Goal: Transaction & Acquisition: Purchase product/service

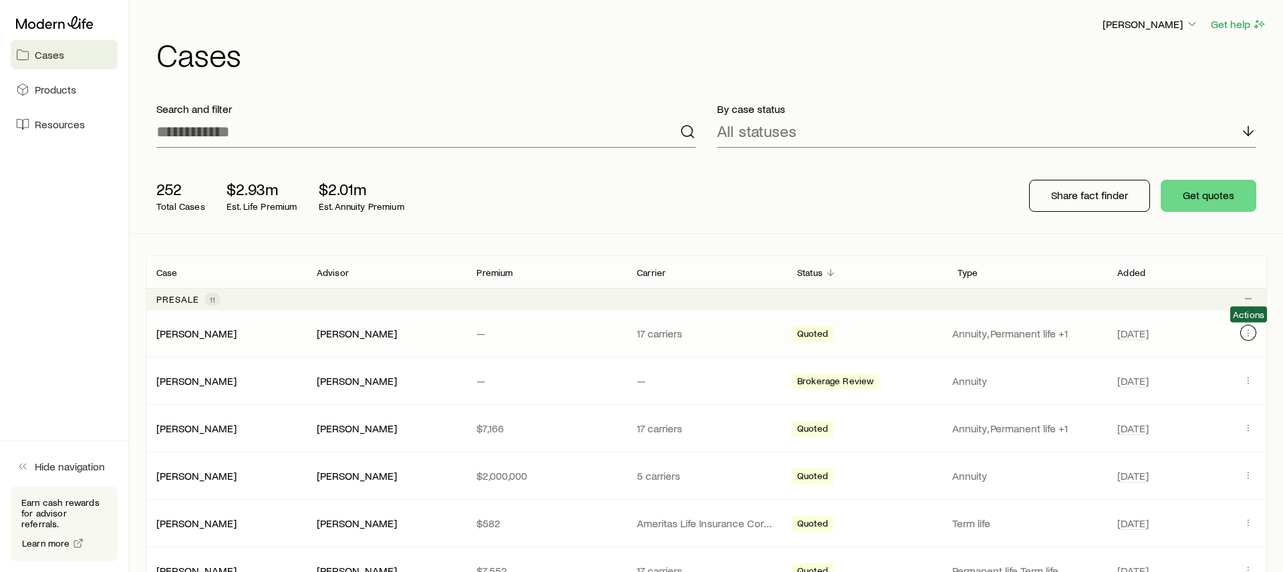
click at [1247, 332] on icon "Client cases" at bounding box center [1248, 333] width 11 height 11
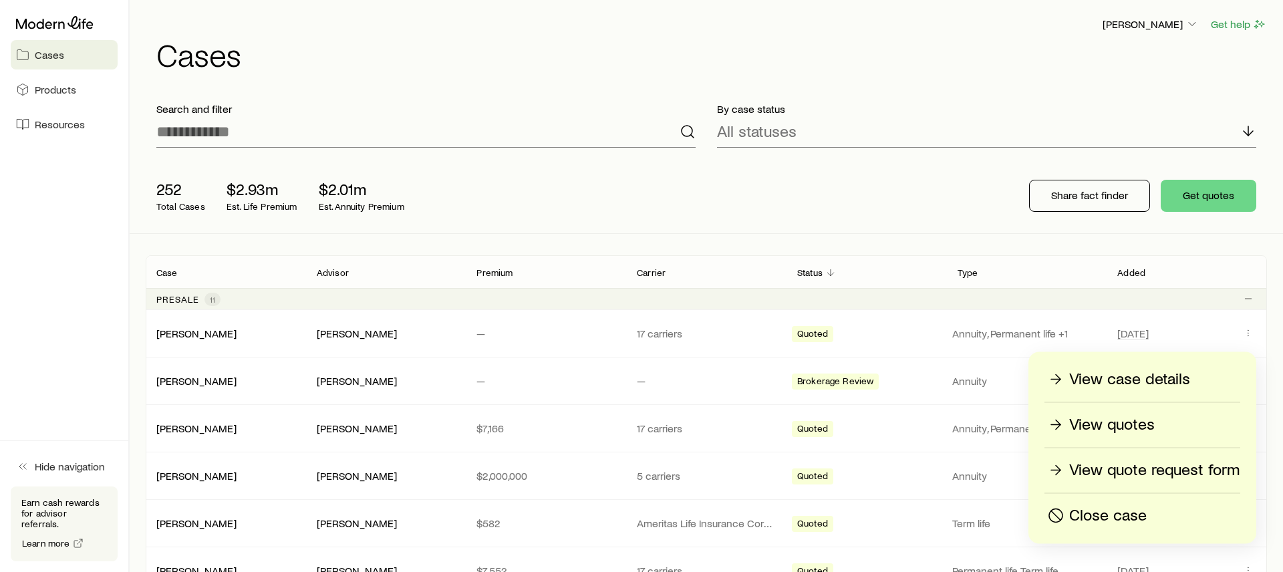
click at [1082, 517] on p "Close case" at bounding box center [1109, 515] width 78 height 21
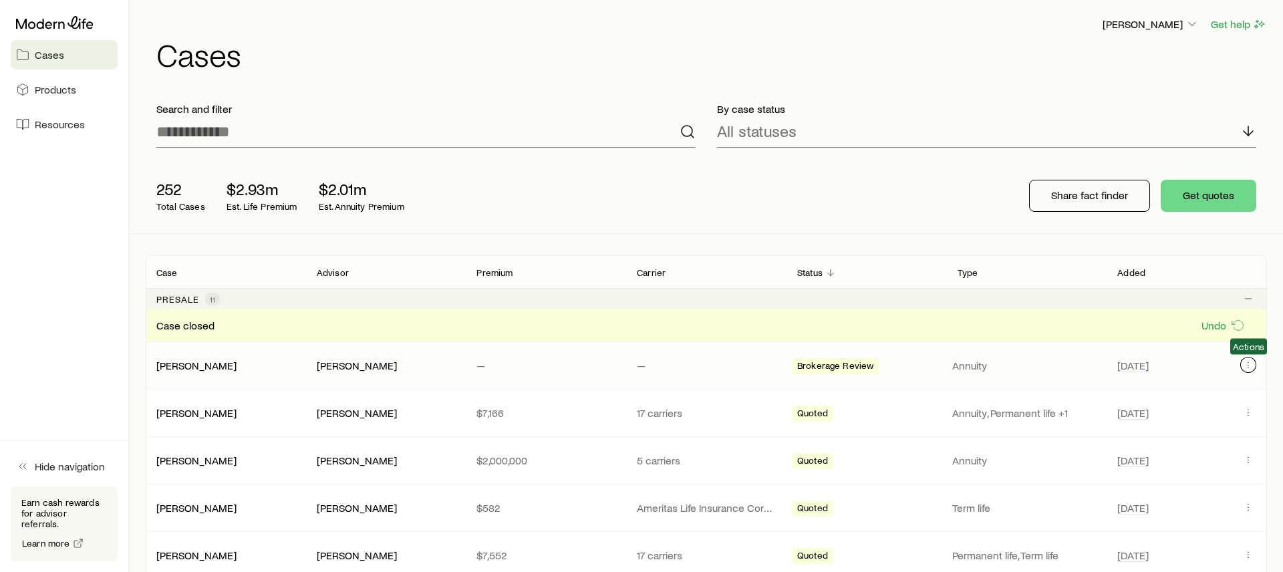
click at [1246, 365] on icon "Client cases" at bounding box center [1248, 365] width 11 height 11
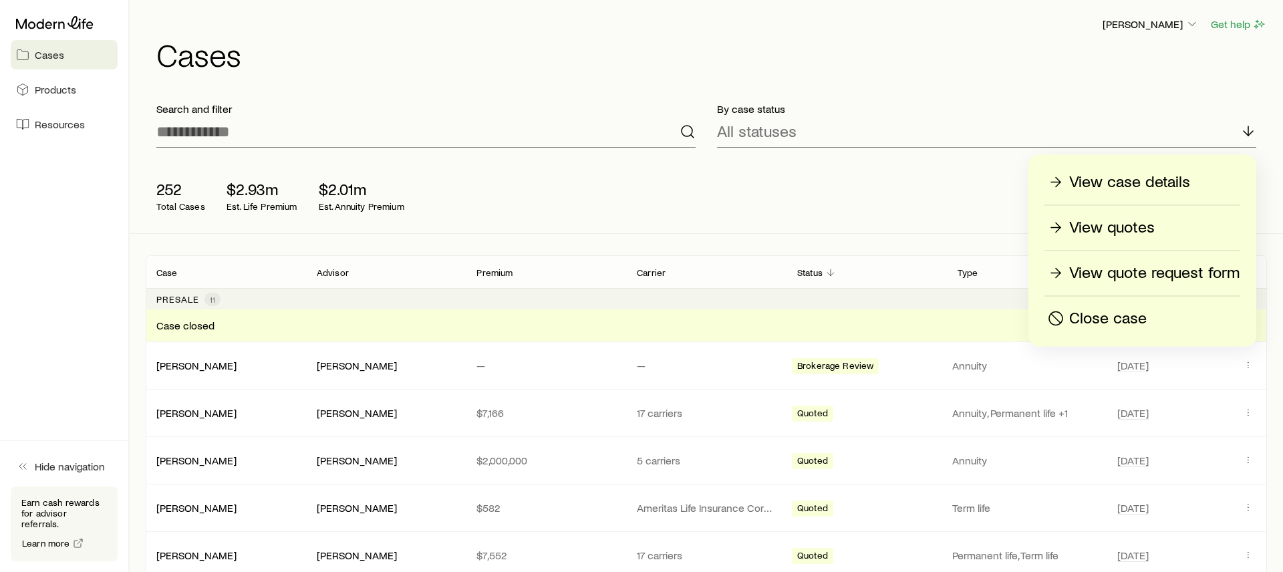
click at [1130, 318] on p "Close case" at bounding box center [1109, 318] width 78 height 21
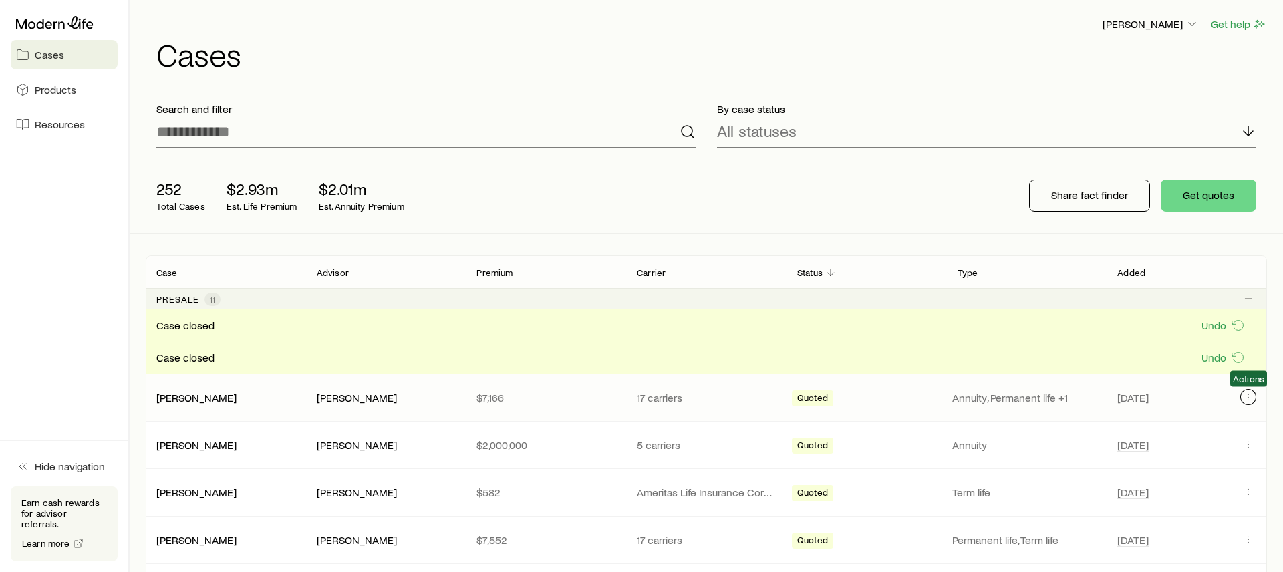
click at [1250, 391] on button "Client cases" at bounding box center [1249, 397] width 16 height 16
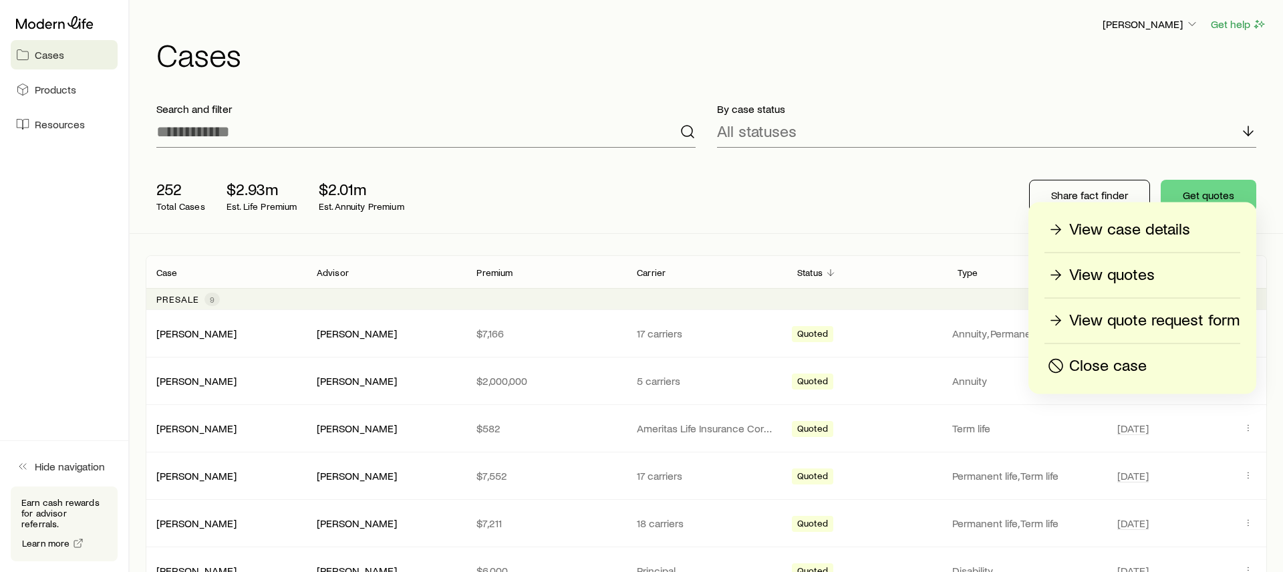
click at [943, 197] on div "252 Total Cases $2.93m Est. Life Premium $2.01m Est. Annuity Premium Share fact…" at bounding box center [707, 195] width 1122 height 75
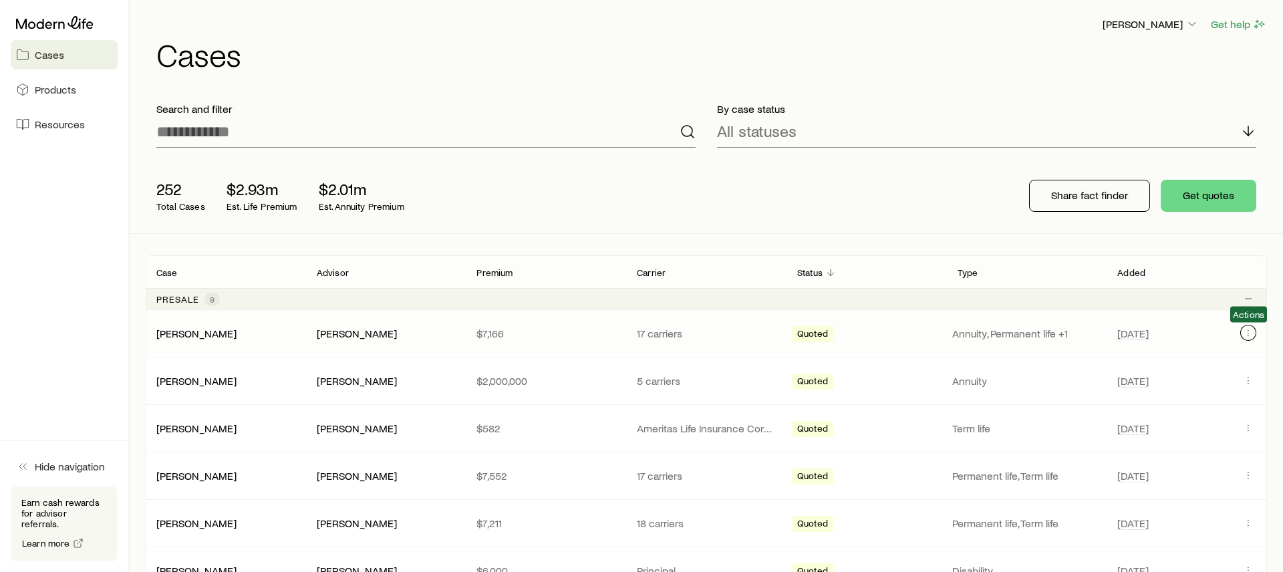
click at [1244, 334] on icon "Client cases" at bounding box center [1248, 333] width 11 height 11
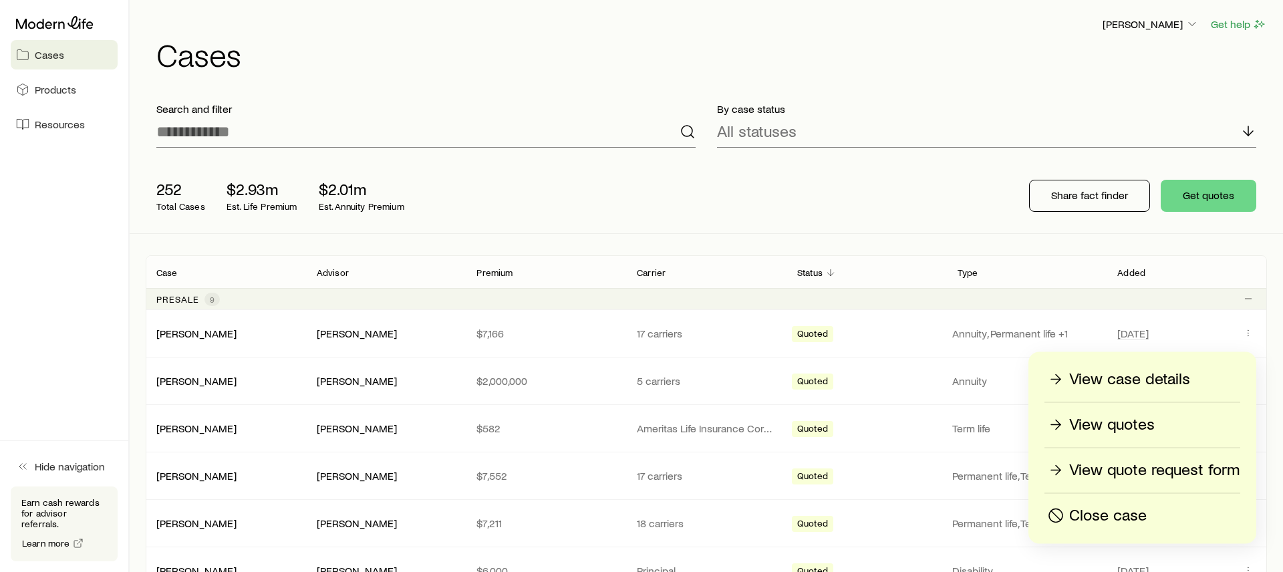
click at [1102, 517] on p "Close case" at bounding box center [1109, 515] width 78 height 21
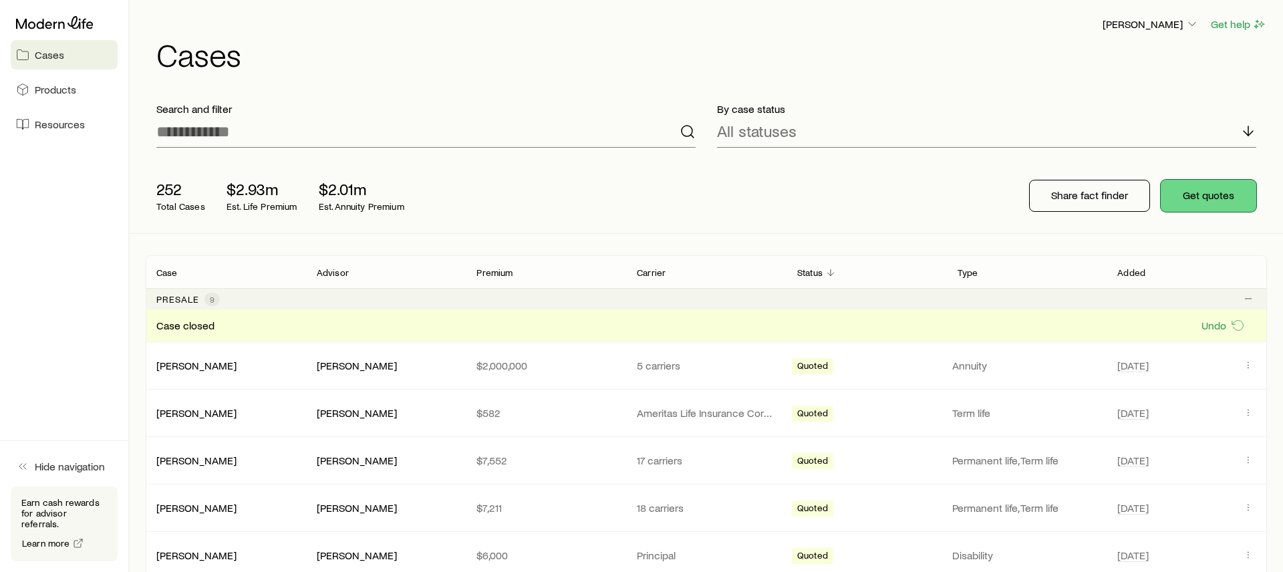
click at [1211, 202] on button "Get quotes" at bounding box center [1209, 196] width 96 height 32
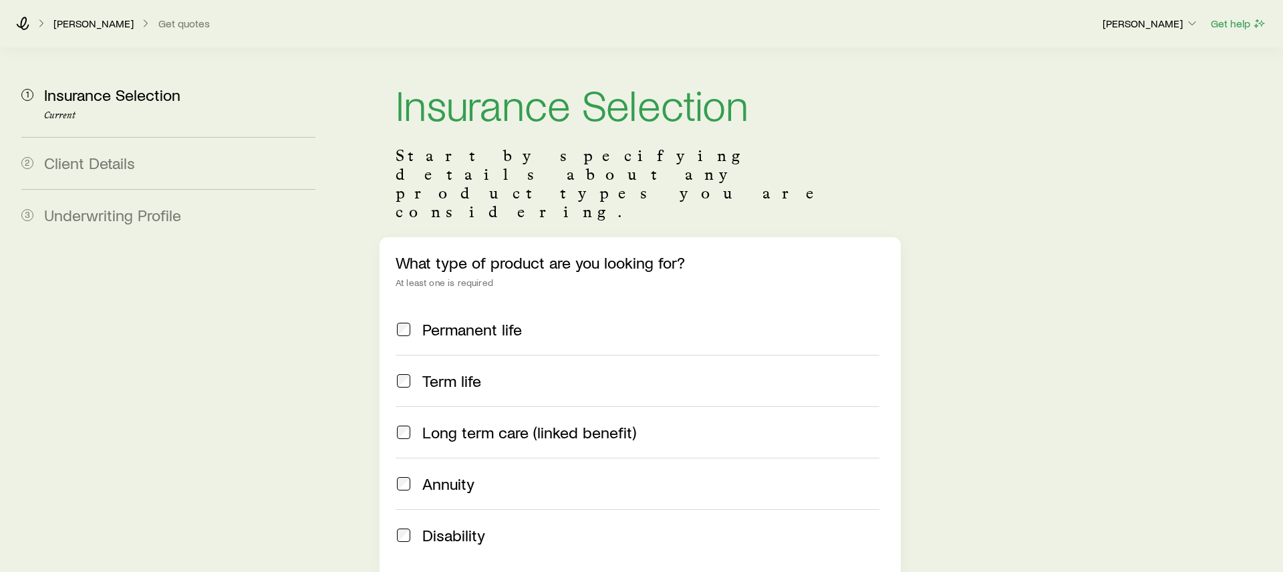
scroll to position [115, 0]
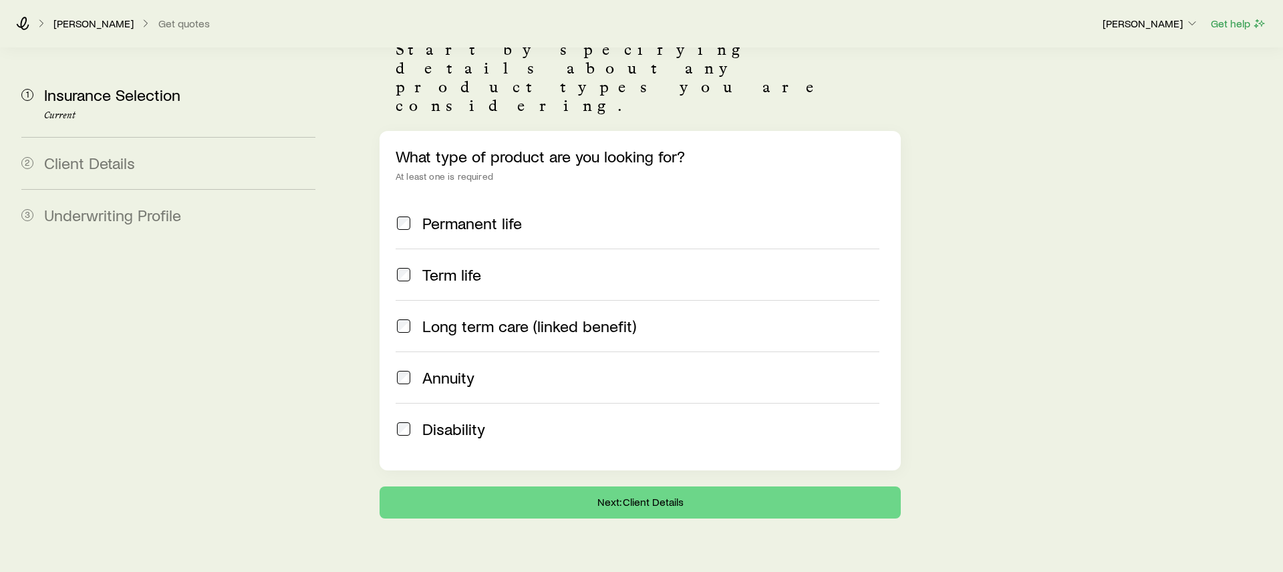
click at [480, 214] on span "Permanent life" at bounding box center [472, 223] width 100 height 19
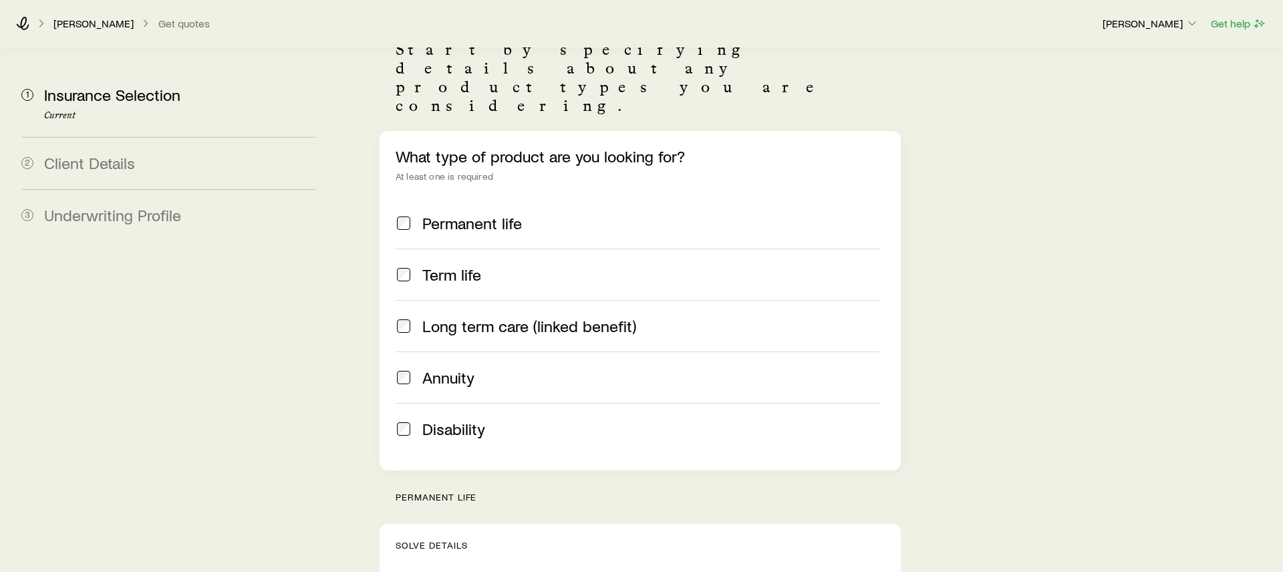
click at [465, 265] on span "Term life" at bounding box center [451, 274] width 59 height 19
click at [448, 368] on span "Annuity" at bounding box center [448, 377] width 52 height 19
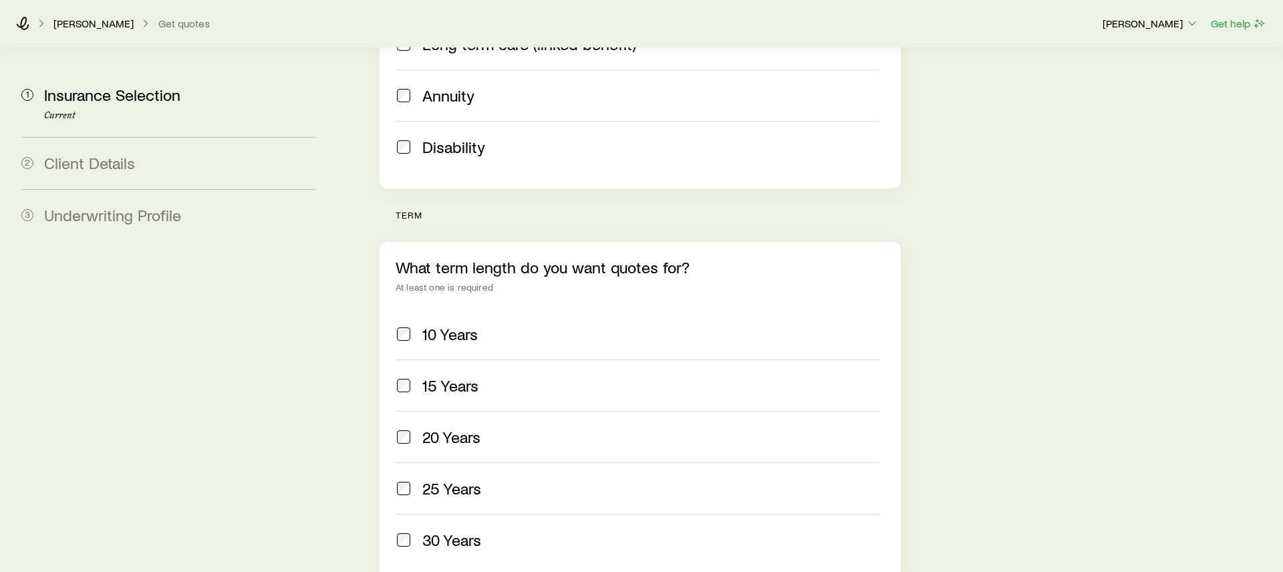
scroll to position [410, 0]
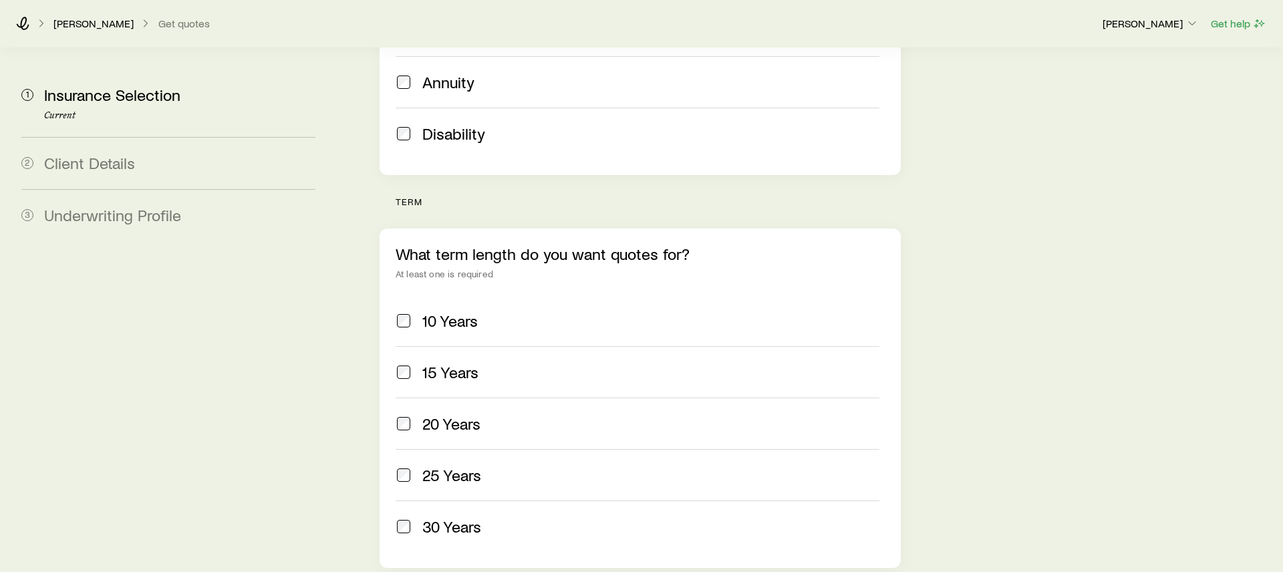
click at [449, 414] on span "20 Years" at bounding box center [451, 423] width 58 height 19
click at [457, 507] on label "30 Years" at bounding box center [638, 526] width 484 height 51
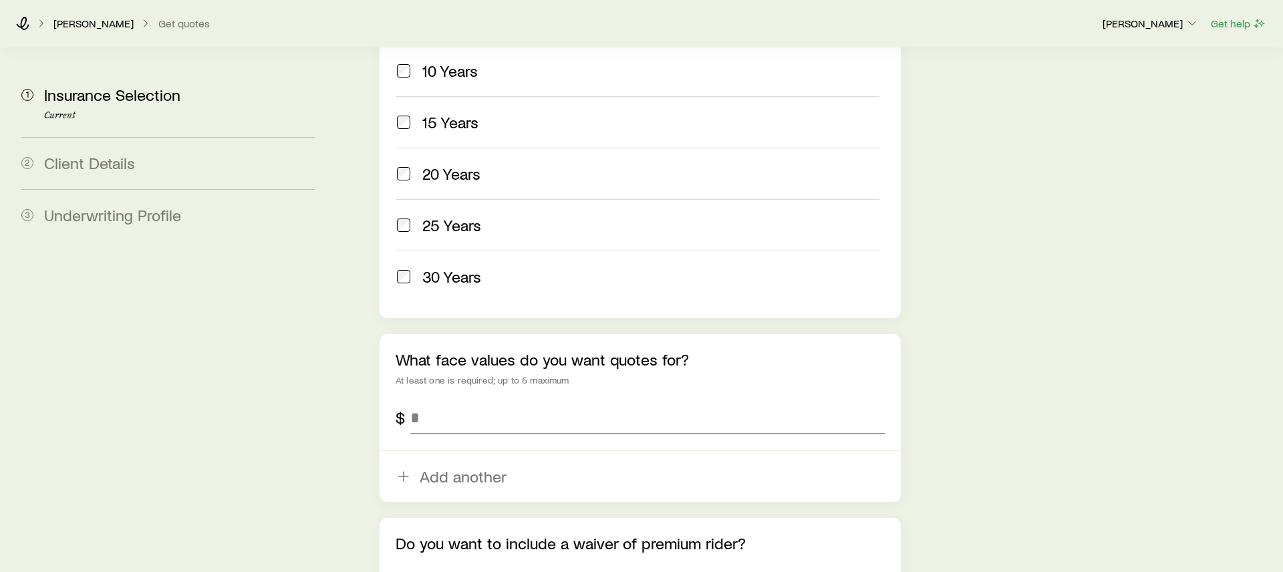
scroll to position [701, 0]
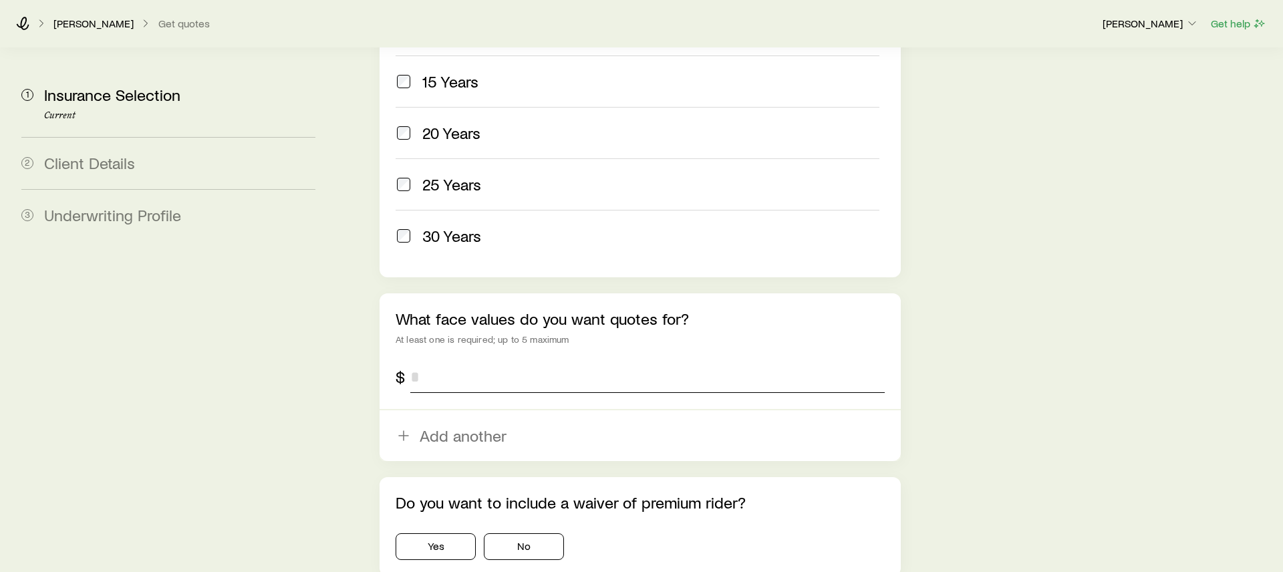
click at [439, 361] on input "tel" at bounding box center [647, 377] width 475 height 32
type input "*********"
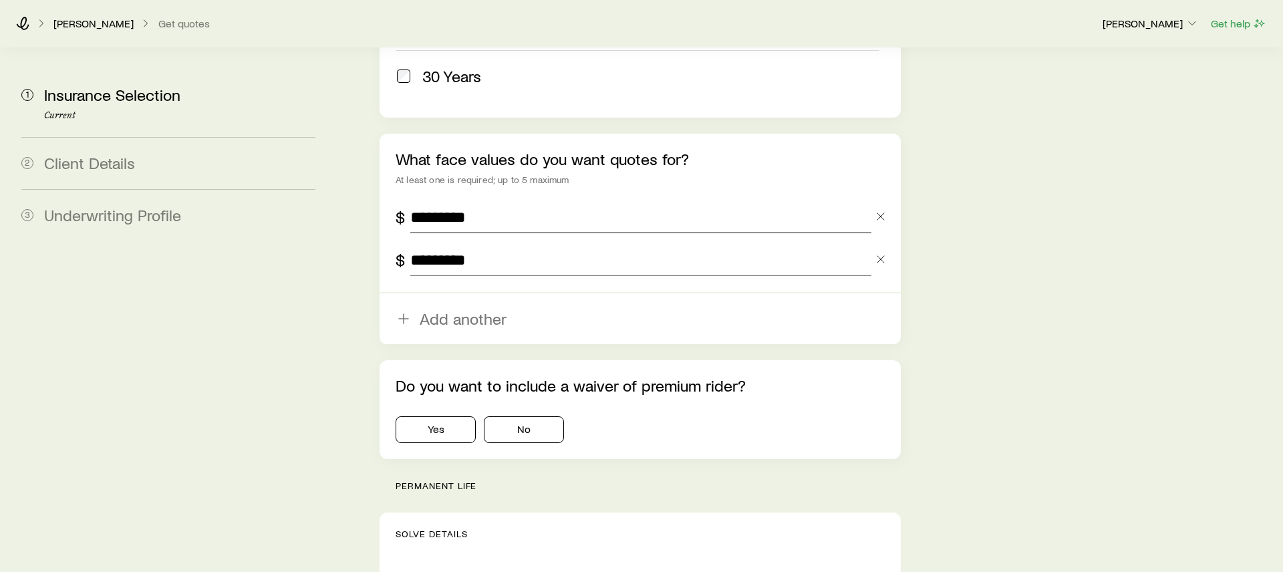
scroll to position [879, 0]
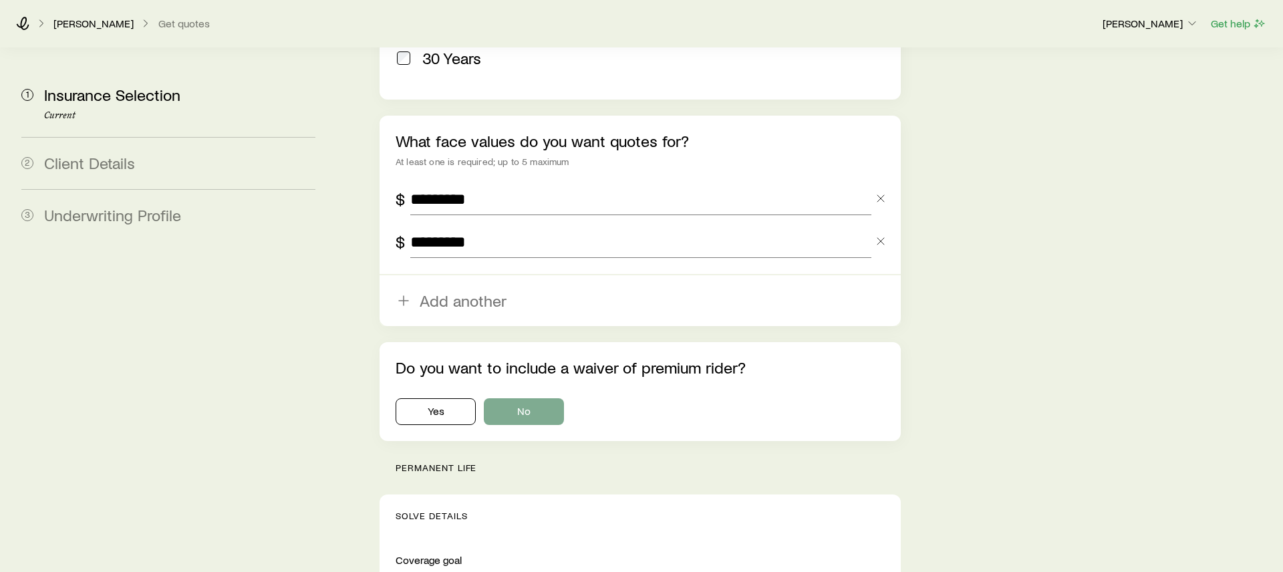
type input "*********"
click at [531, 398] on button "No" at bounding box center [524, 411] width 80 height 27
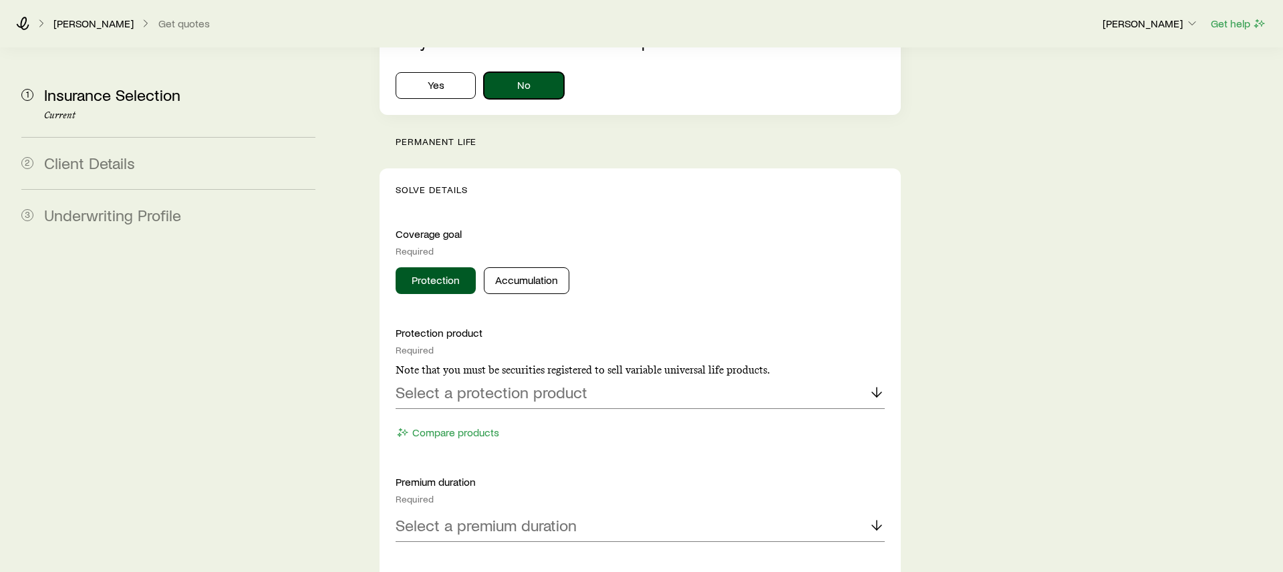
scroll to position [1217, 0]
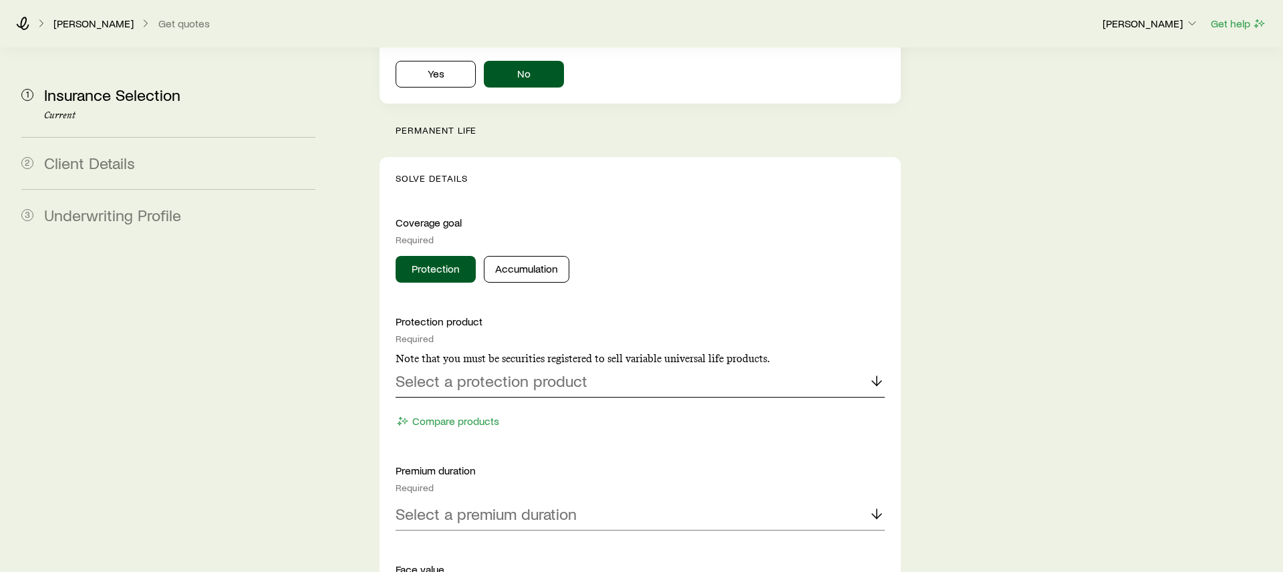
click at [541, 372] on p "Select a protection product" at bounding box center [492, 381] width 192 height 19
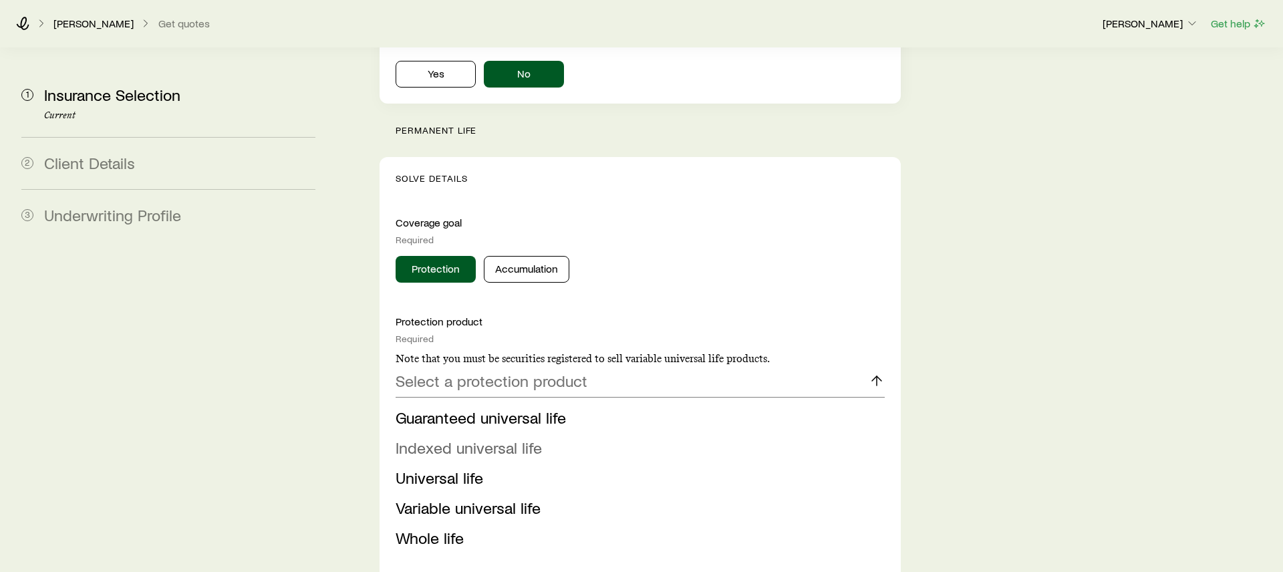
click at [500, 438] on span "Indexed universal life" at bounding box center [469, 447] width 146 height 19
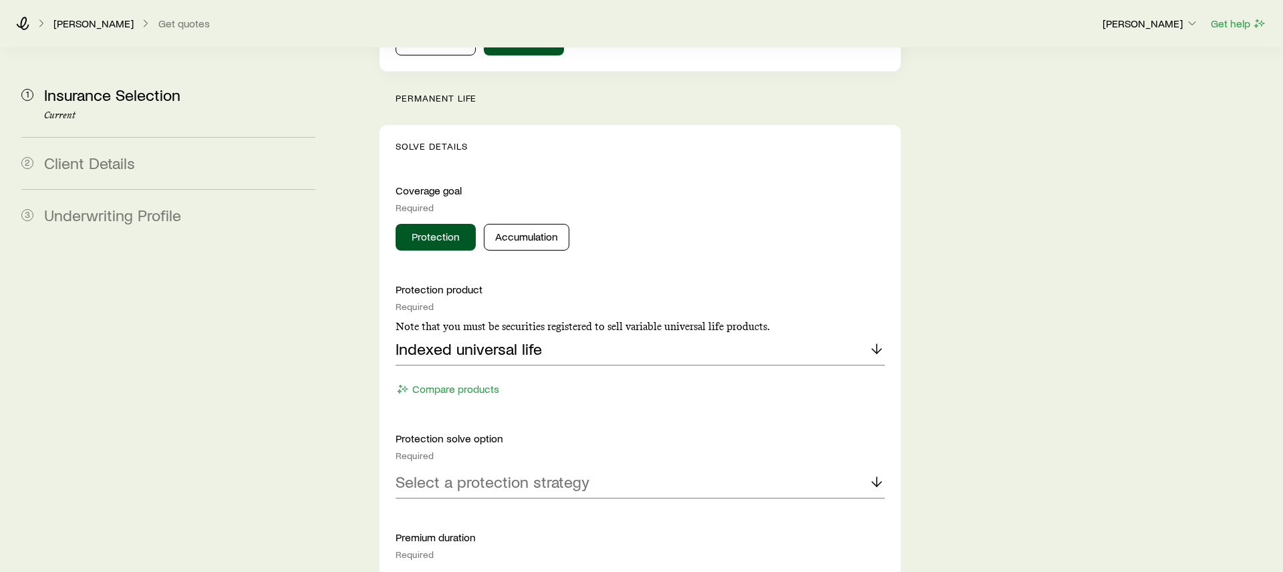
scroll to position [1327, 0]
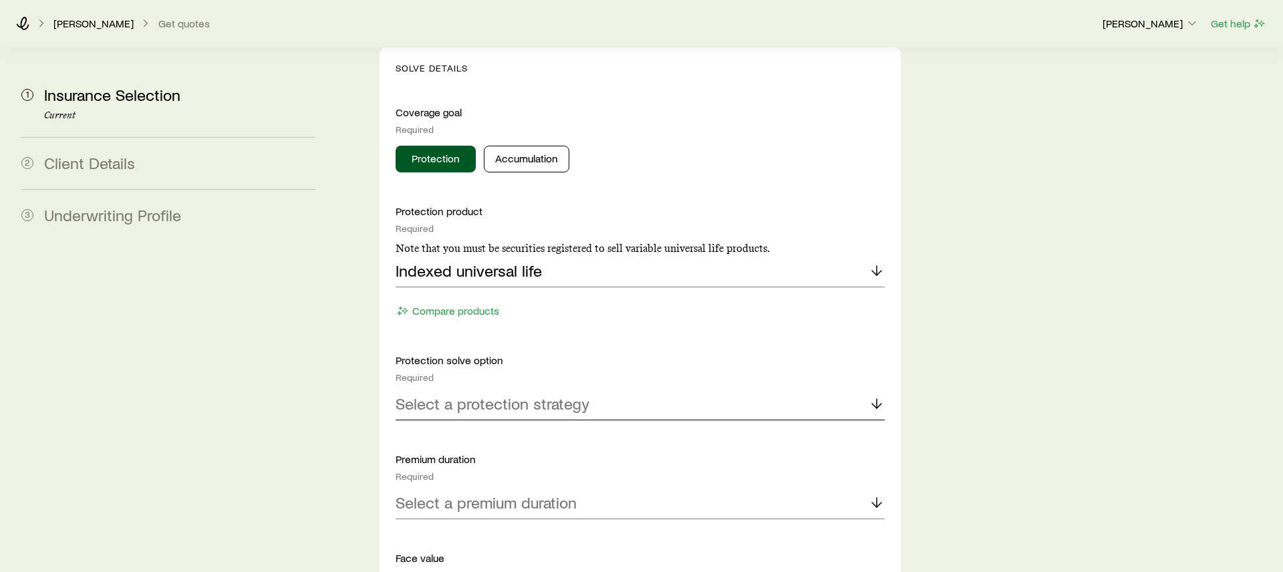
click at [524, 394] on p "Select a protection strategy" at bounding box center [493, 403] width 194 height 19
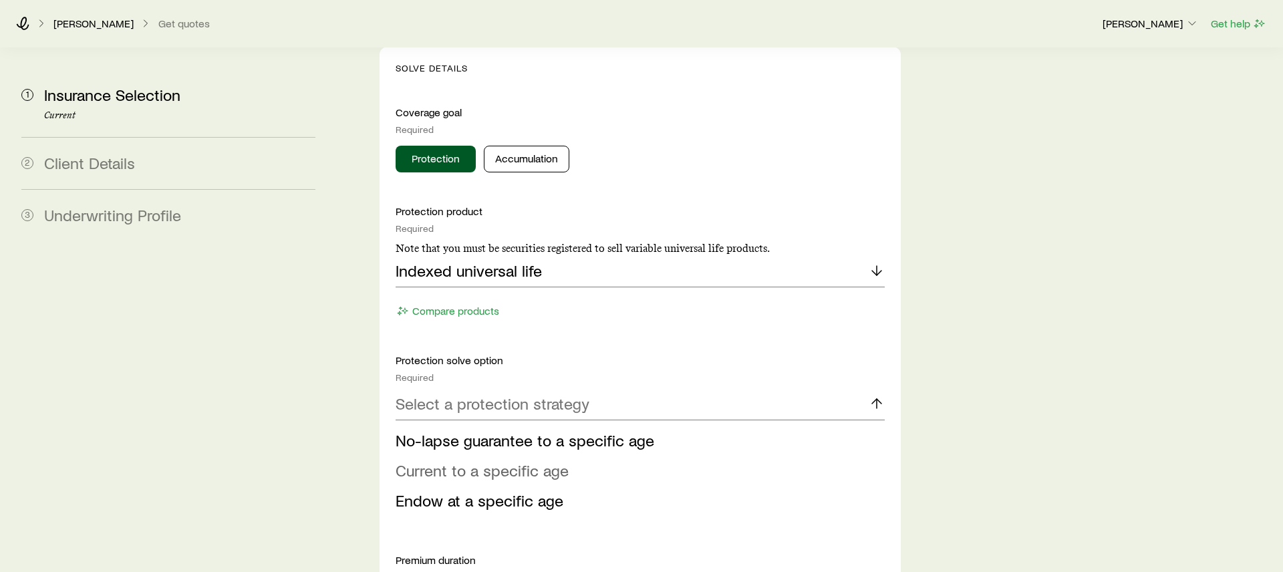
click at [514, 461] on span "Current to a specific age" at bounding box center [482, 470] width 173 height 19
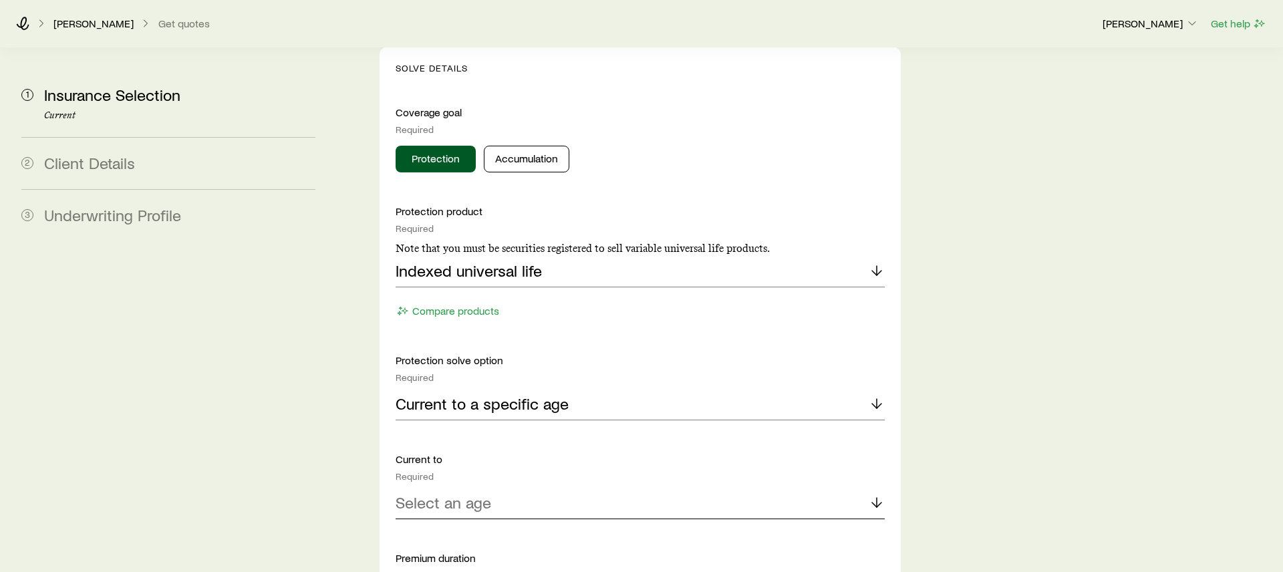
click at [503, 487] on div "Select an age" at bounding box center [640, 503] width 489 height 32
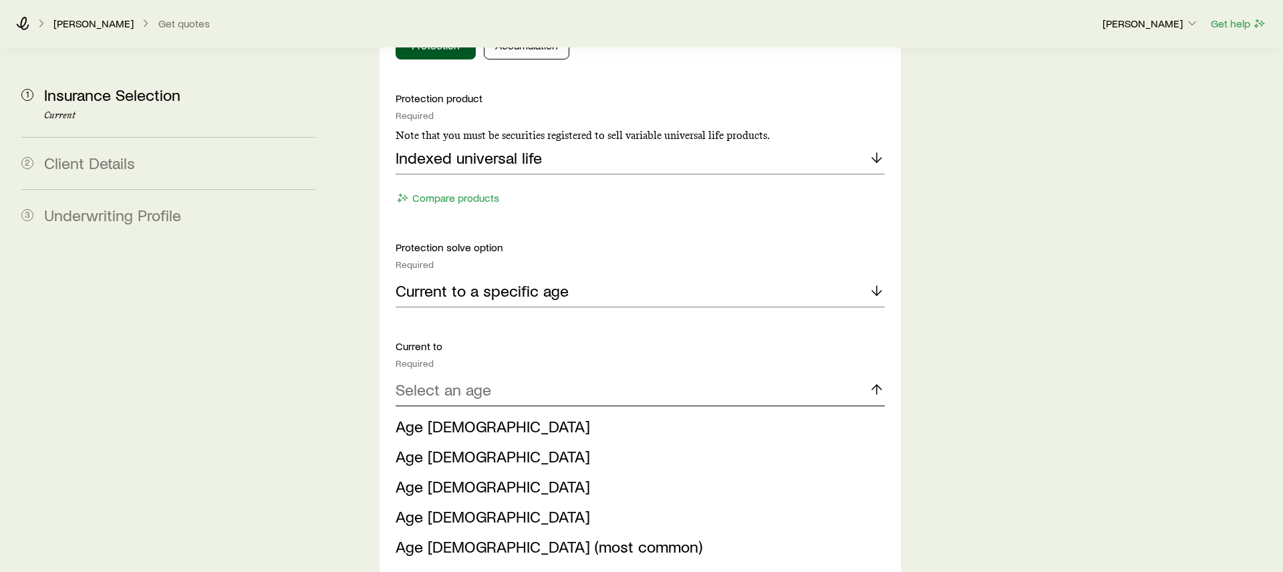
scroll to position [1592, 0]
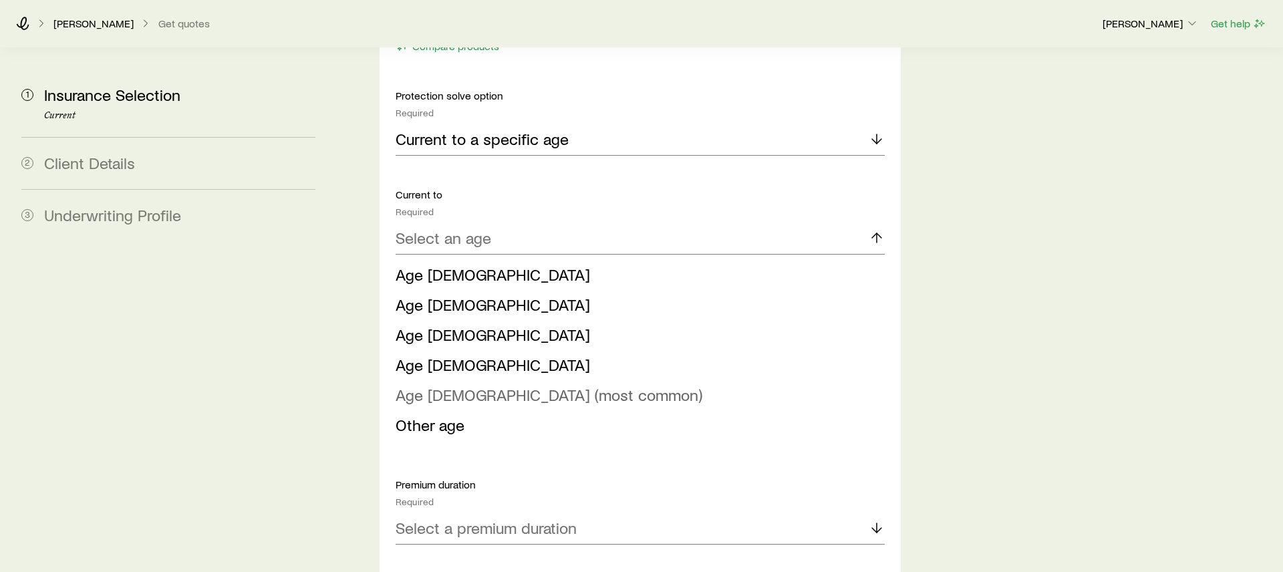
click at [522, 385] on span "Age [DEMOGRAPHIC_DATA] (most common)" at bounding box center [549, 394] width 307 height 19
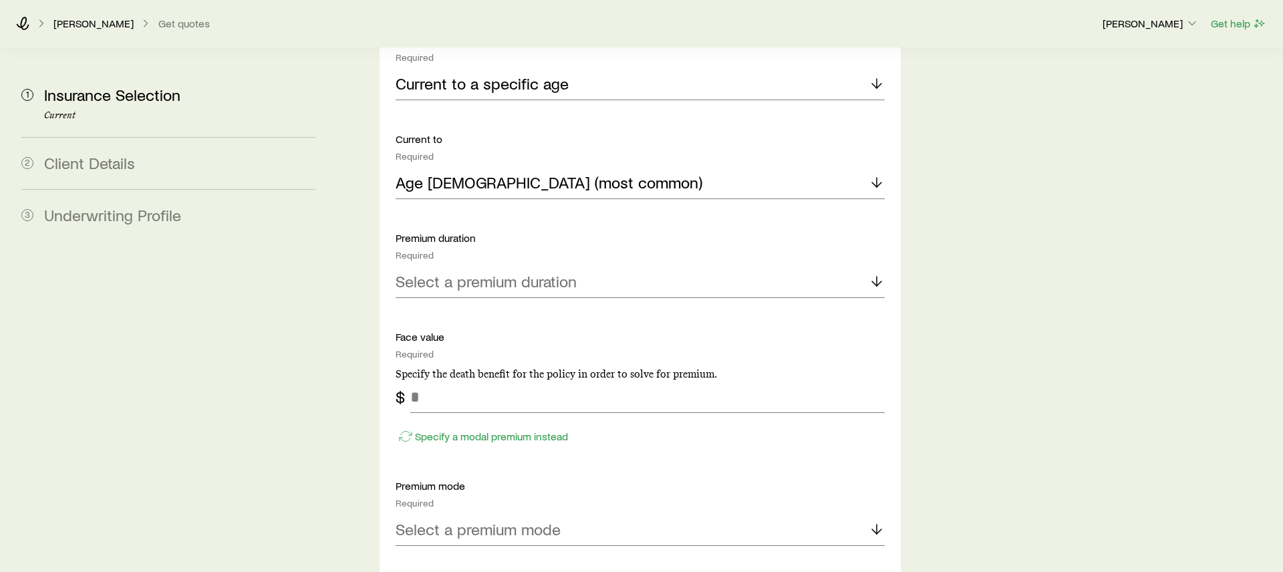
scroll to position [1680, 0]
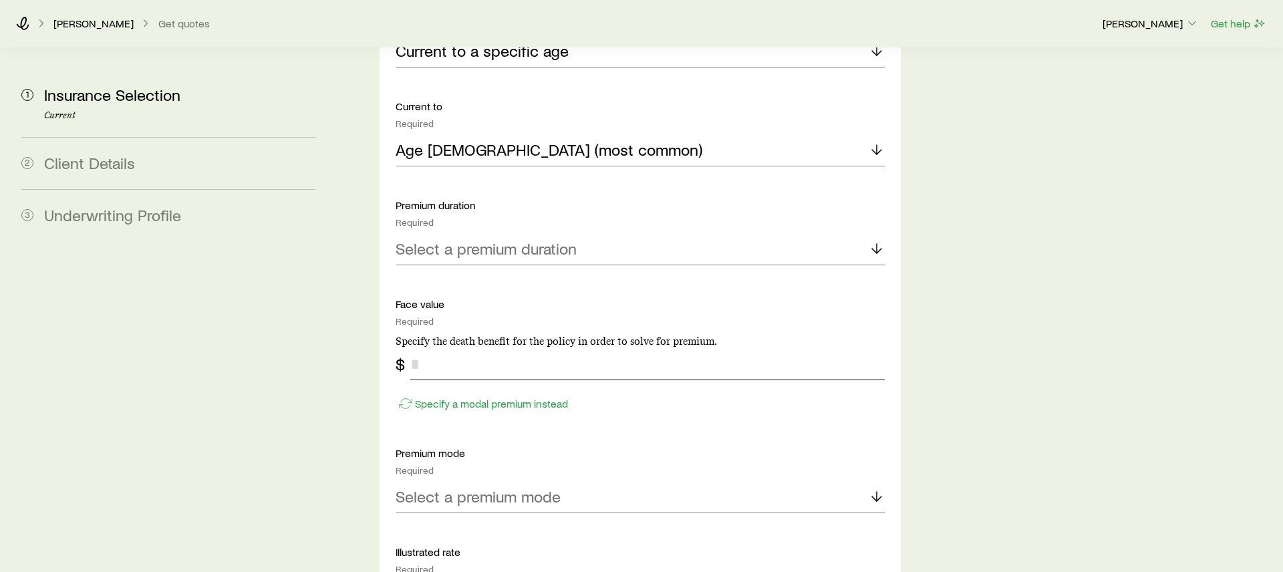
click at [525, 348] on input "tel" at bounding box center [647, 364] width 475 height 32
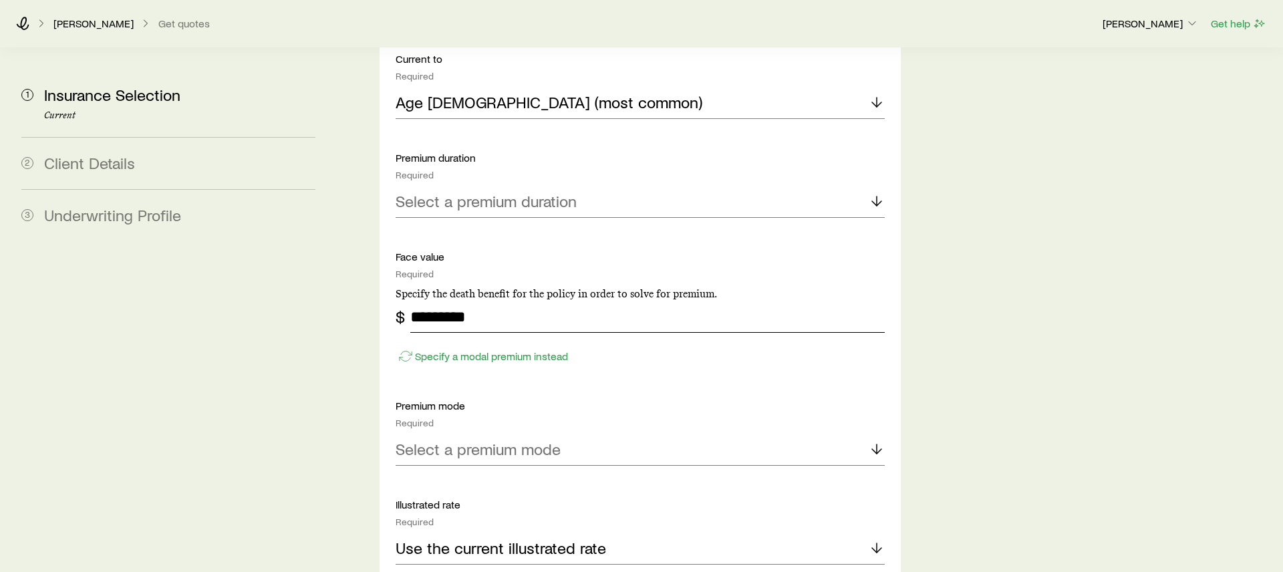
scroll to position [1808, 0]
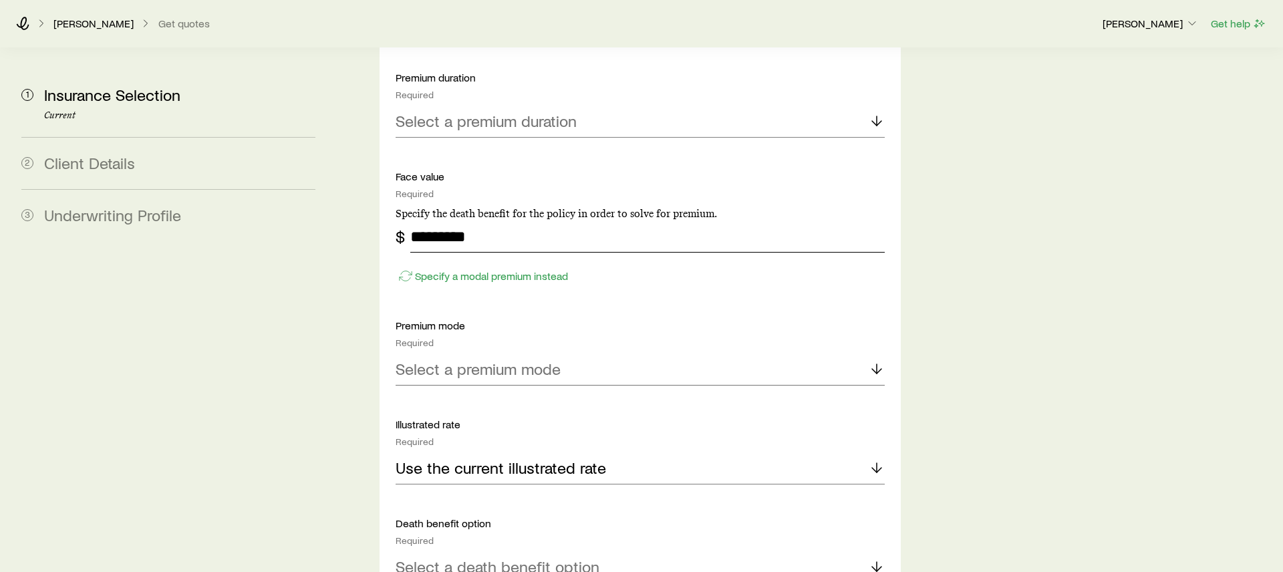
type input "*********"
click at [449, 360] on p "Select a premium mode" at bounding box center [478, 369] width 165 height 19
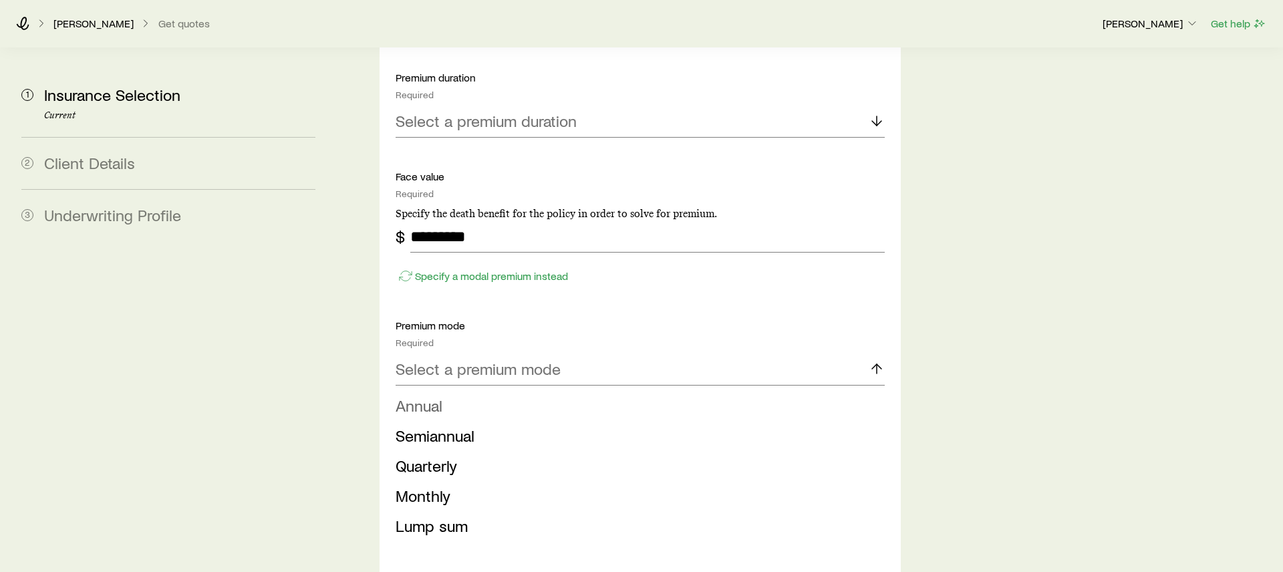
click at [448, 391] on li "Annual" at bounding box center [636, 406] width 481 height 30
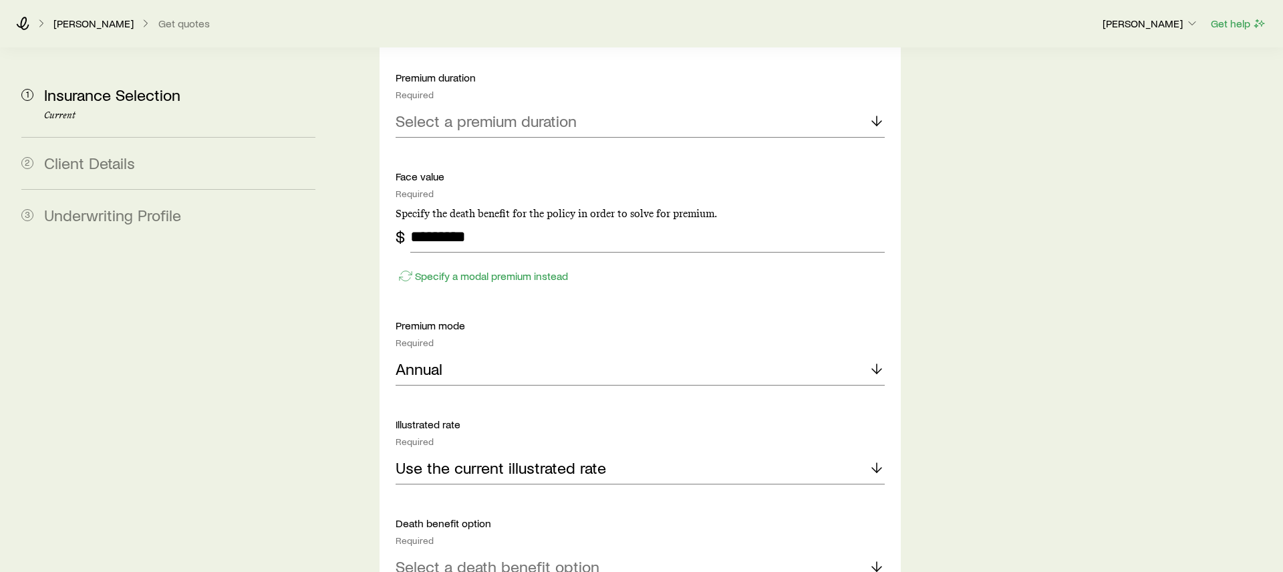
scroll to position [1882, 0]
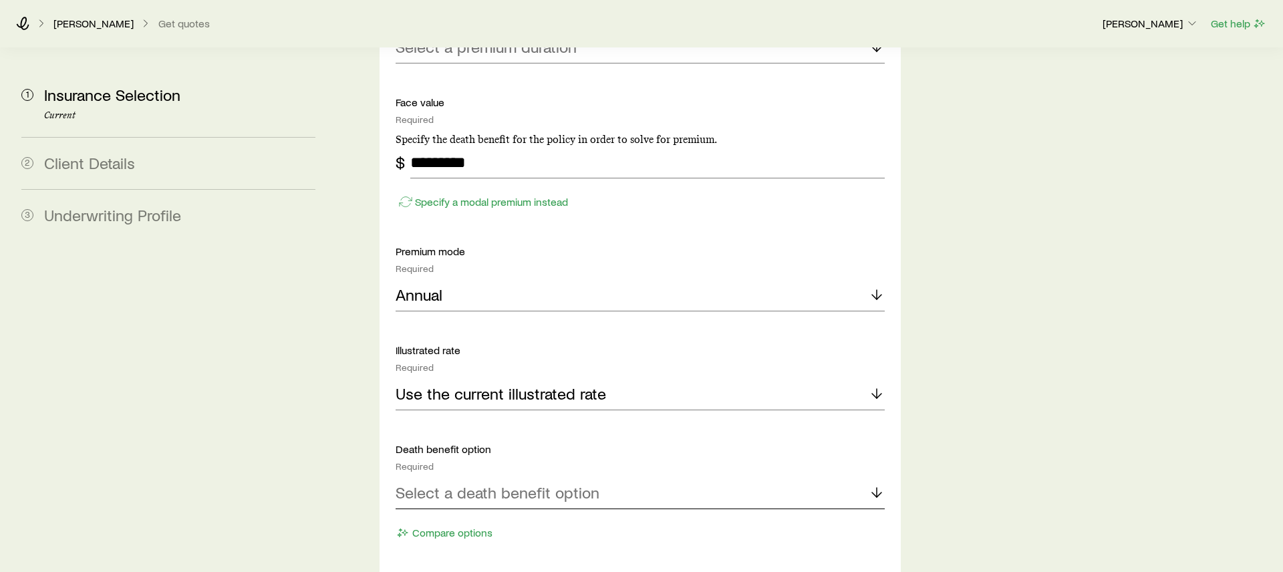
click at [467, 483] on p "Select a death benefit option" at bounding box center [498, 492] width 204 height 19
click at [467, 519] on span "Level (Option A)" at bounding box center [452, 528] width 112 height 19
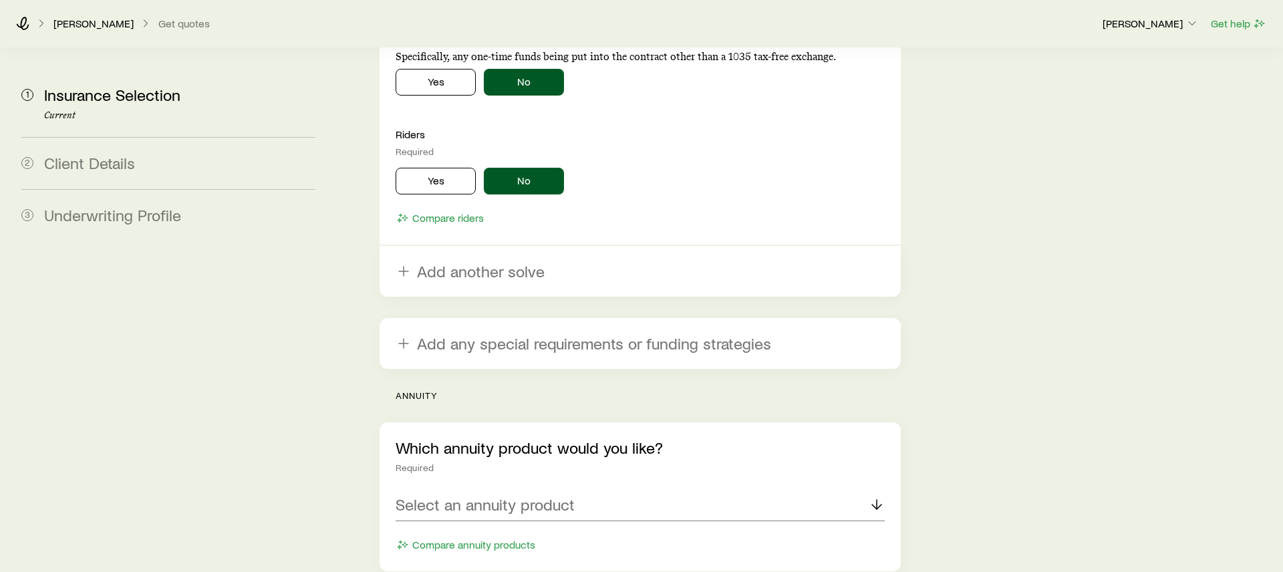
scroll to position [2661, 0]
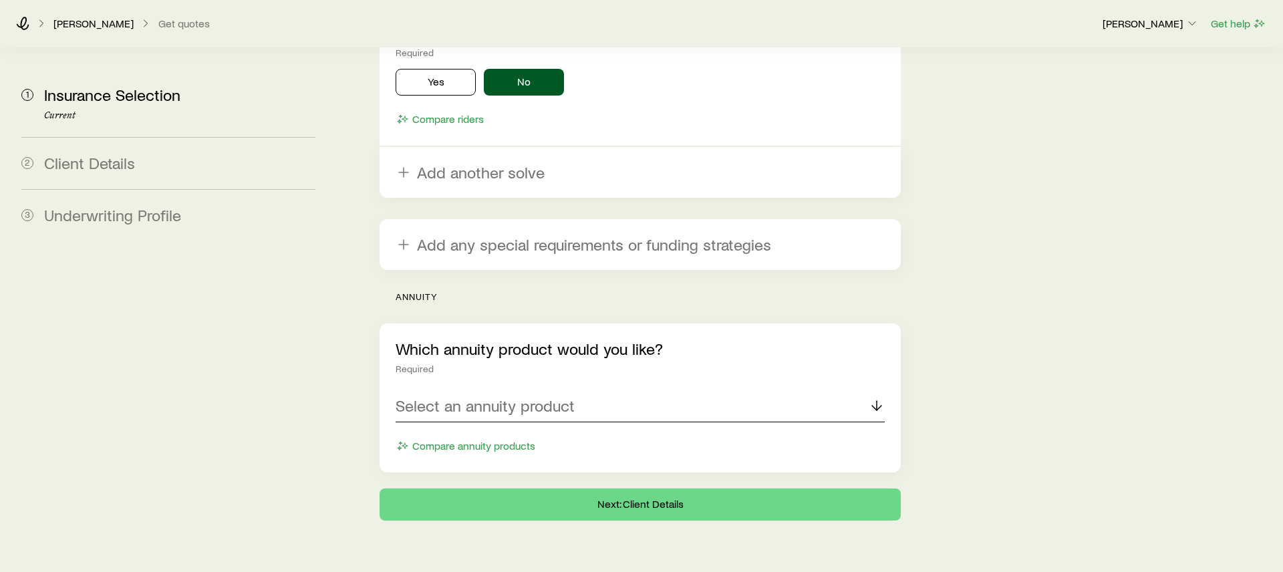
click at [539, 396] on p "Select an annuity product" at bounding box center [485, 405] width 179 height 19
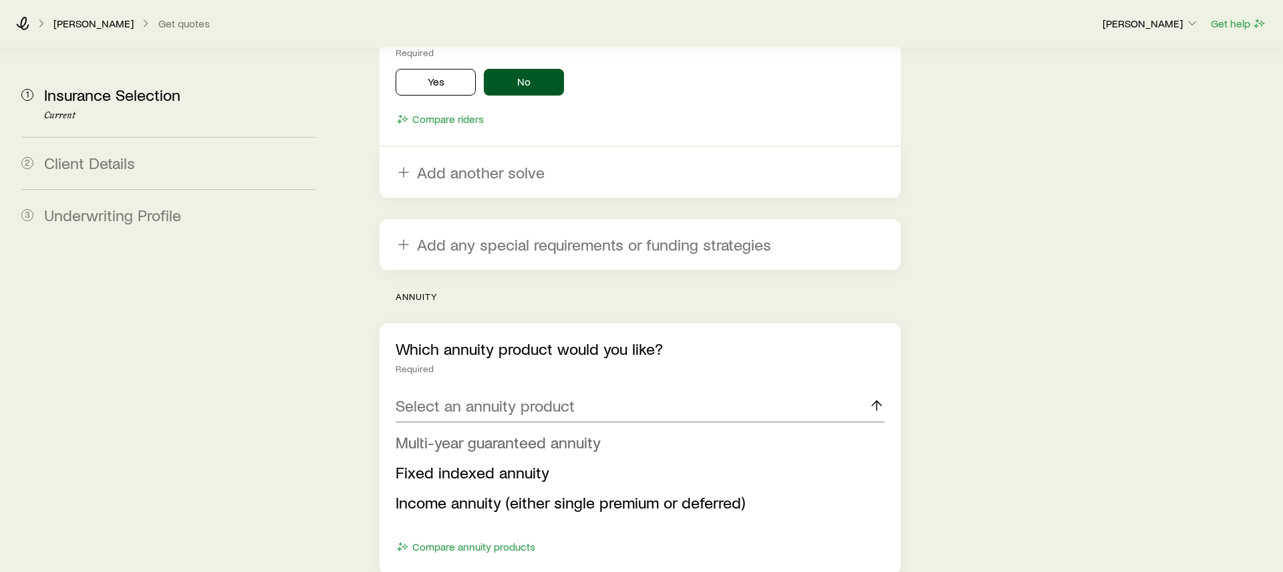
click at [518, 432] on span "Multi-year guaranteed annuity" at bounding box center [498, 441] width 205 height 19
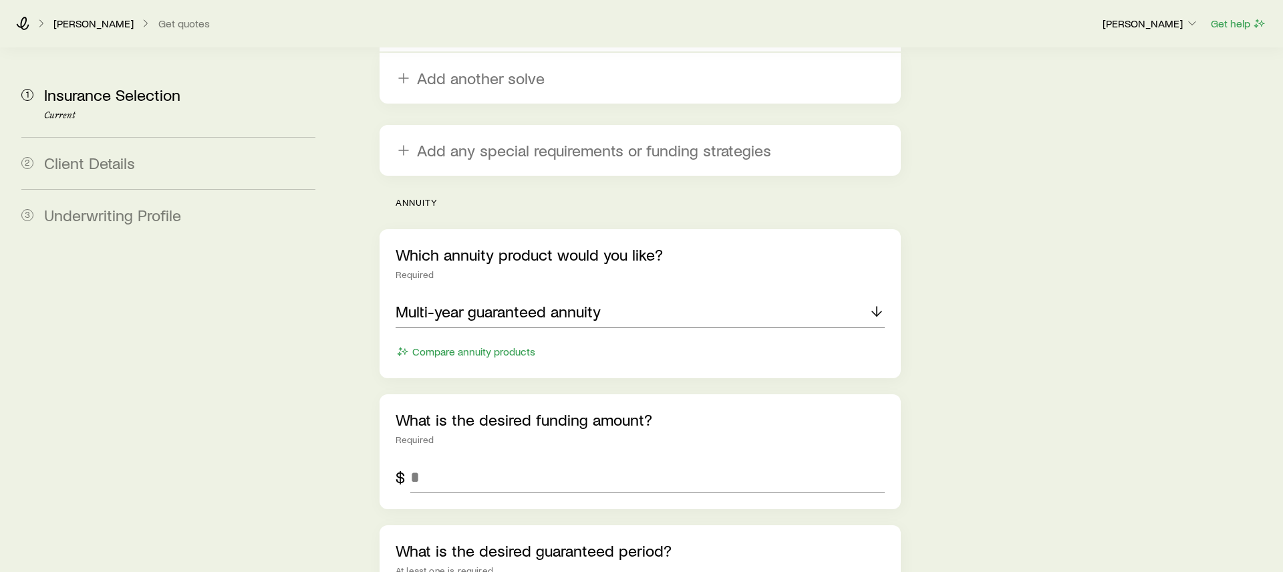
scroll to position [2848, 0]
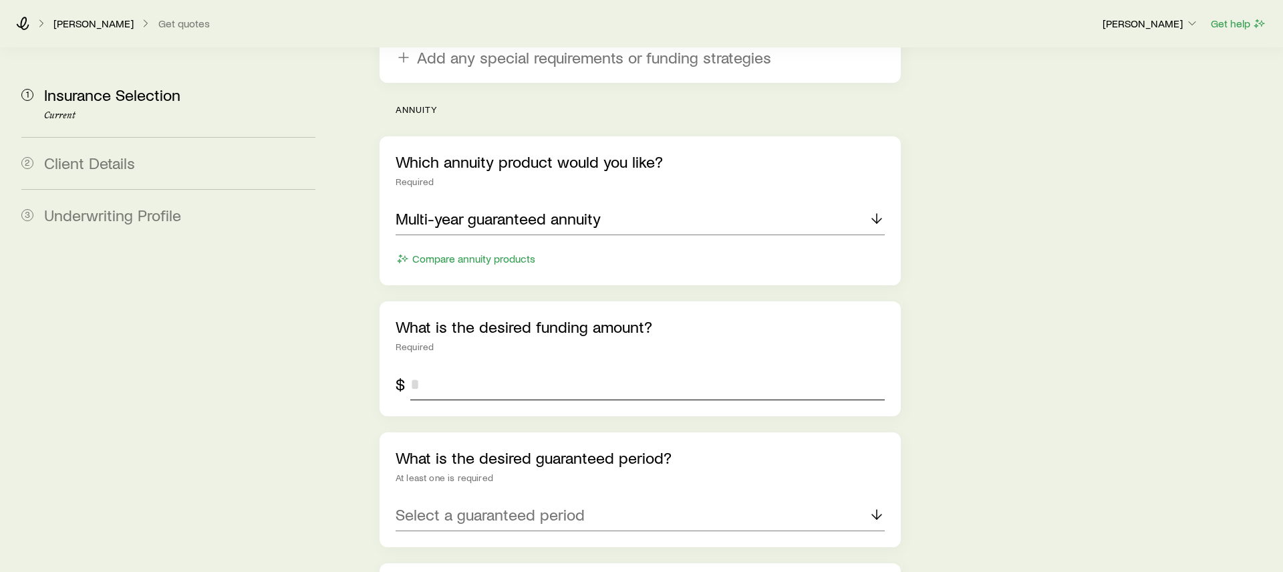
click at [535, 368] on input "tel" at bounding box center [647, 384] width 475 height 32
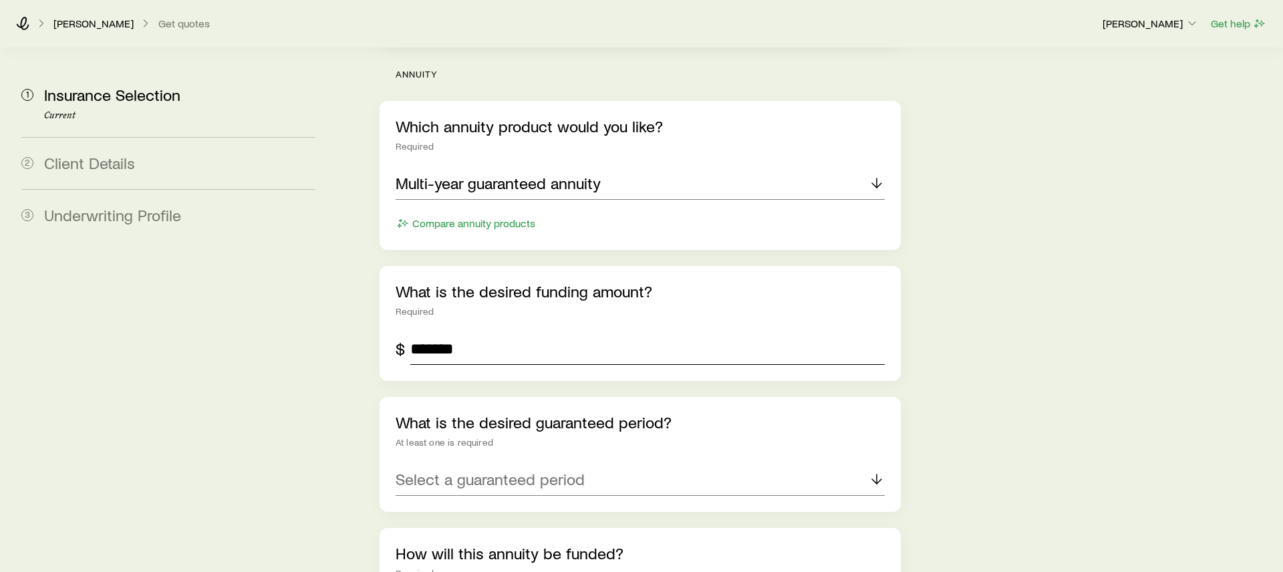
scroll to position [2935, 0]
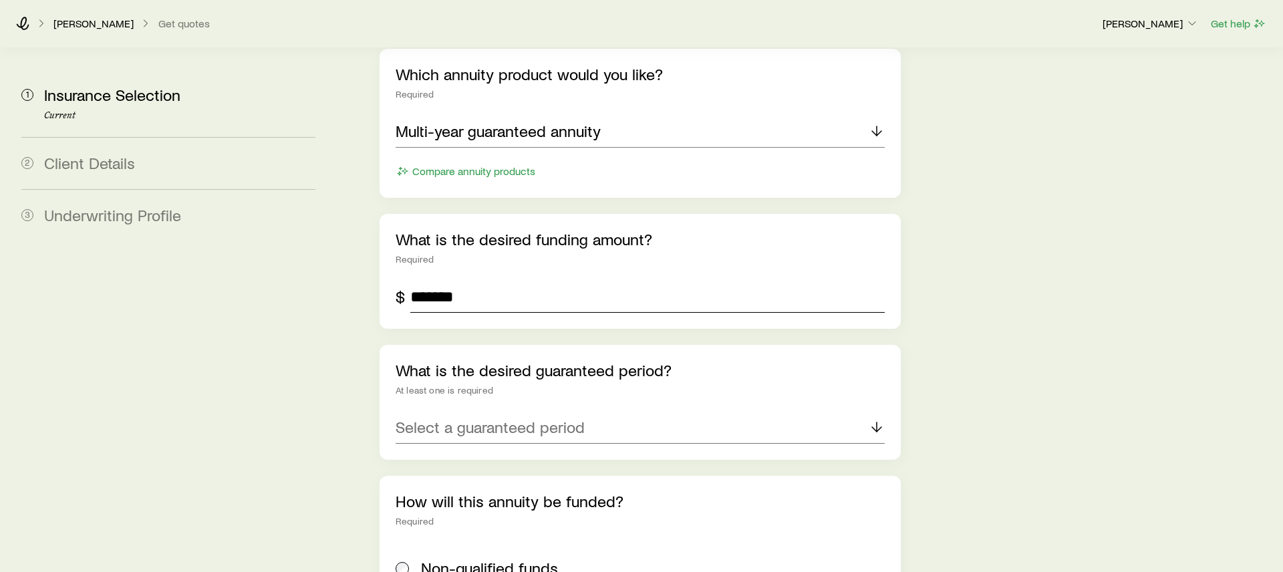
type input "*******"
click at [504, 418] on p "Select a guaranteed period" at bounding box center [490, 427] width 189 height 19
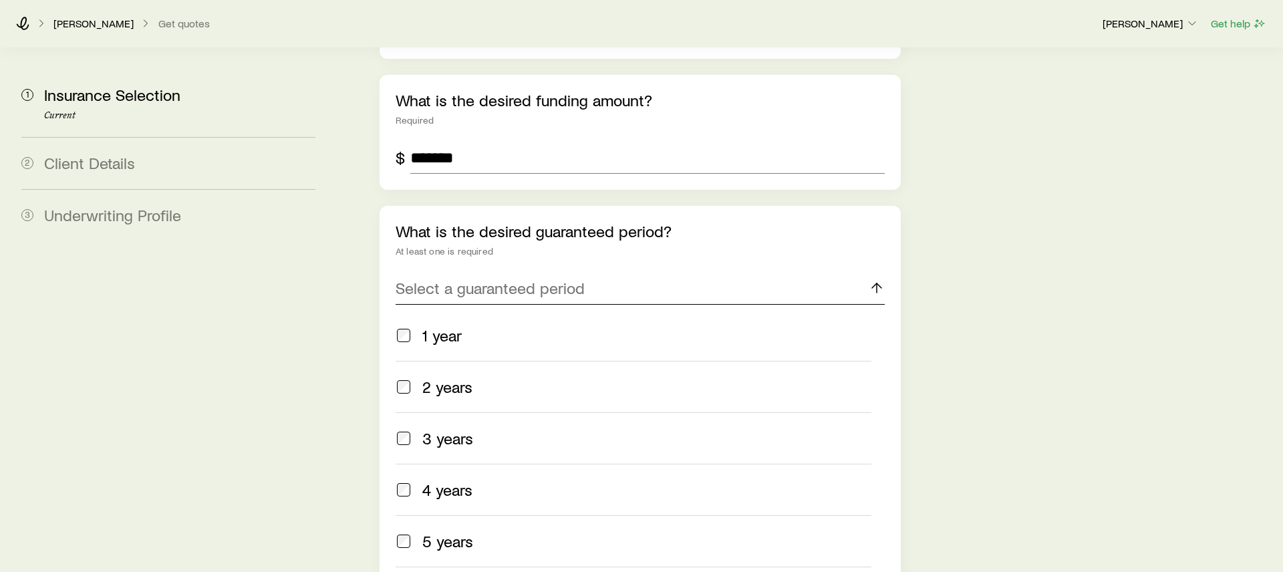
scroll to position [3144, 0]
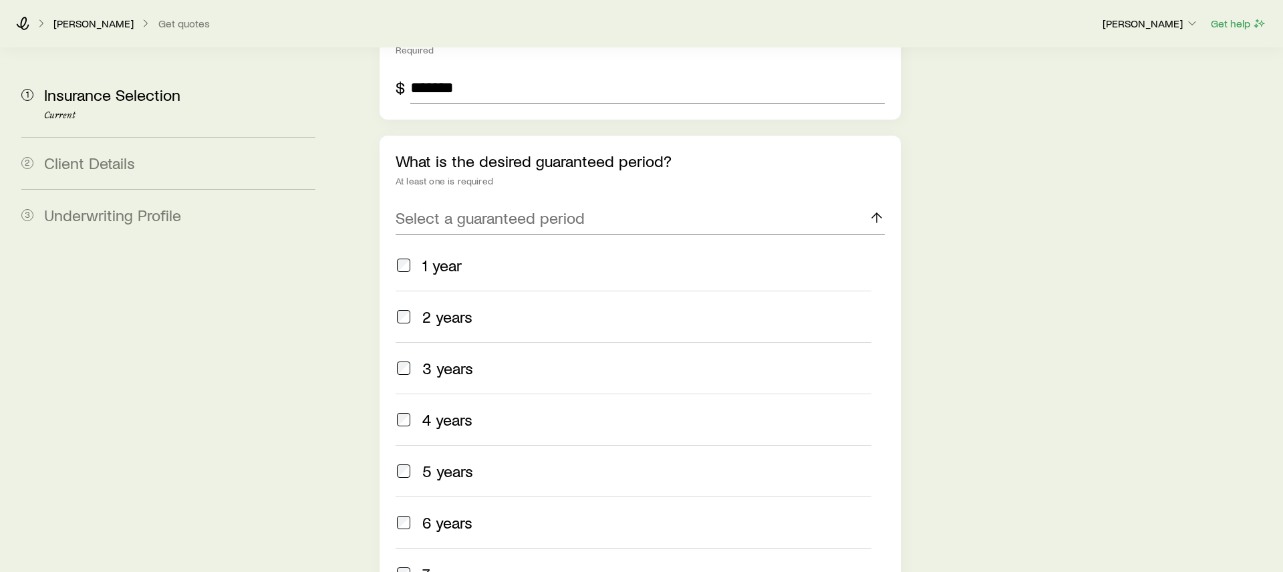
click at [494, 342] on label "3 years" at bounding box center [634, 367] width 476 height 51
click at [464, 445] on label "5 years" at bounding box center [634, 470] width 476 height 51
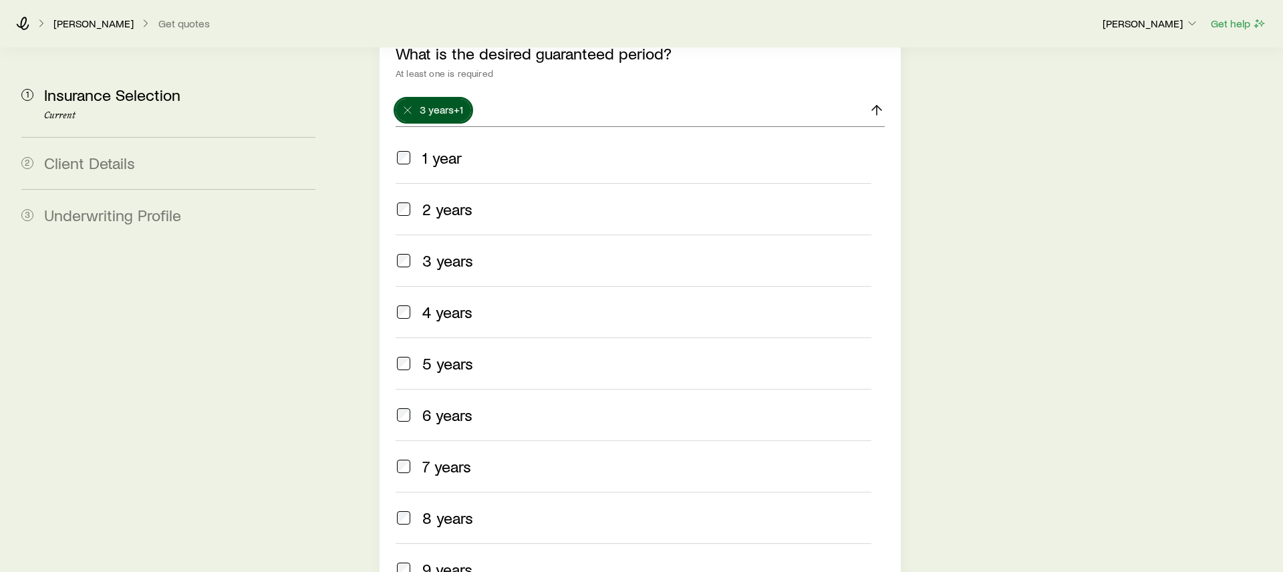
scroll to position [3263, 0]
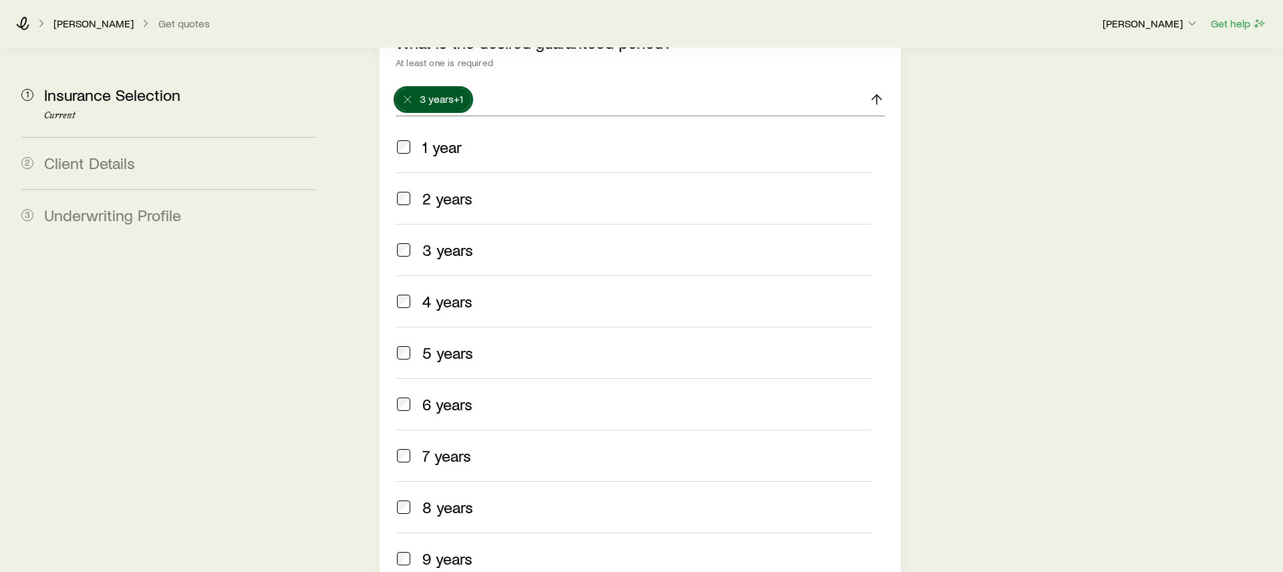
click at [464, 447] on span "7 years" at bounding box center [446, 456] width 49 height 19
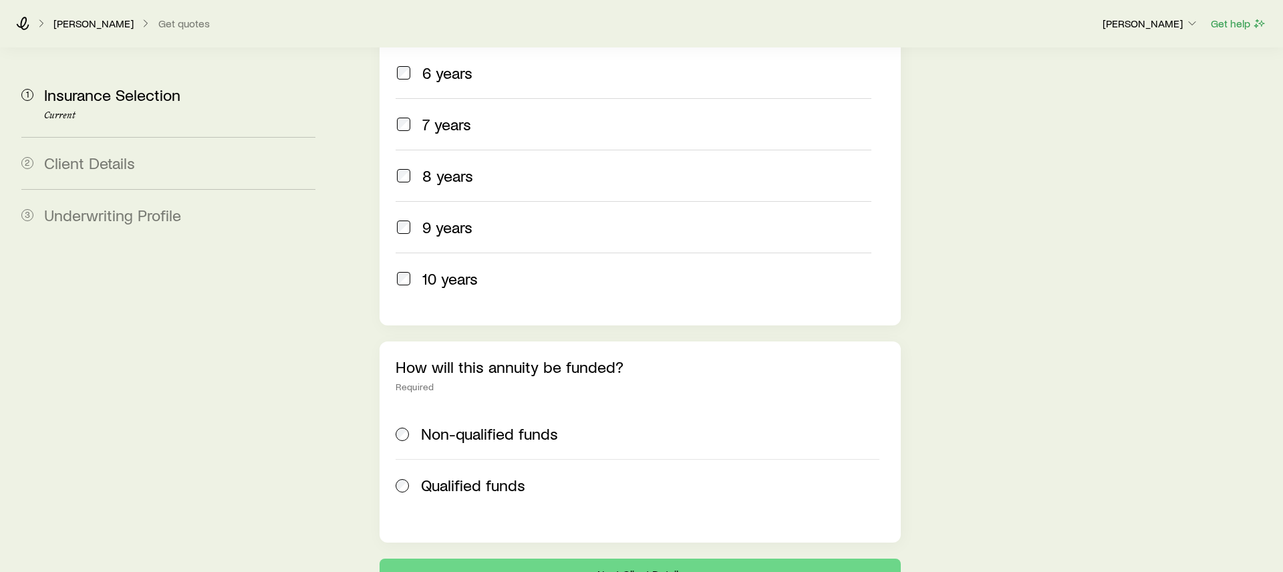
scroll to position [3665, 0]
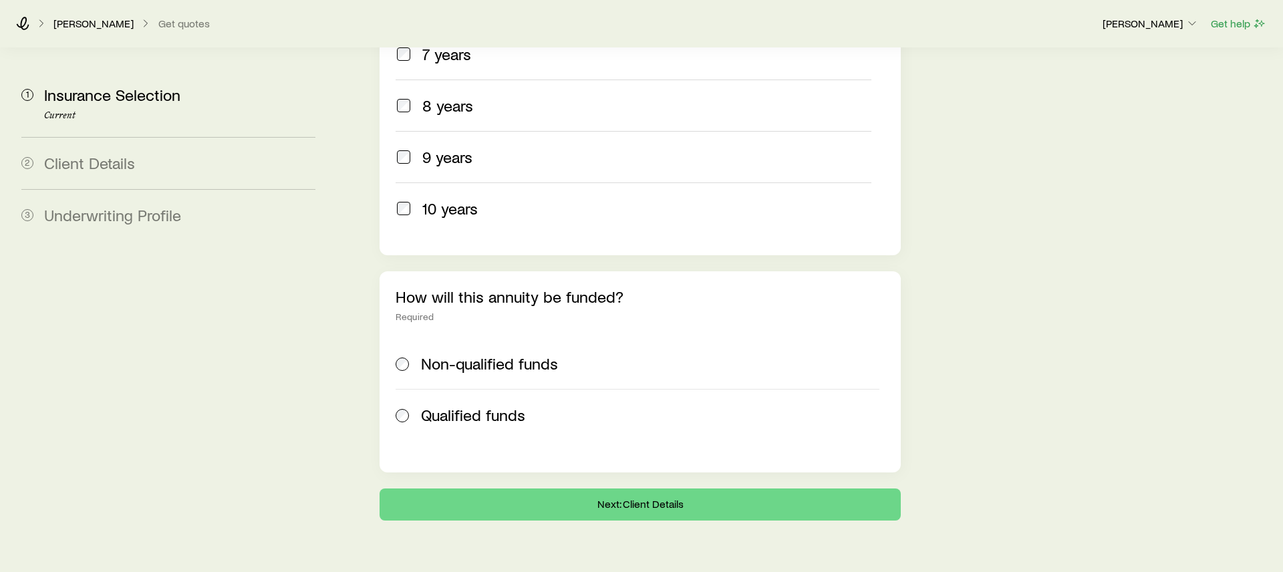
click at [497, 354] on span "Non-qualified funds" at bounding box center [489, 363] width 137 height 19
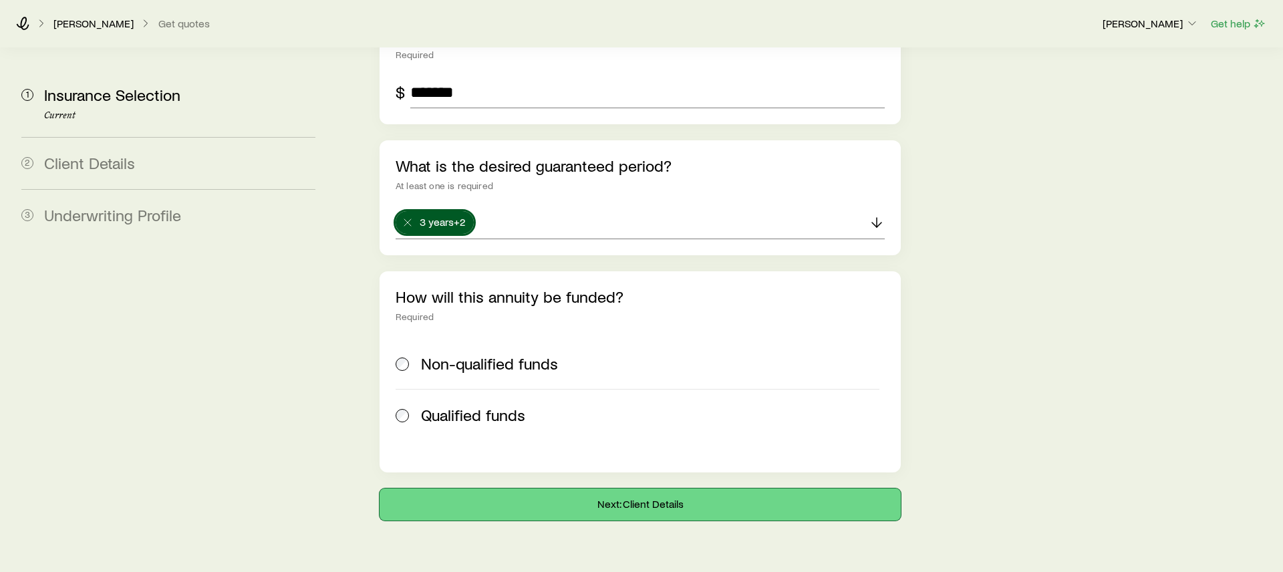
click at [545, 489] on button "Next: Client Details" at bounding box center [640, 505] width 521 height 32
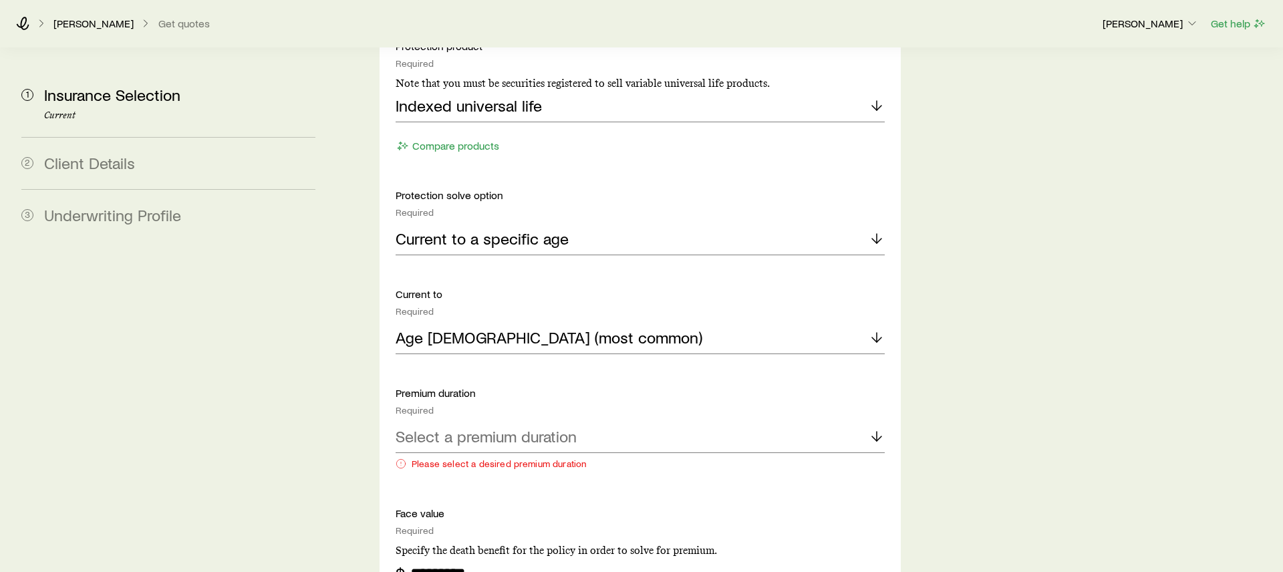
scroll to position [1551, 0]
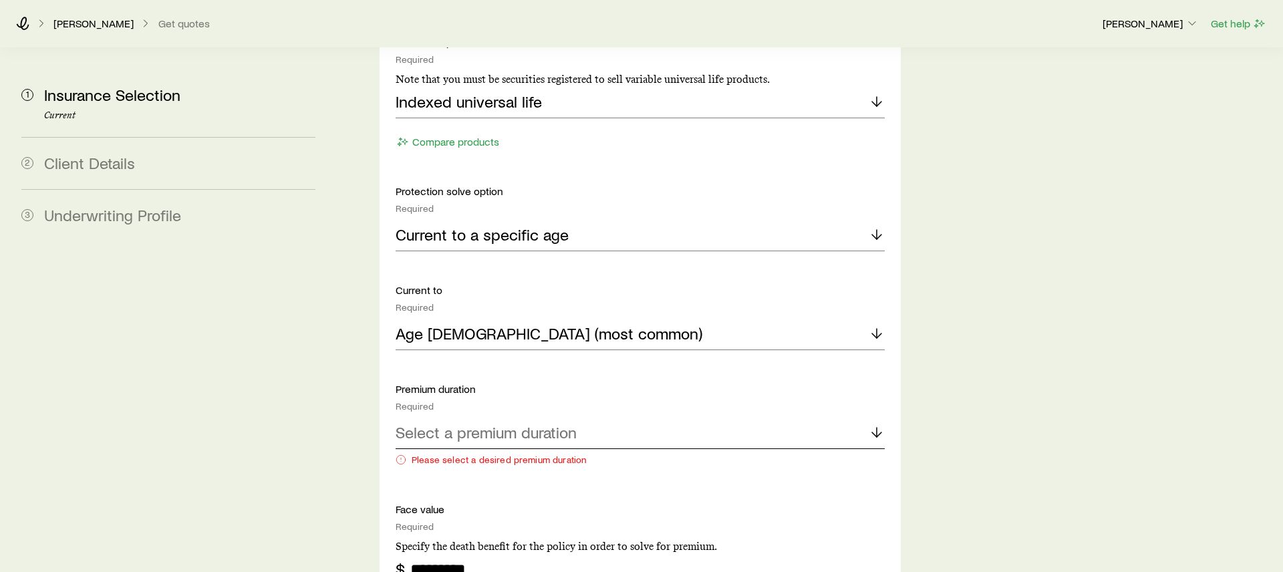
click at [455, 423] on p "Select a premium duration" at bounding box center [486, 432] width 181 height 19
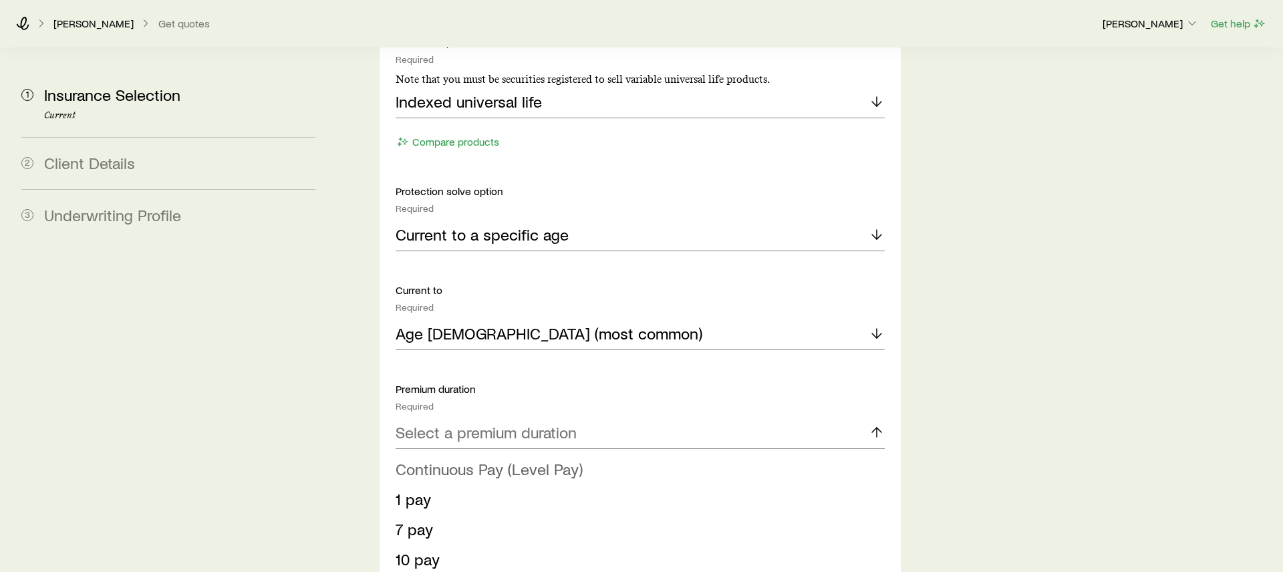
click at [451, 455] on li "Continuous Pay (Level Pay)" at bounding box center [636, 470] width 481 height 30
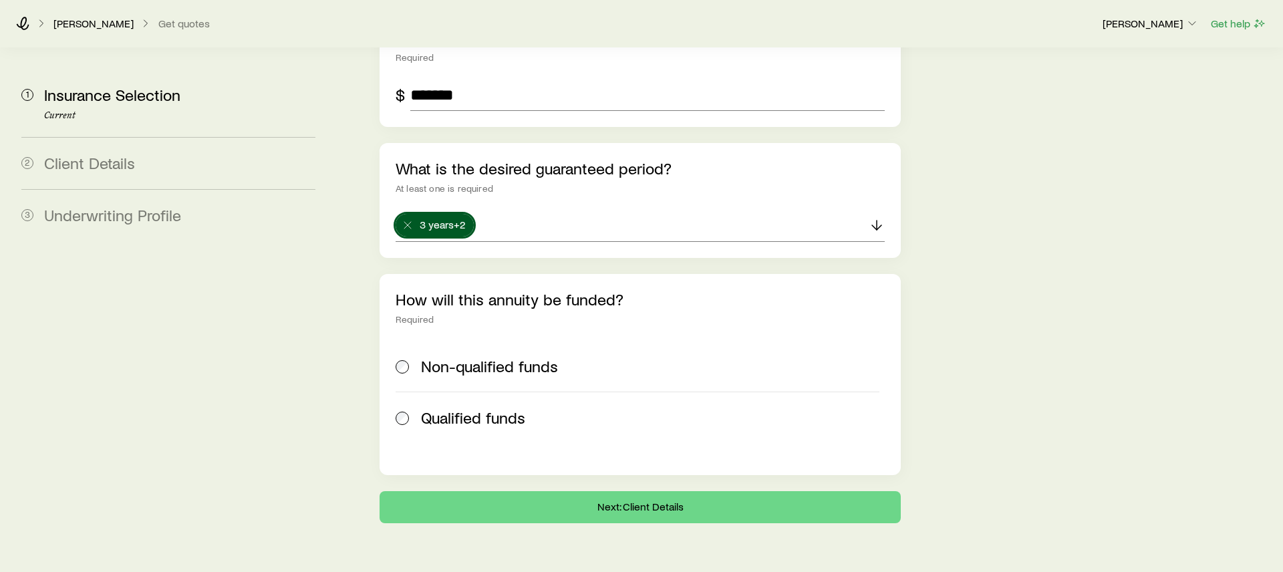
scroll to position [3195, 0]
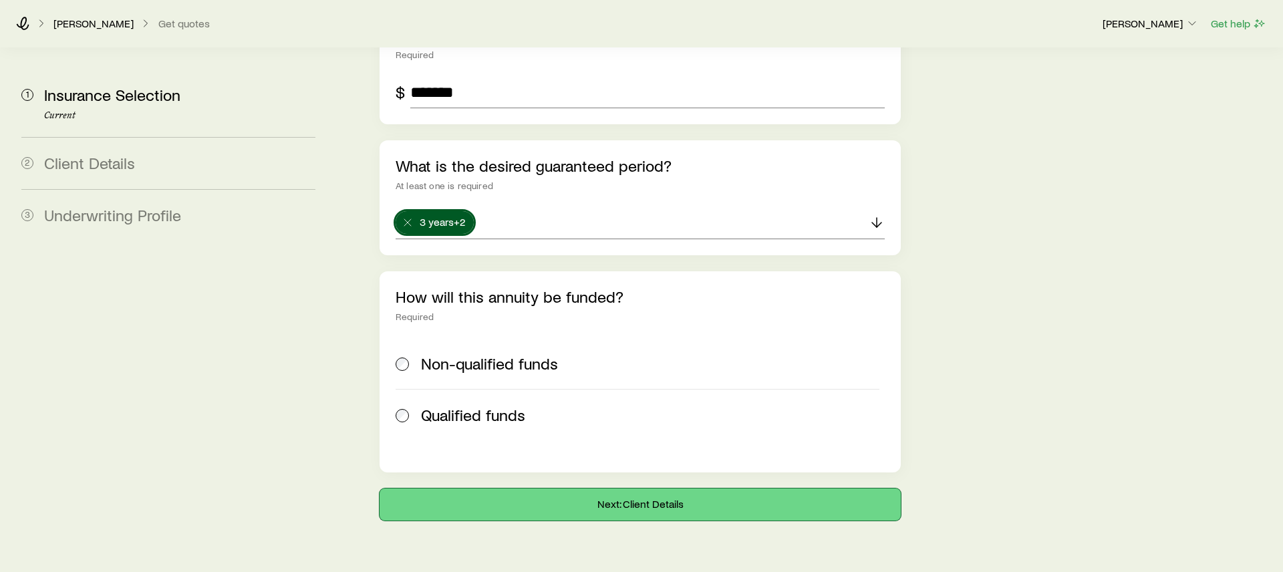
click at [469, 489] on button "Next: Client Details" at bounding box center [640, 505] width 521 height 32
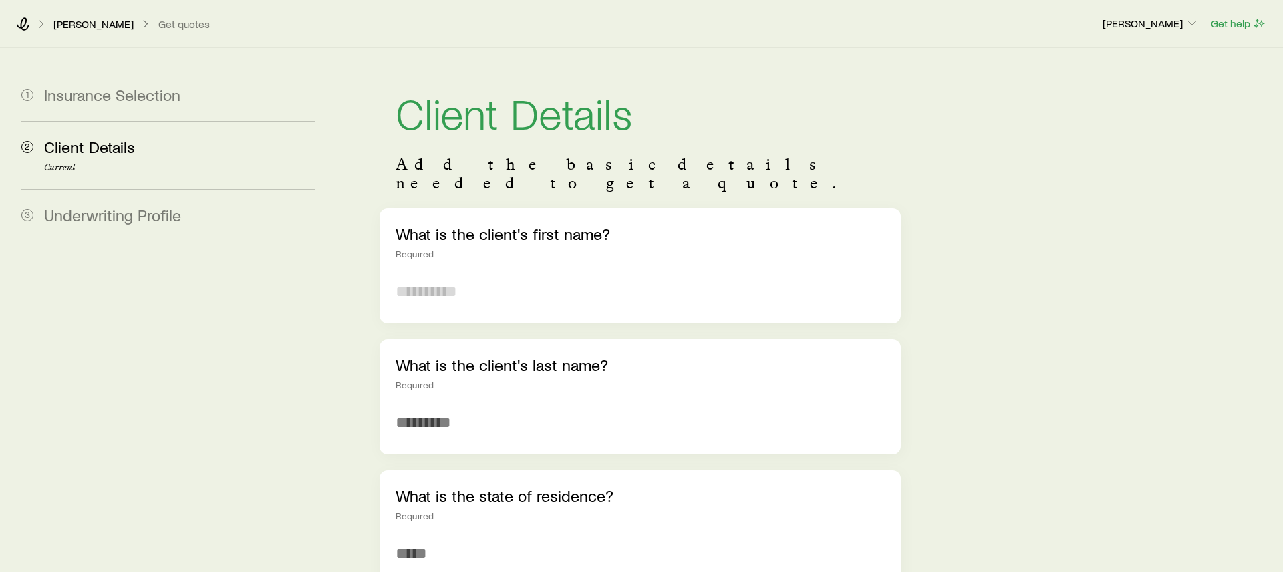
click at [496, 278] on input "text" at bounding box center [640, 291] width 489 height 32
type input "*"
type input "****"
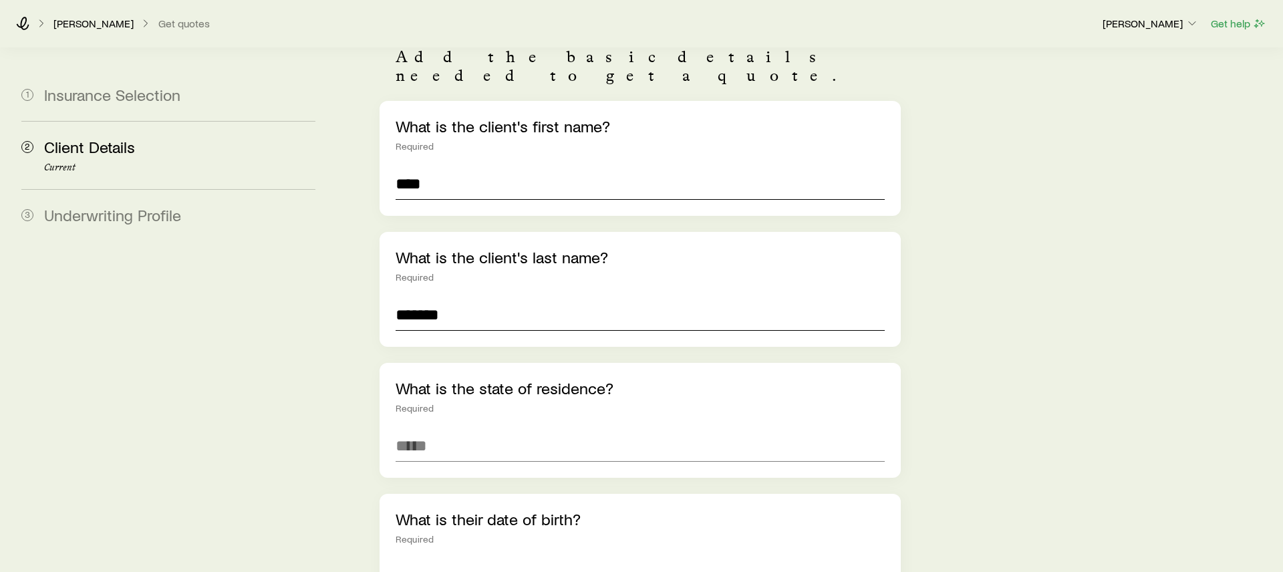
scroll to position [142, 0]
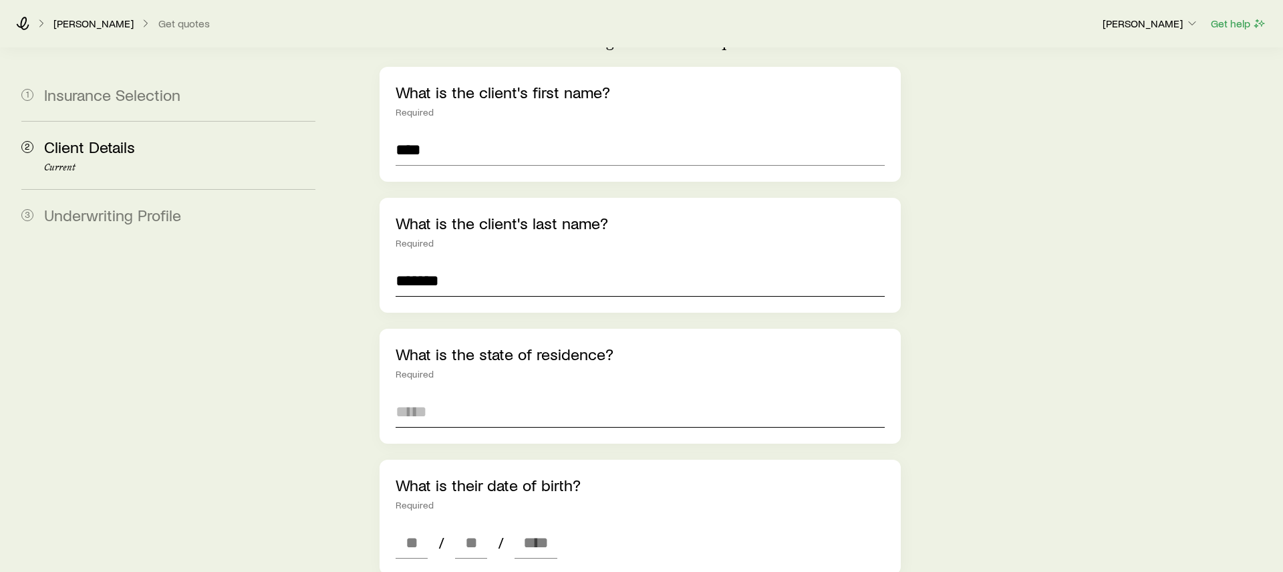
type input "*******"
click at [427, 396] on input at bounding box center [640, 412] width 489 height 32
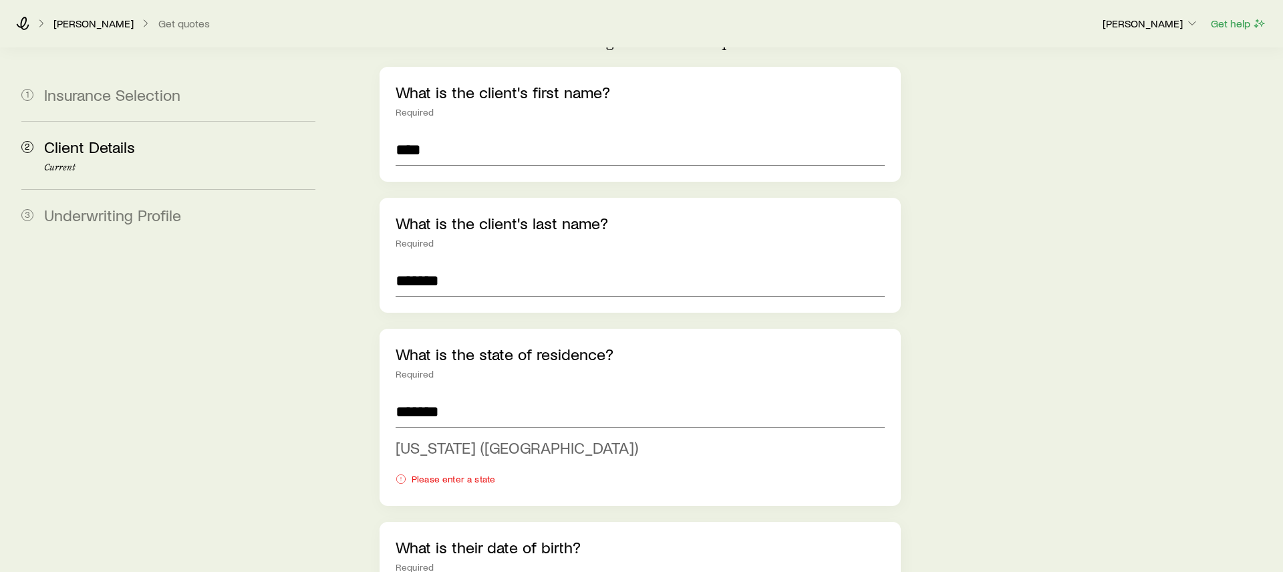
click at [420, 438] on span "[US_STATE] ([GEOGRAPHIC_DATA])" at bounding box center [517, 447] width 243 height 19
type input "**********"
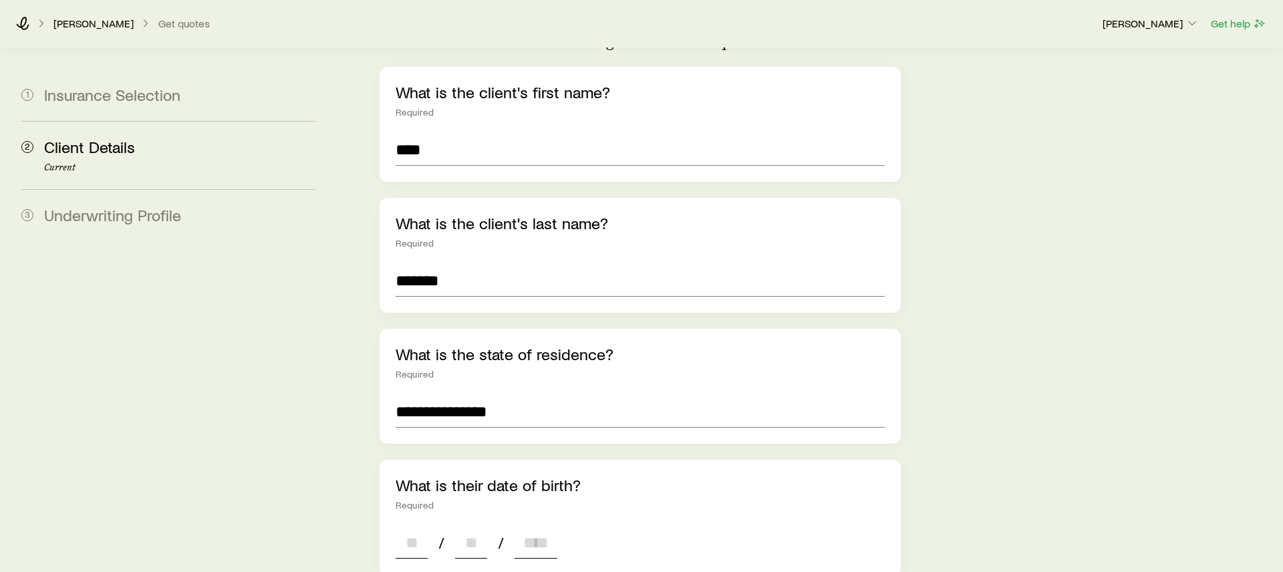
click at [408, 531] on input at bounding box center [412, 543] width 32 height 32
type input "*"
click at [475, 527] on input at bounding box center [471, 543] width 32 height 32
type input "*"
click at [531, 527] on input at bounding box center [536, 543] width 43 height 32
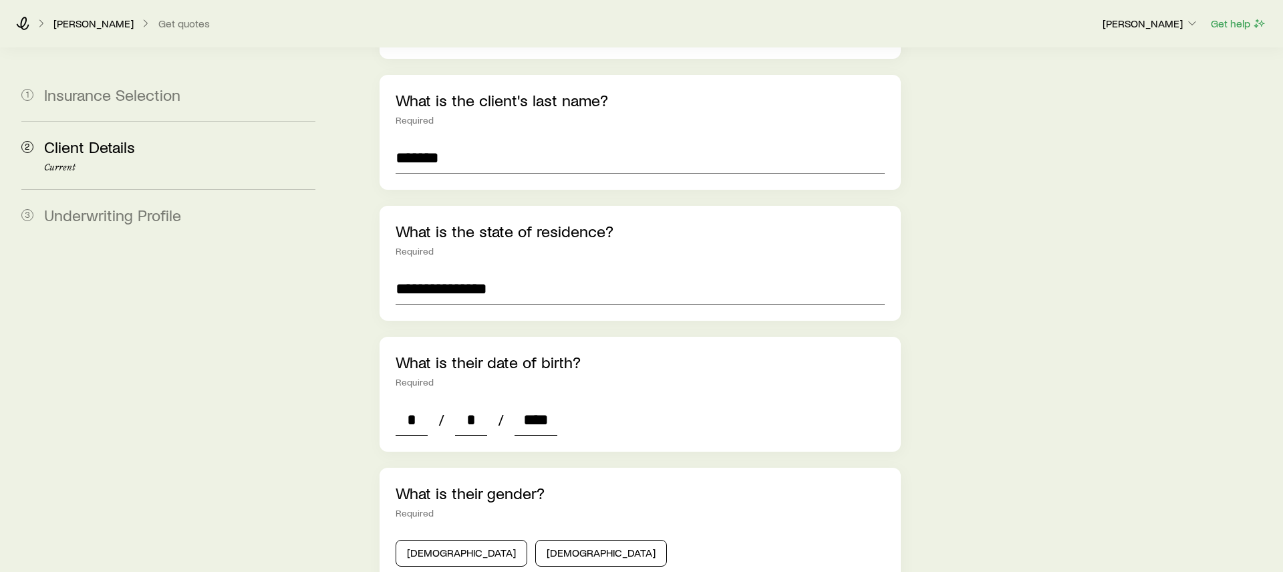
scroll to position [346, 0]
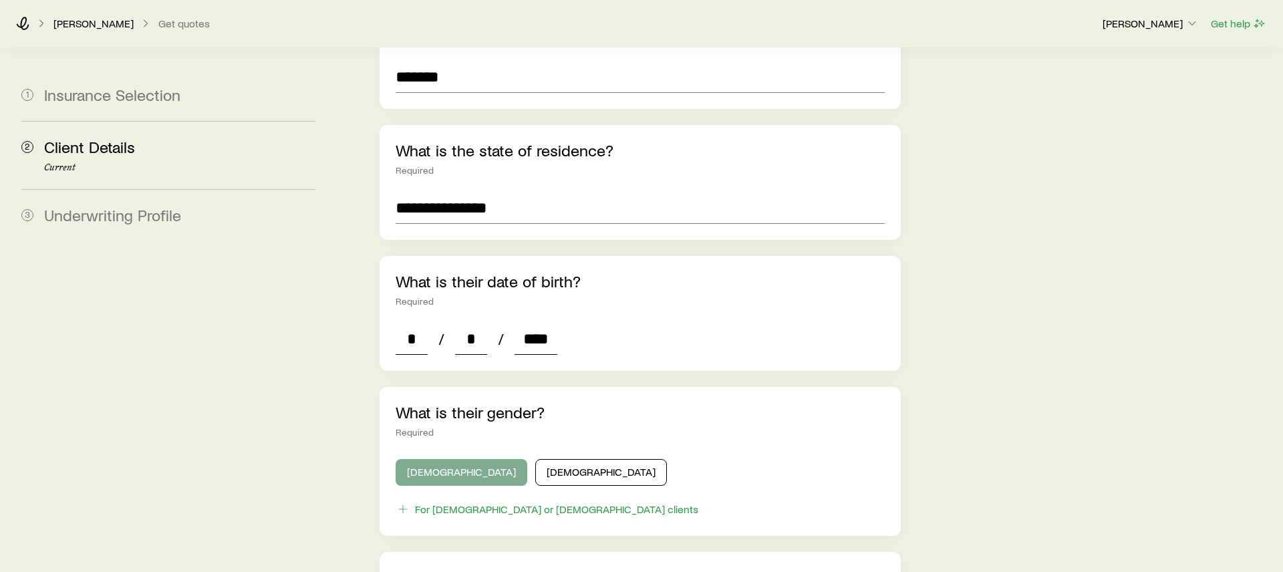
type input "****"
click at [430, 459] on button "[DEMOGRAPHIC_DATA]" at bounding box center [462, 472] width 132 height 27
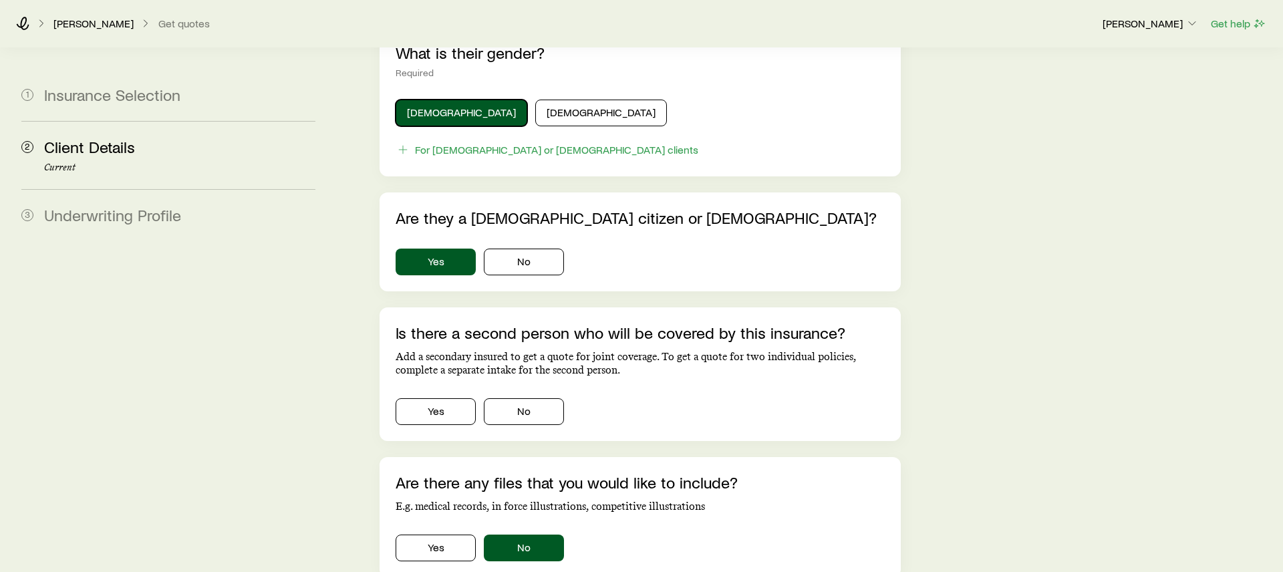
scroll to position [711, 0]
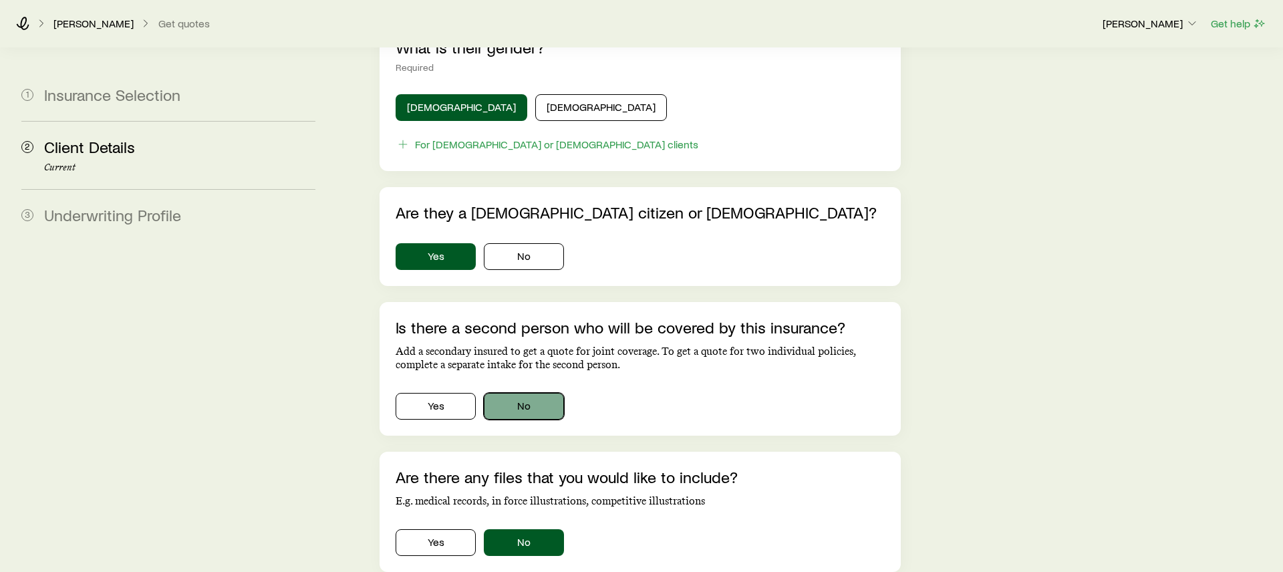
click at [525, 393] on button "No" at bounding box center [524, 406] width 80 height 27
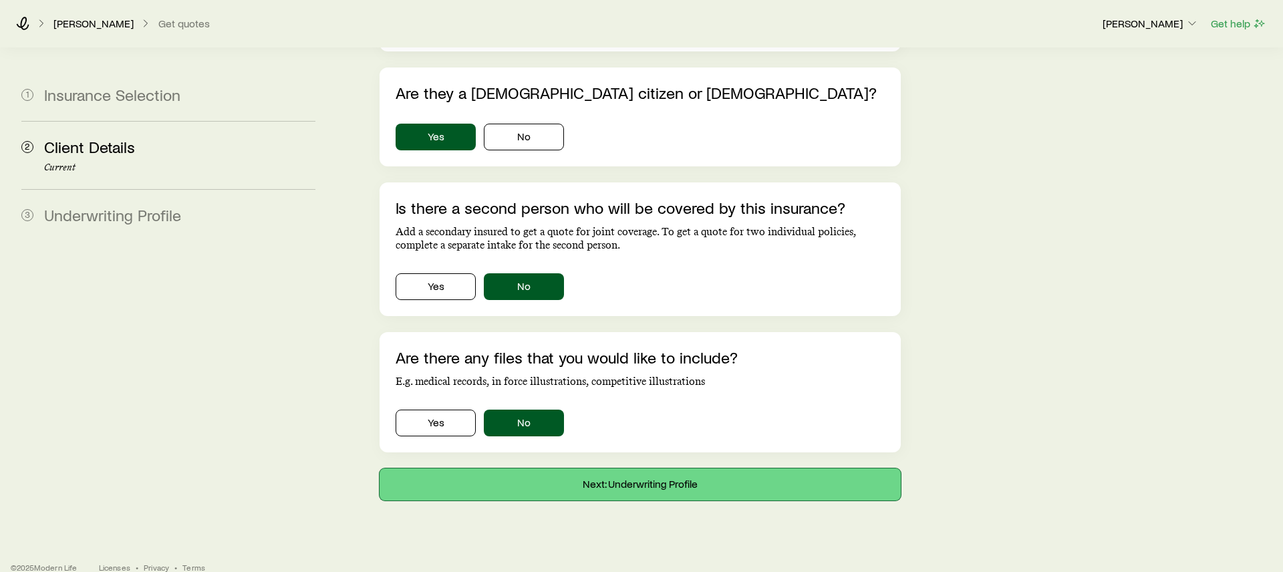
click at [559, 469] on button "Next: Underwriting Profile" at bounding box center [640, 485] width 521 height 32
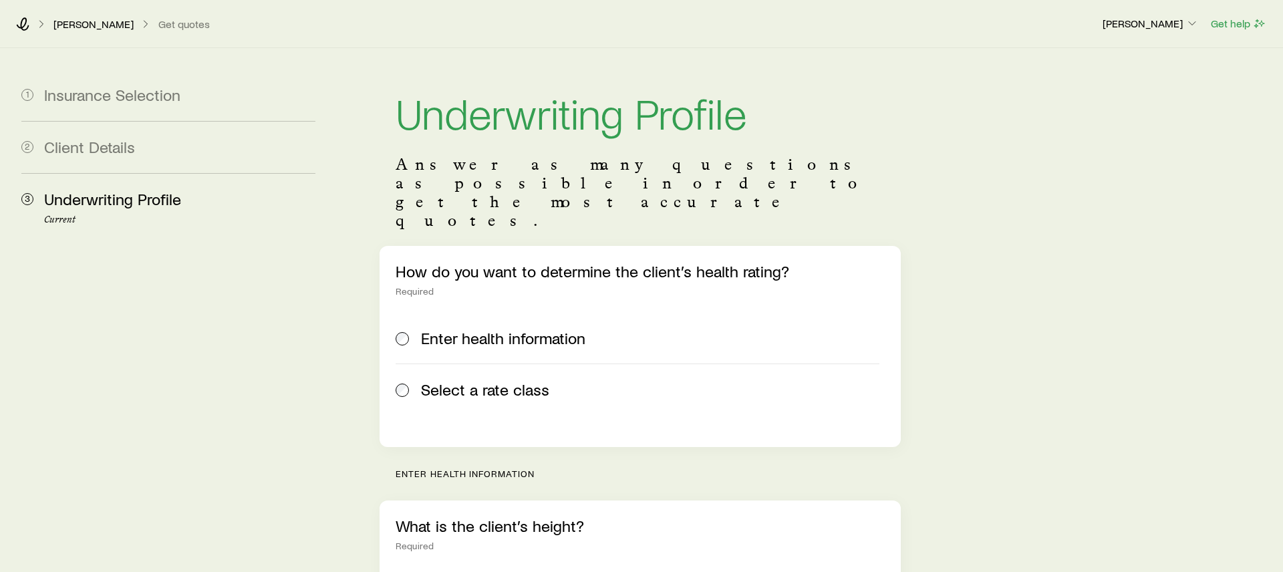
click at [525, 380] on span "Select a rate class" at bounding box center [485, 389] width 128 height 19
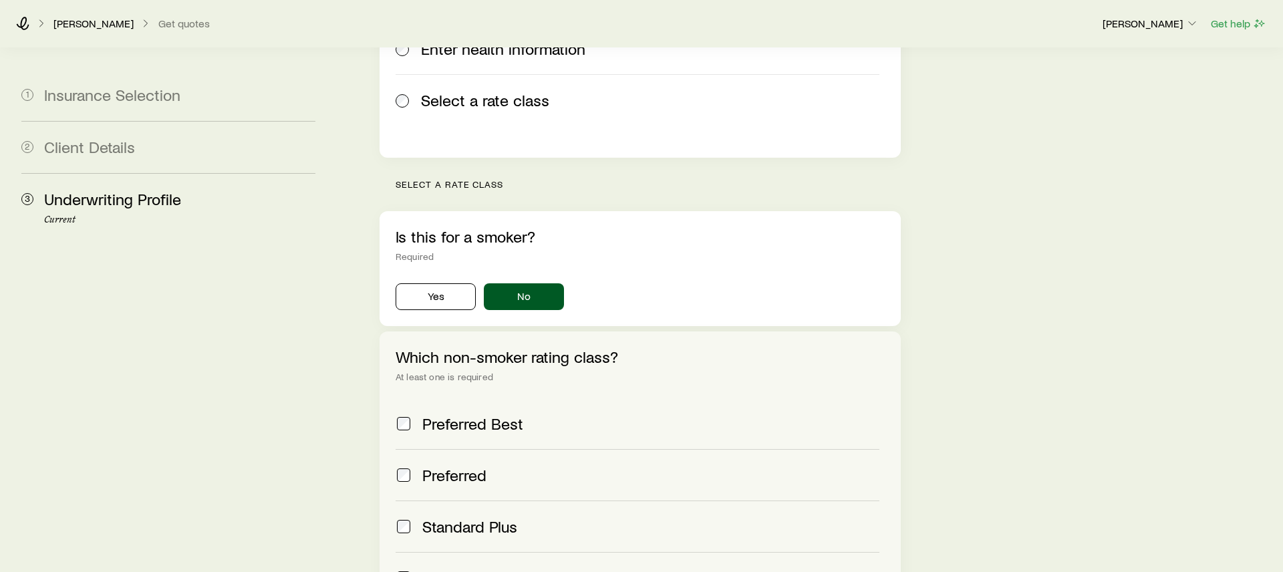
scroll to position [431, 0]
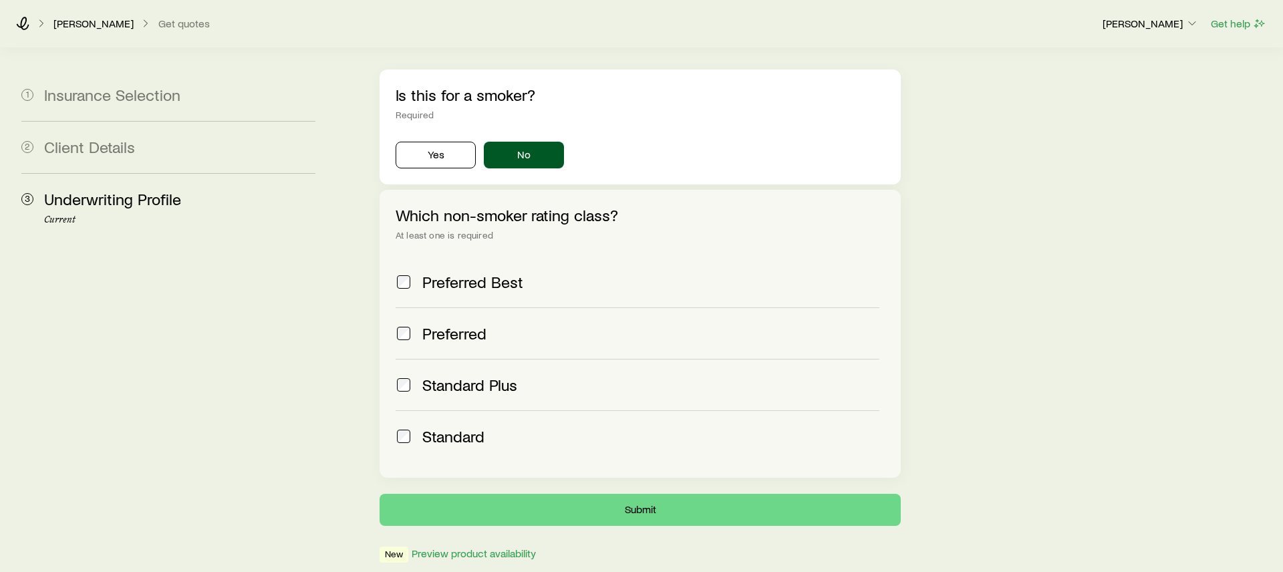
click at [504, 376] on span "Standard Plus" at bounding box center [469, 385] width 95 height 19
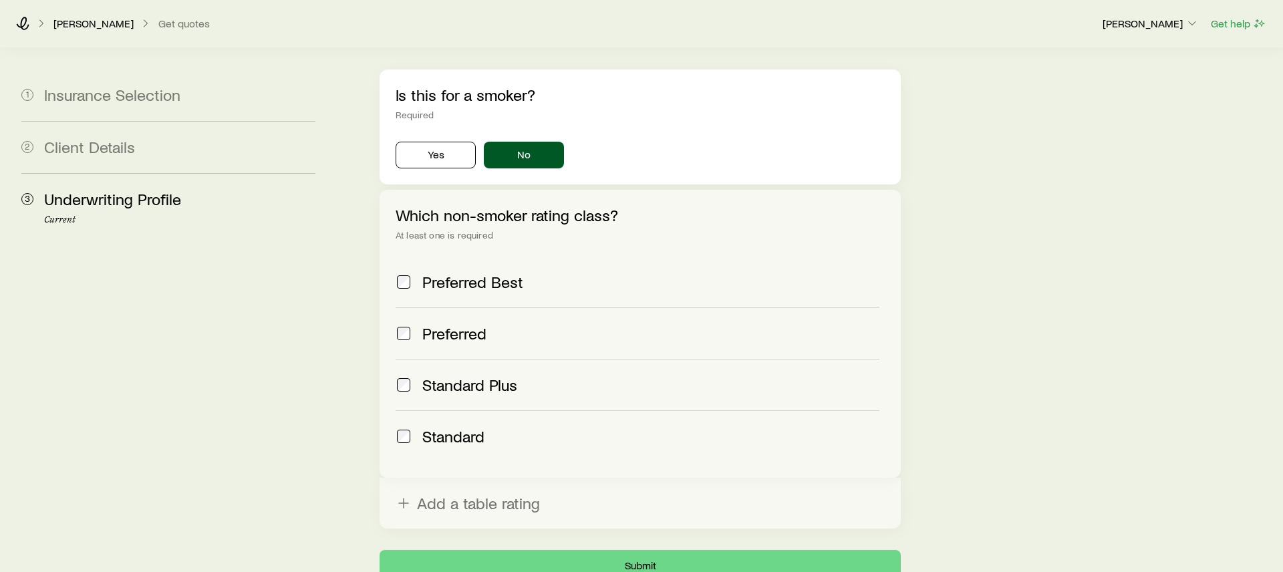
click at [442, 410] on label "Standard" at bounding box center [638, 435] width 484 height 51
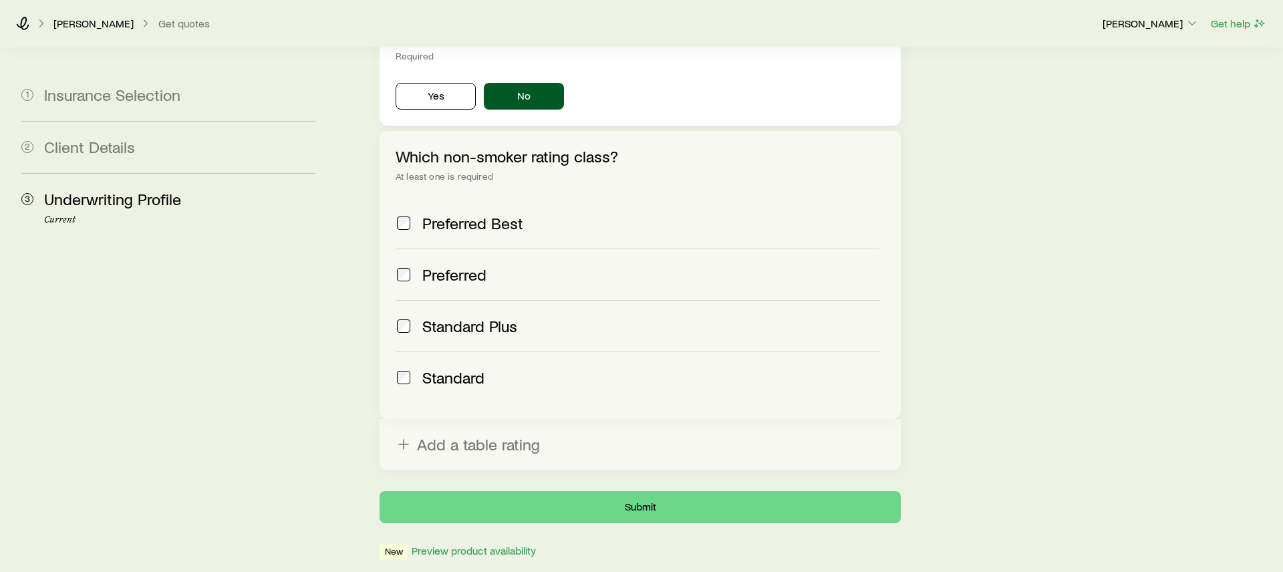
scroll to position [531, 0]
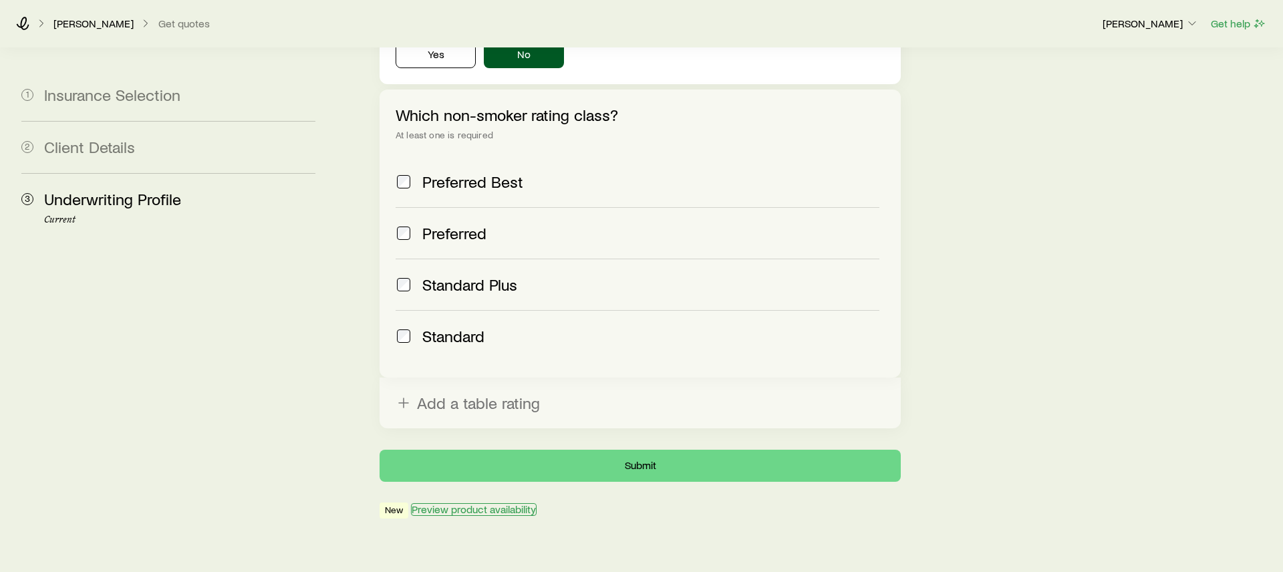
click at [495, 503] on button "Preview product availability" at bounding box center [474, 509] width 126 height 13
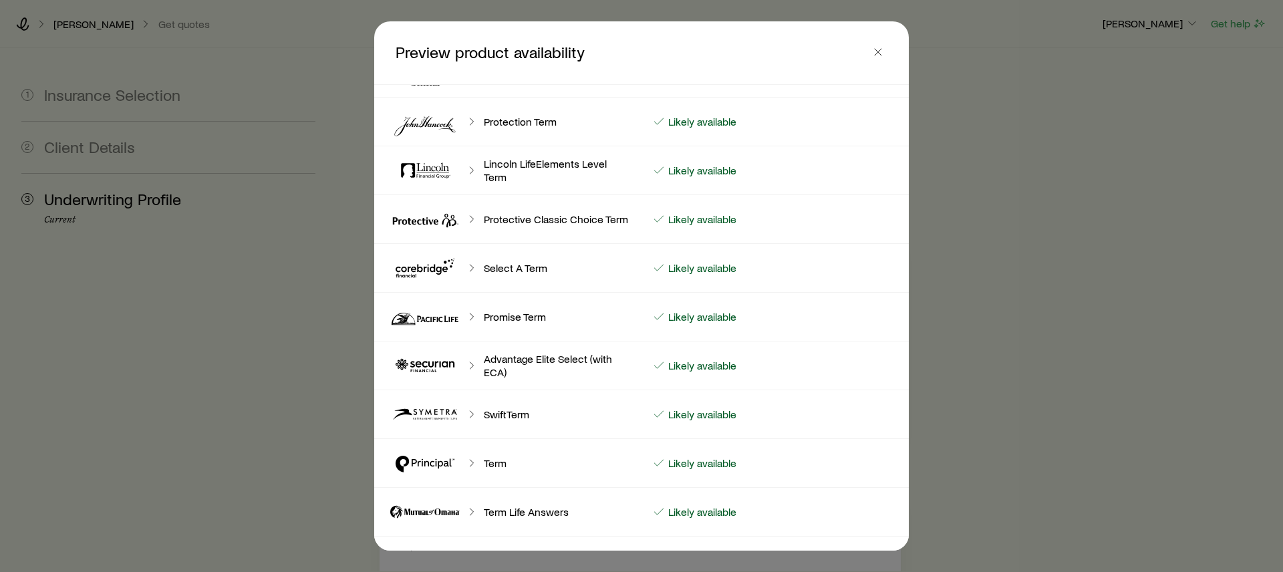
scroll to position [0, 0]
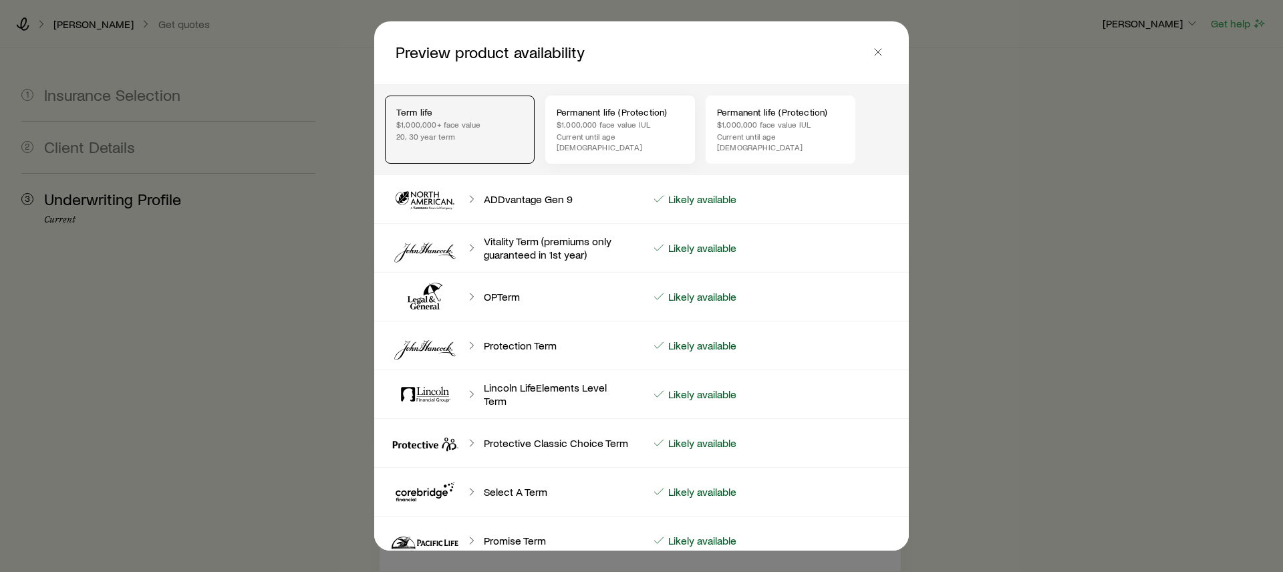
click at [618, 150] on div "Permanent life (Protection) $1,000,000 face value IUL Current until age [DEMOGR…" at bounding box center [620, 130] width 150 height 68
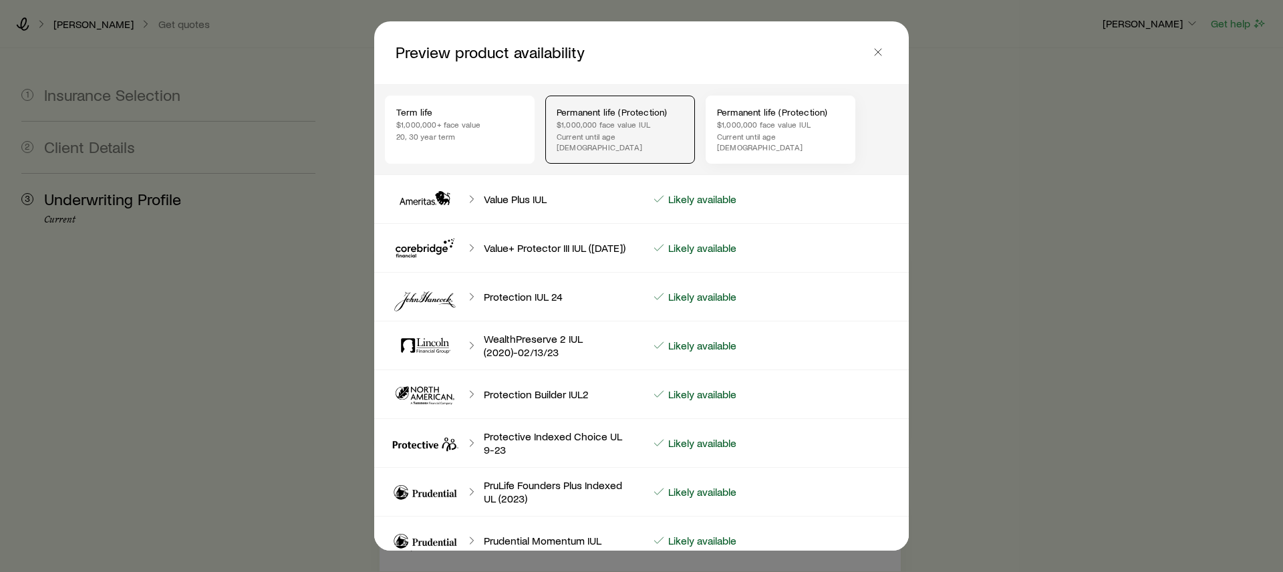
click at [745, 107] on p "Permanent life (Protection)" at bounding box center [780, 112] width 127 height 11
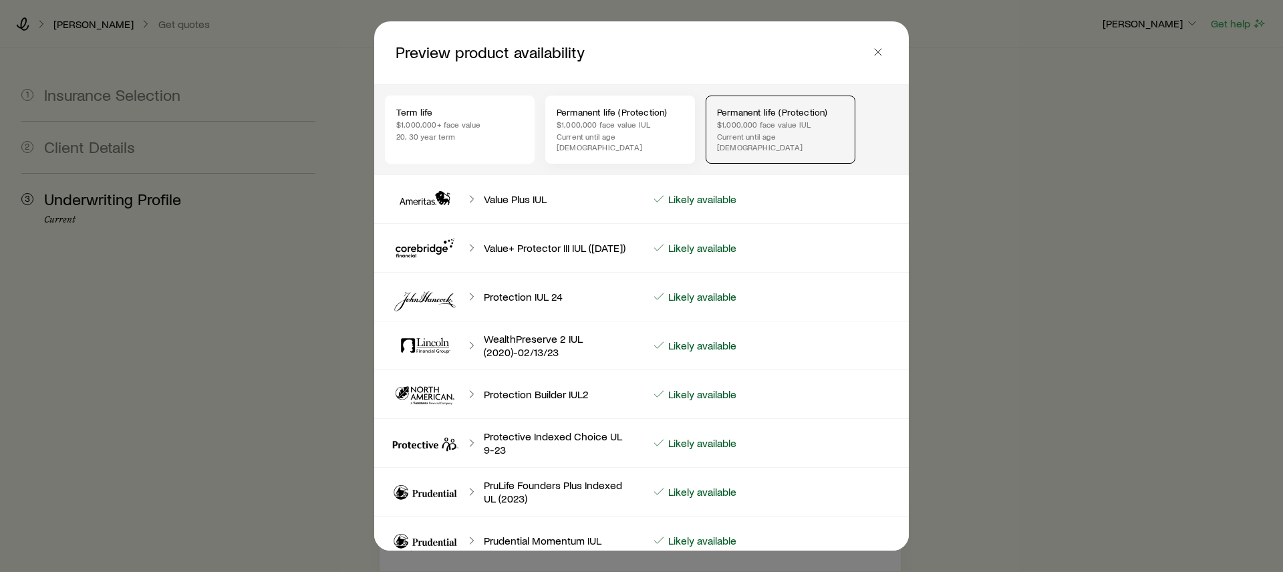
click at [651, 139] on p "Current until age [DEMOGRAPHIC_DATA]" at bounding box center [620, 141] width 127 height 21
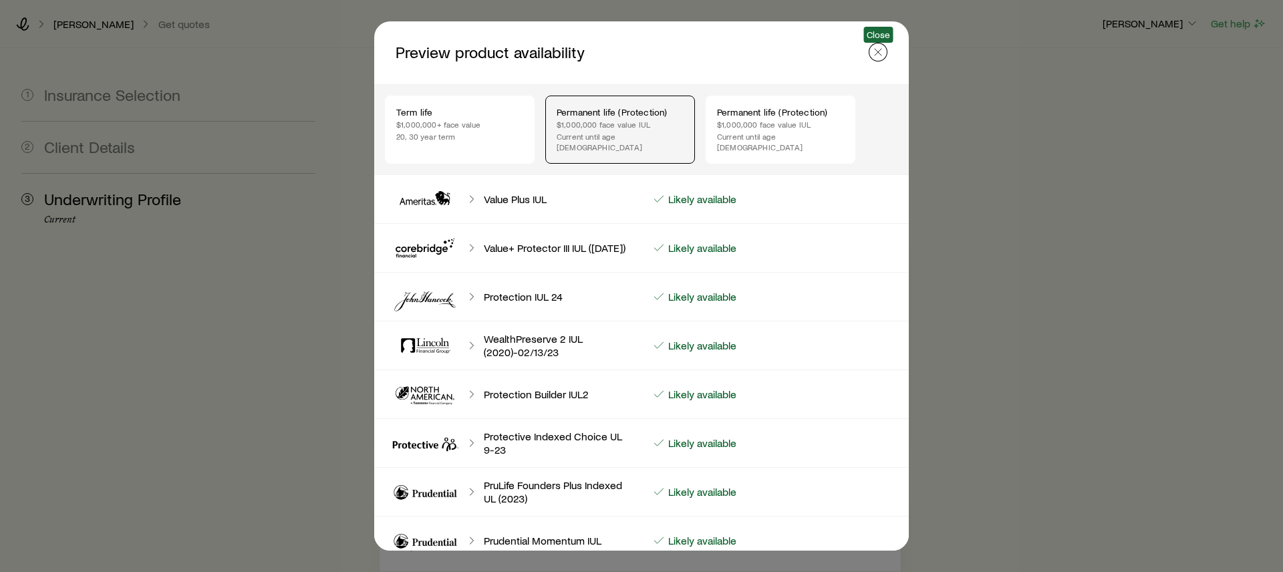
click at [879, 51] on icon "button" at bounding box center [878, 51] width 13 height 13
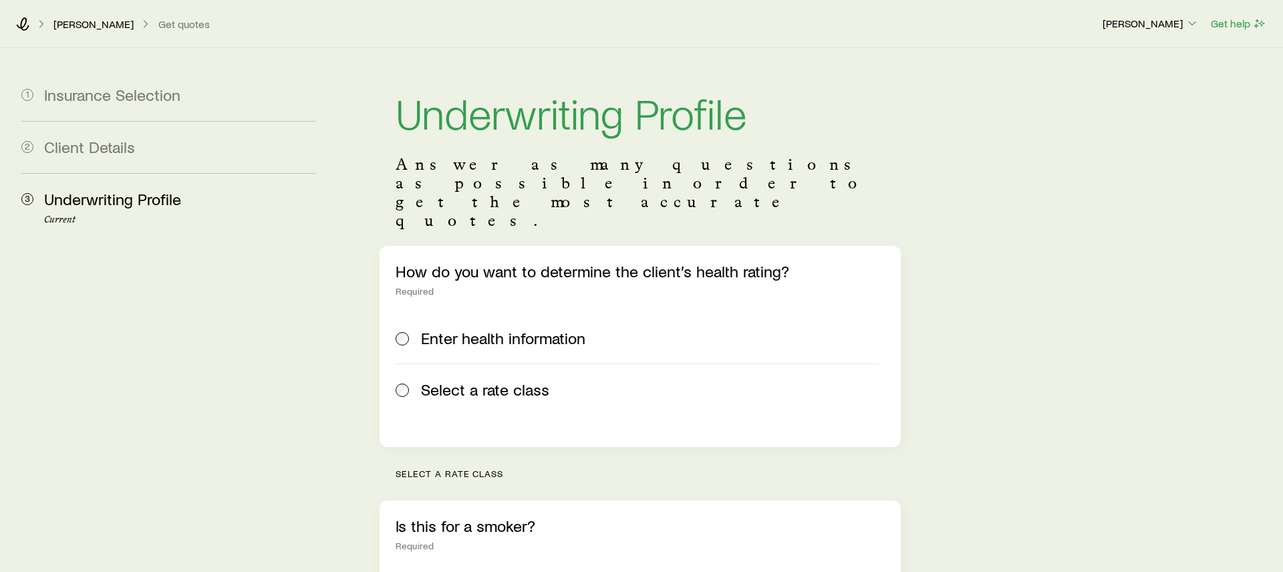
scroll to position [531, 0]
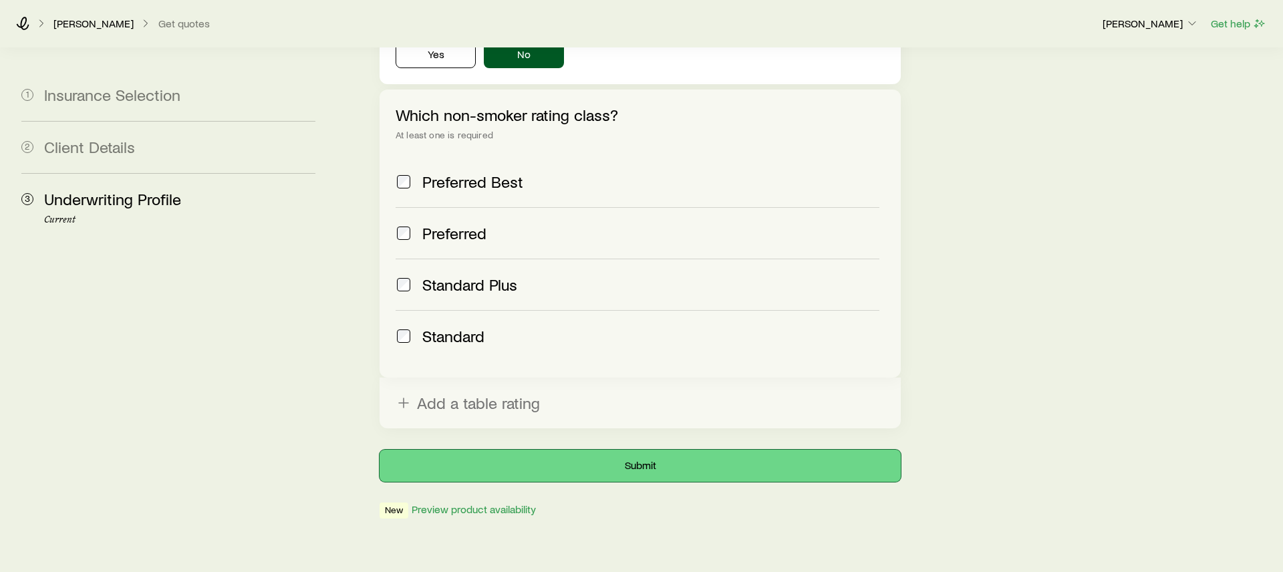
click at [533, 450] on button "Submit" at bounding box center [640, 466] width 521 height 32
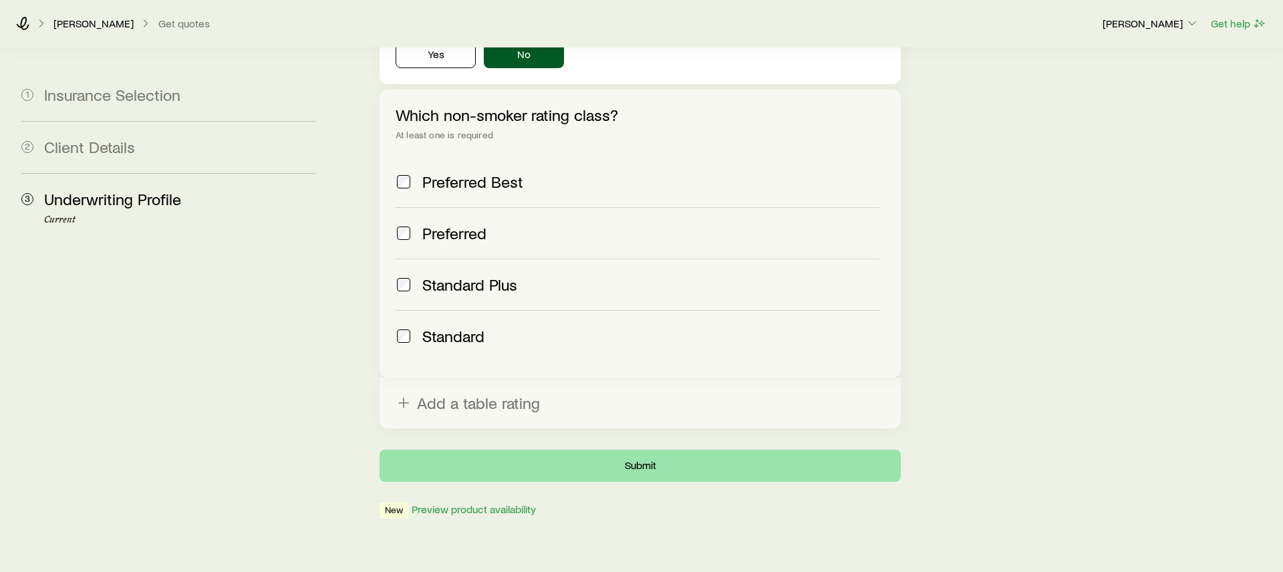
scroll to position [0, 0]
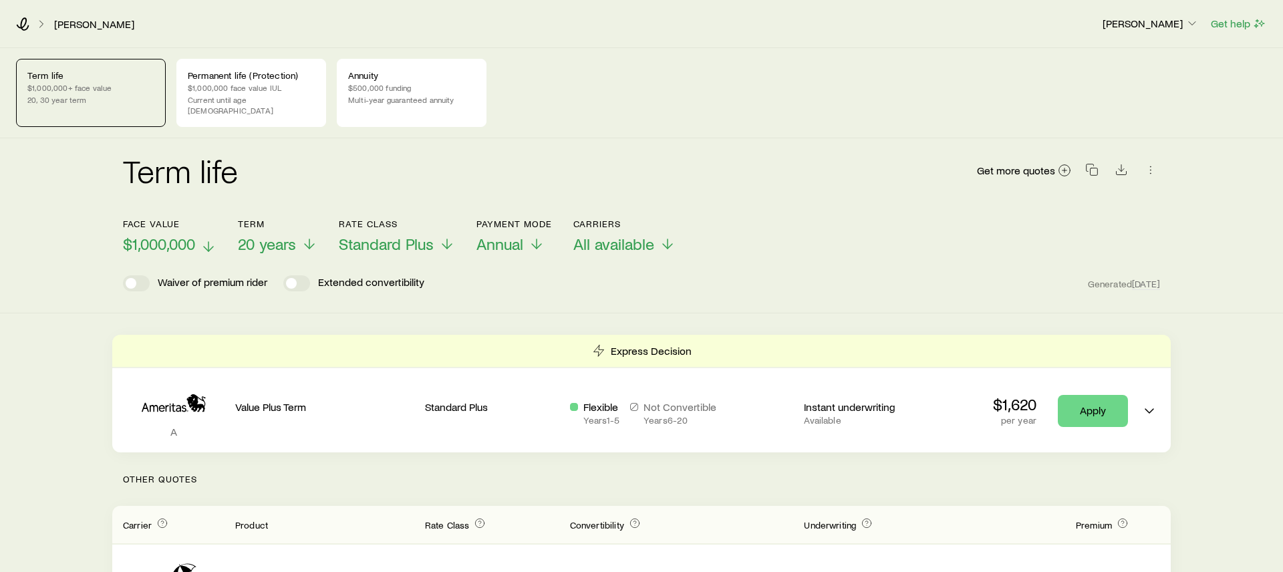
click at [182, 235] on span "$1,000,000" at bounding box center [159, 244] width 72 height 19
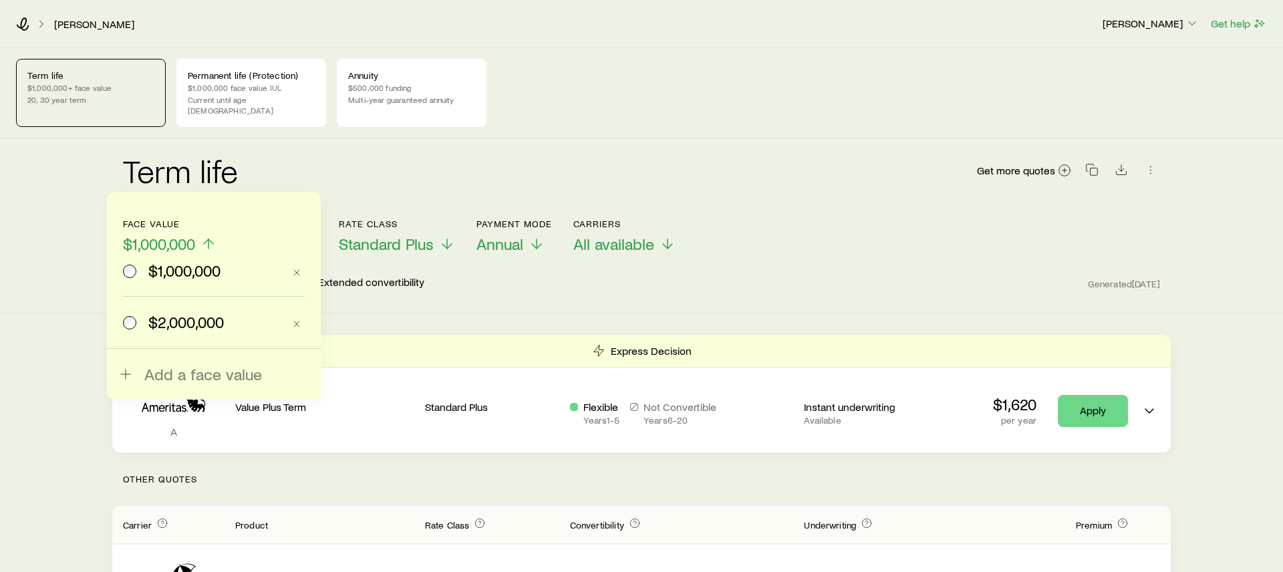
click at [183, 324] on span "$2,000,000" at bounding box center [186, 322] width 76 height 19
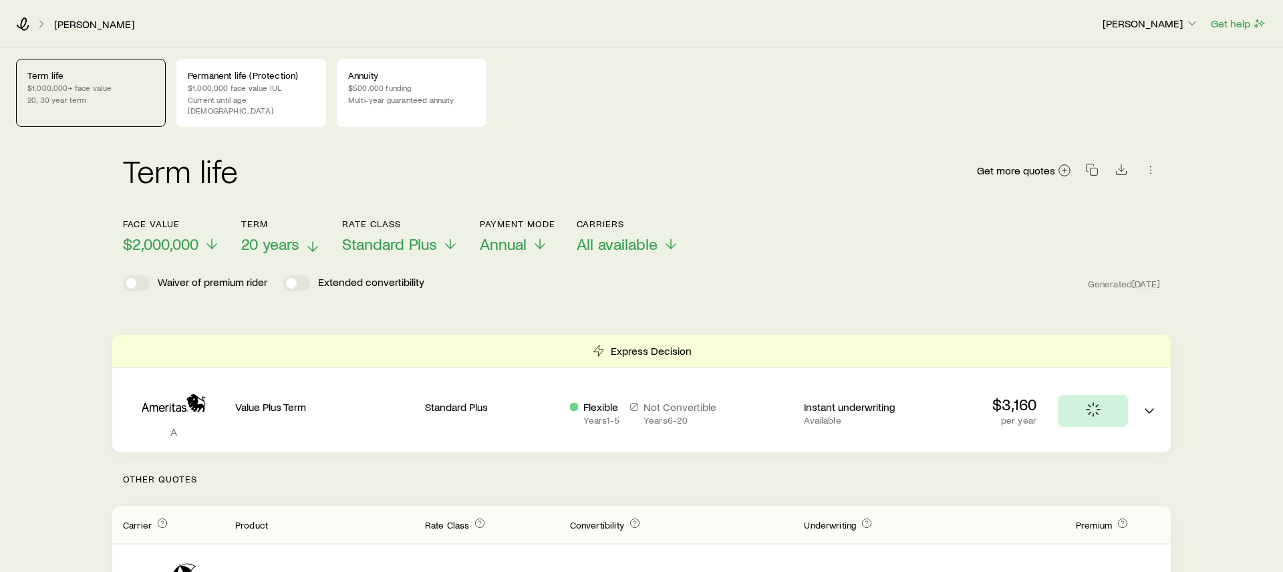
click at [281, 235] on span "20 years" at bounding box center [270, 244] width 58 height 19
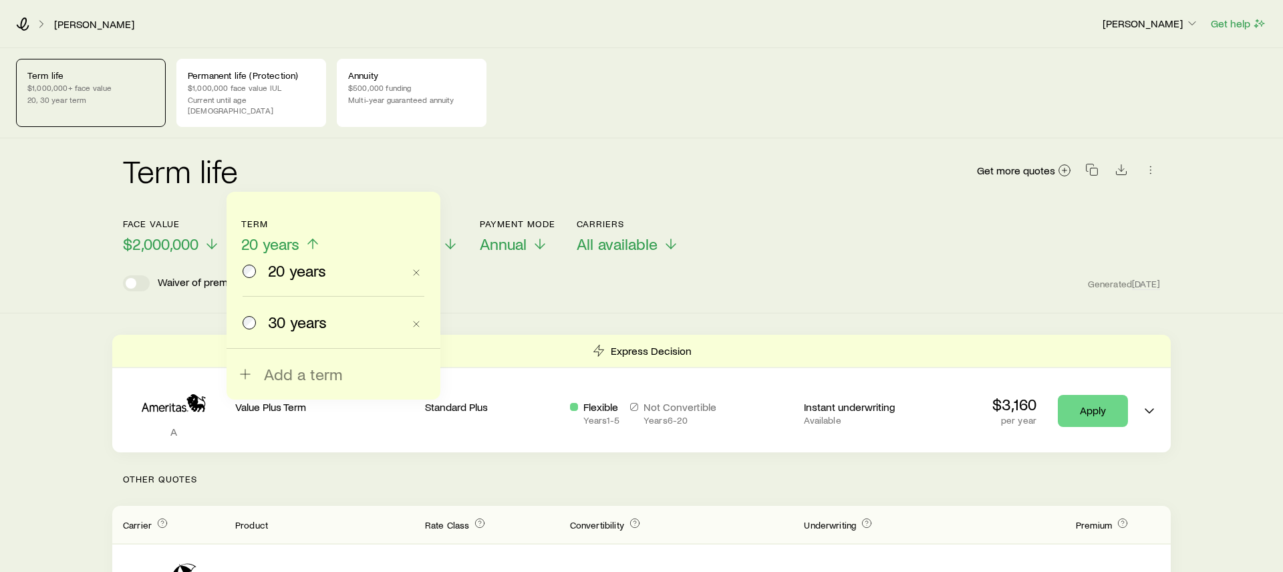
click at [293, 318] on span "30 years" at bounding box center [297, 322] width 59 height 19
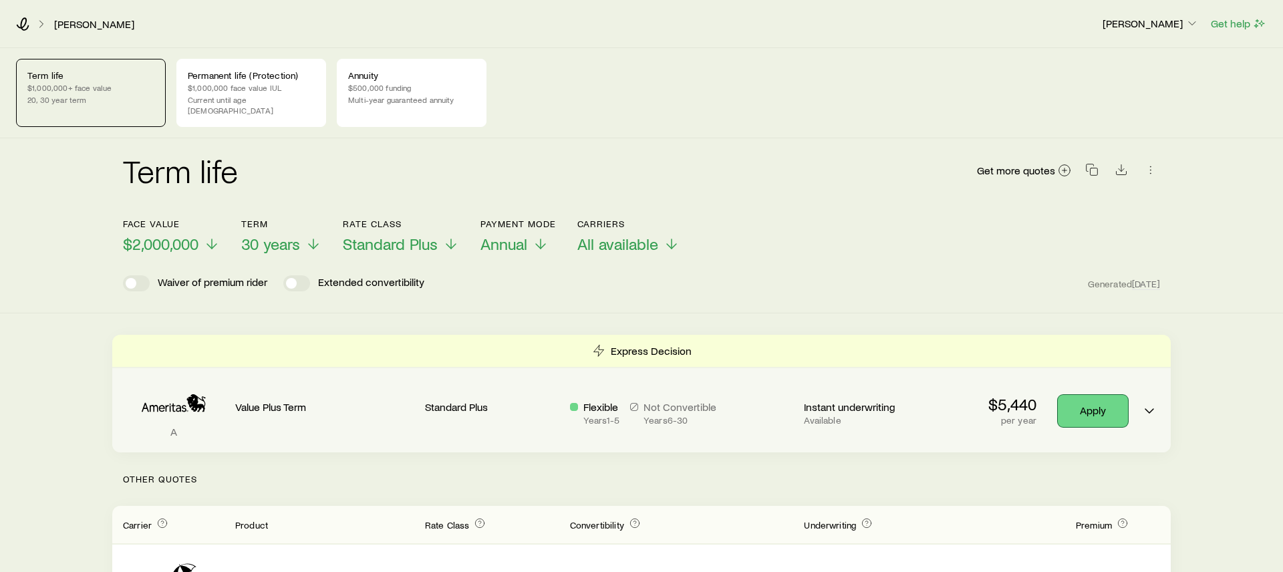
click at [1098, 404] on link "Apply" at bounding box center [1093, 411] width 70 height 32
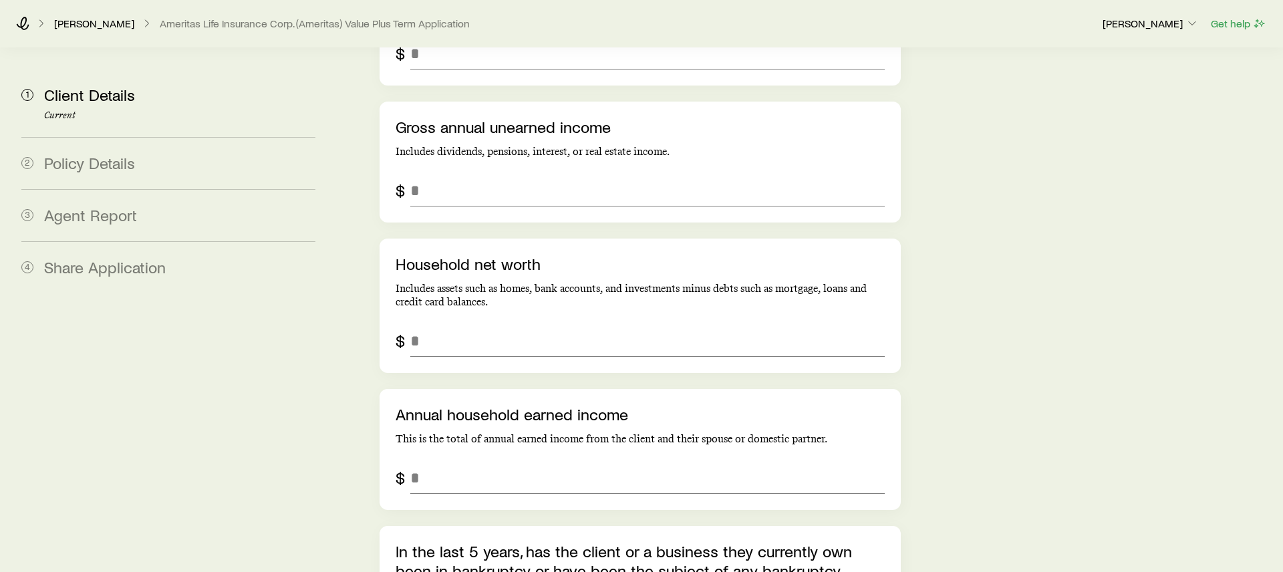
scroll to position [2933, 0]
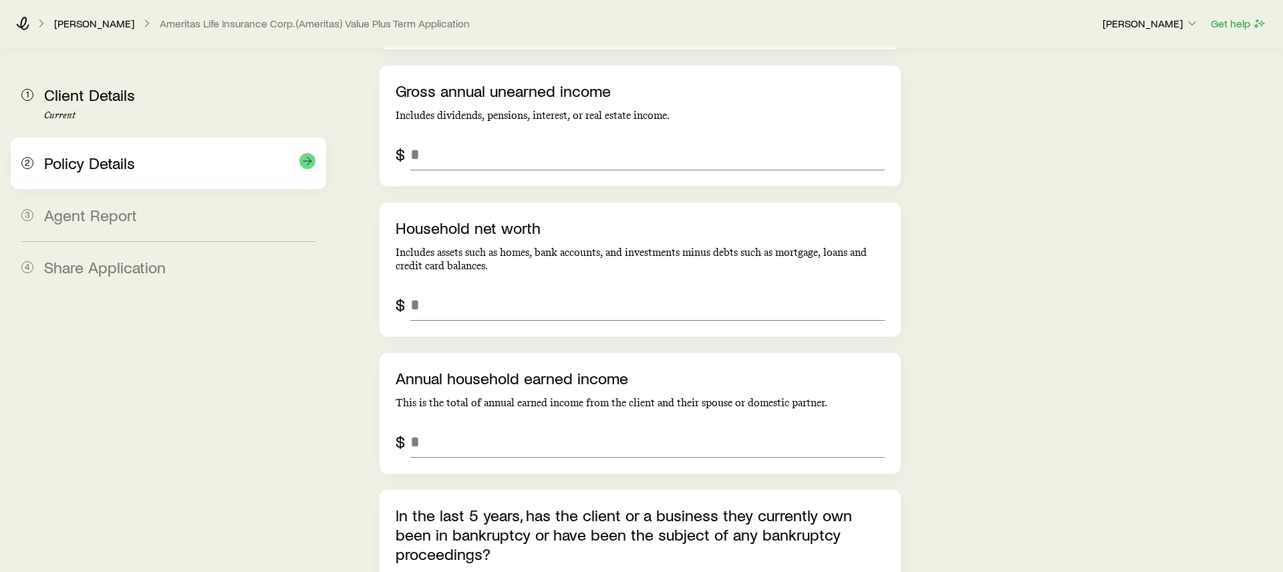
click at [104, 164] on span "Policy Details" at bounding box center [89, 162] width 91 height 19
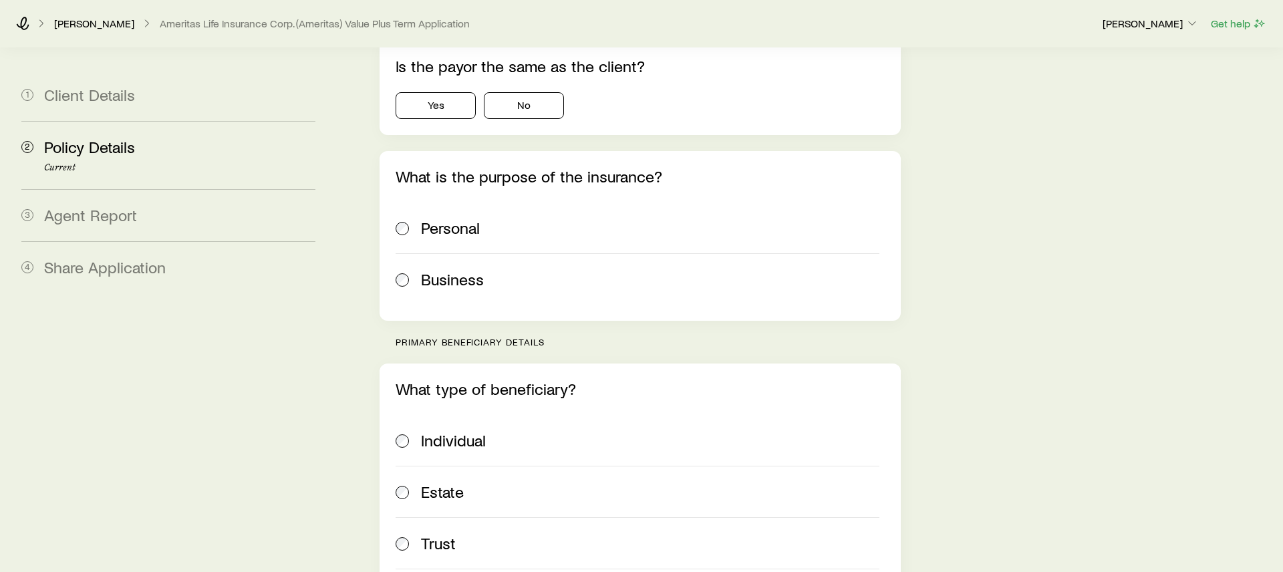
scroll to position [0, 0]
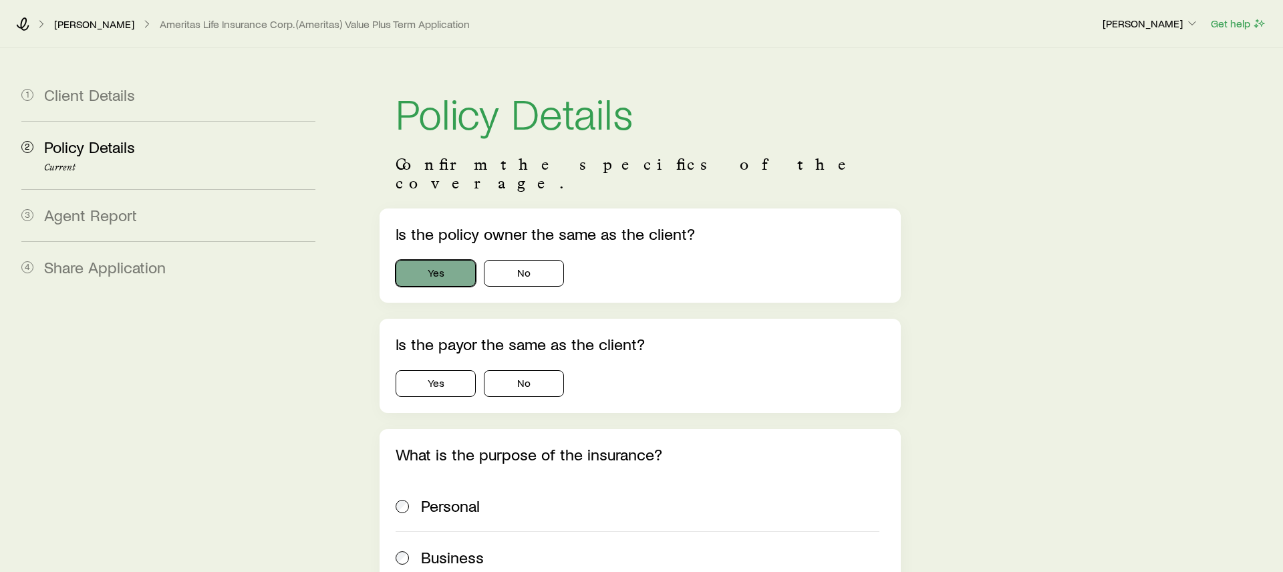
click at [445, 260] on button "Yes" at bounding box center [436, 273] width 80 height 27
click at [539, 260] on button "No" at bounding box center [524, 273] width 80 height 27
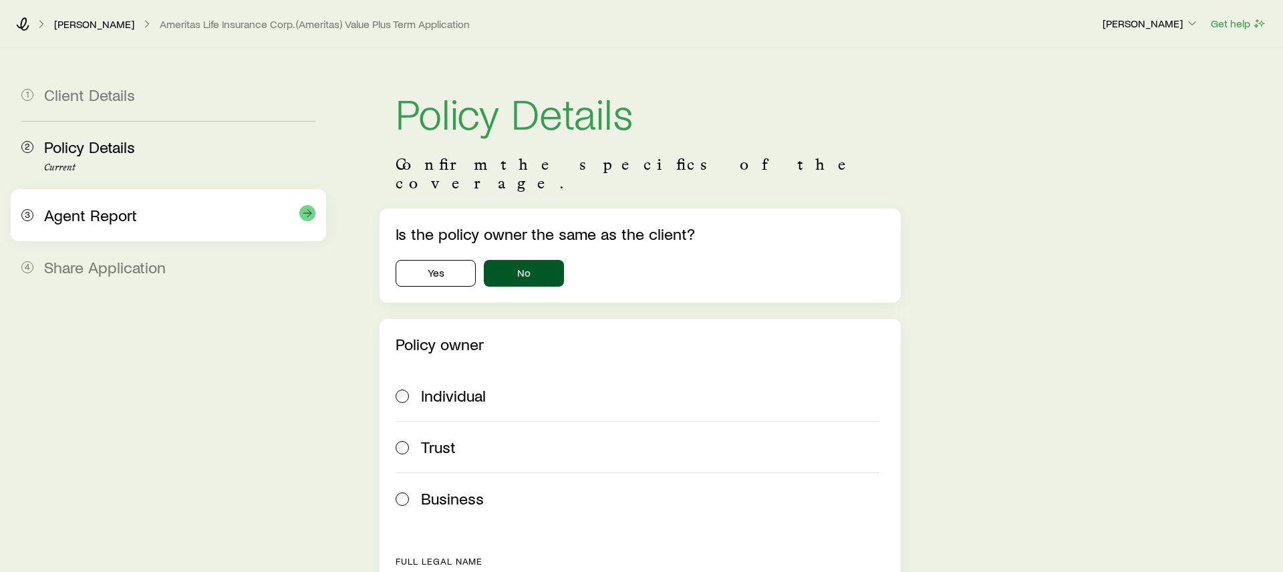
click at [172, 215] on div "Agent Report" at bounding box center [179, 215] width 271 height 19
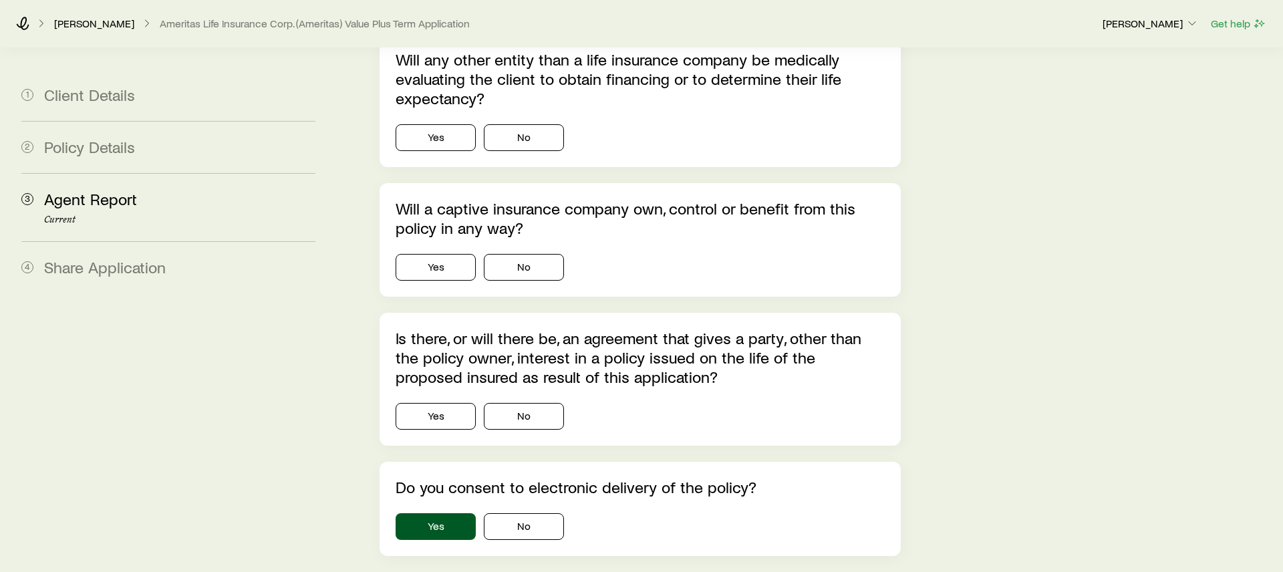
scroll to position [2015, 0]
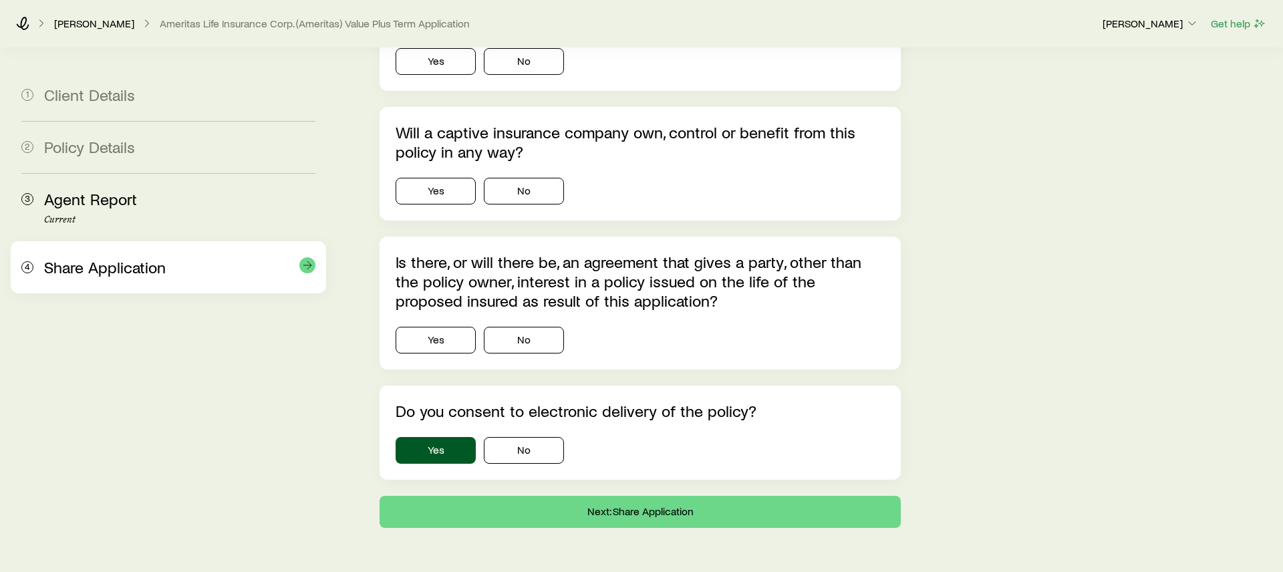
click at [76, 257] on div "4 Share Application" at bounding box center [168, 267] width 294 height 52
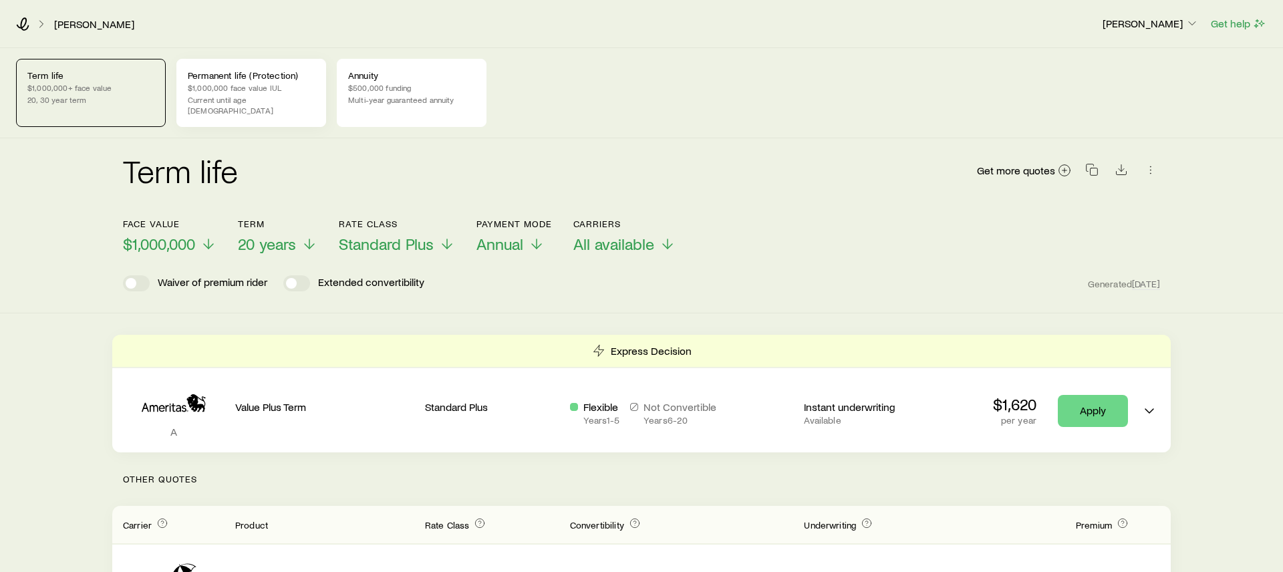
click at [245, 68] on div "Permanent life (Protection) $1,000,000 face value IUL Current until age [DEMOGR…" at bounding box center [251, 93] width 150 height 68
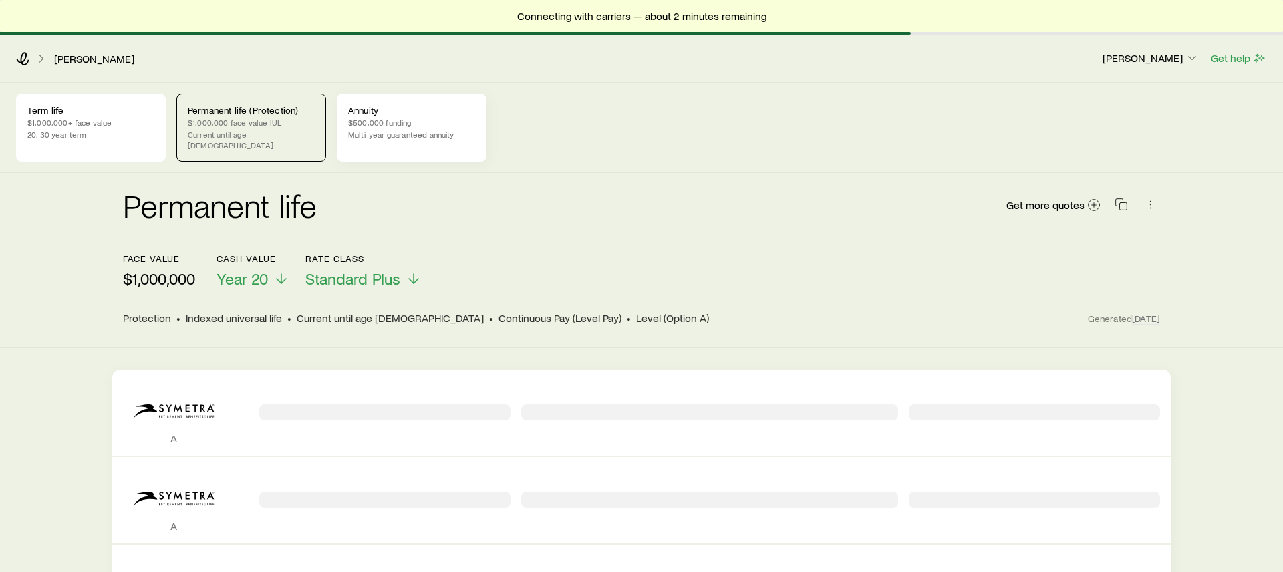
click at [413, 128] on div "Annuity $500,000 funding Multi-year guaranteed annuity" at bounding box center [412, 128] width 150 height 68
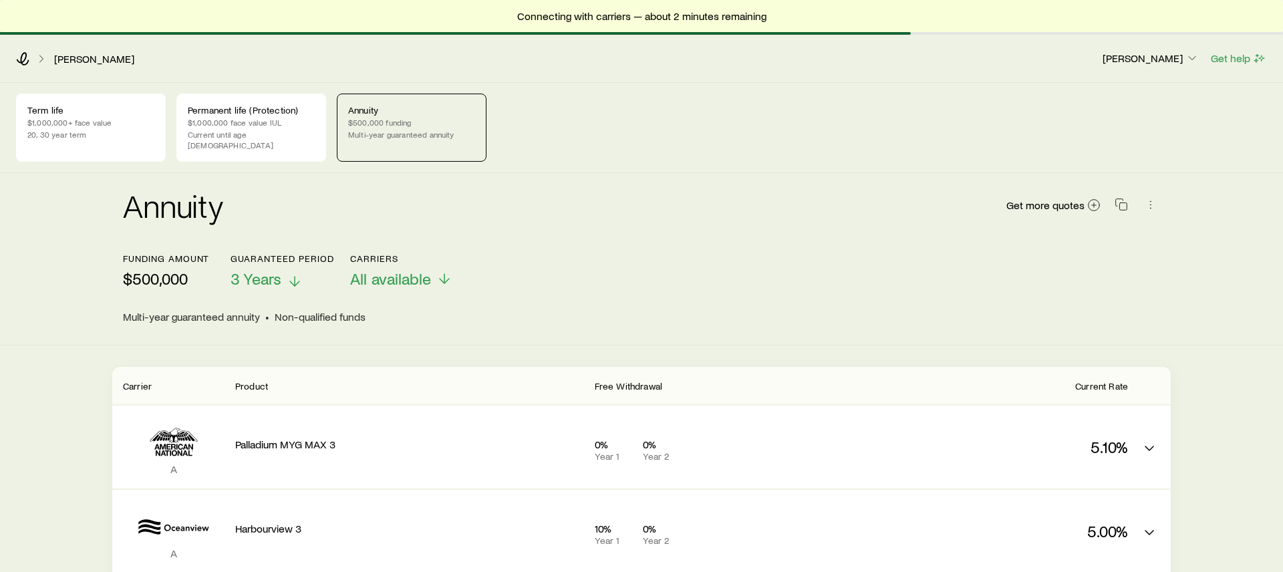
click at [261, 273] on span "3 Years" at bounding box center [256, 278] width 51 height 19
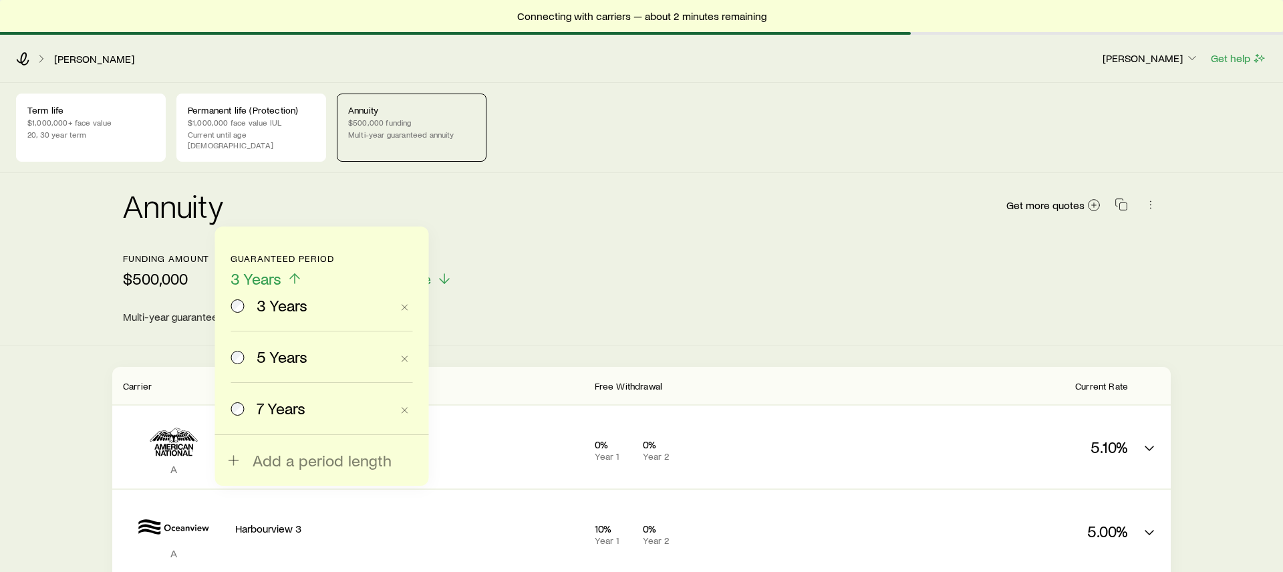
click at [262, 356] on span "5 Years" at bounding box center [282, 357] width 51 height 19
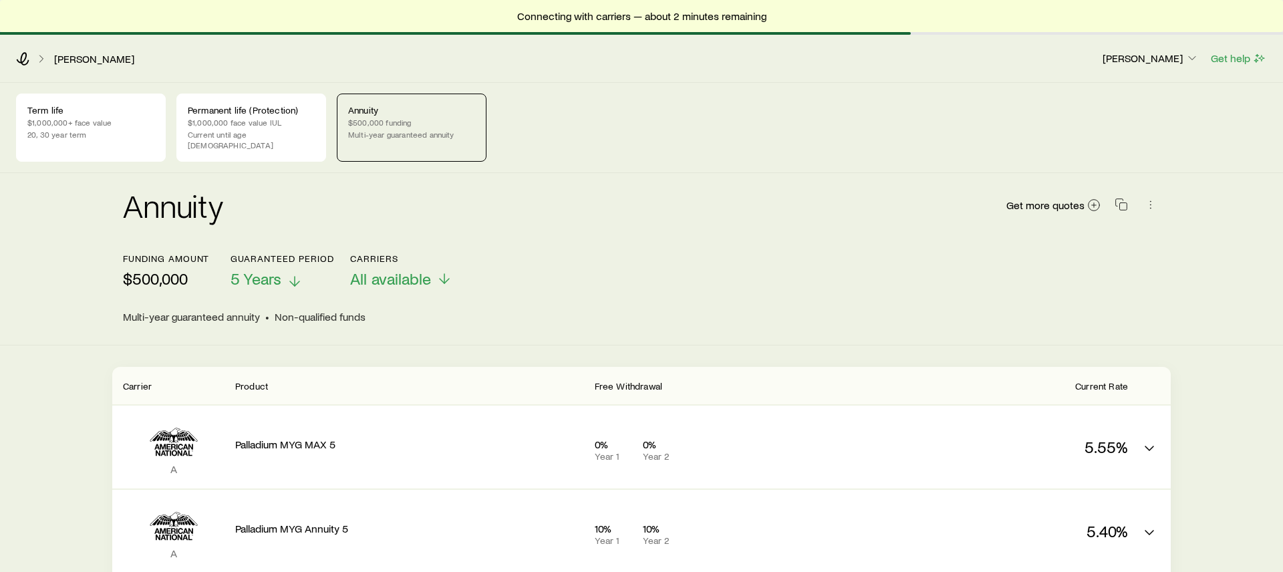
click at [269, 269] on span "5 Years" at bounding box center [256, 278] width 51 height 19
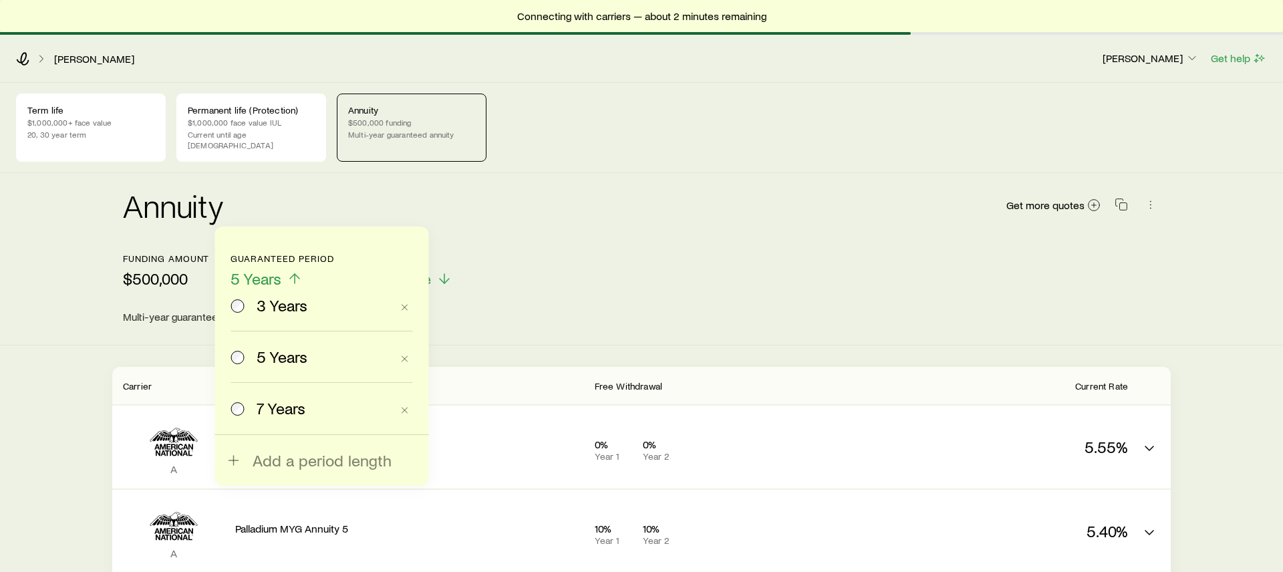
click at [288, 410] on span "7 Years" at bounding box center [281, 408] width 49 height 19
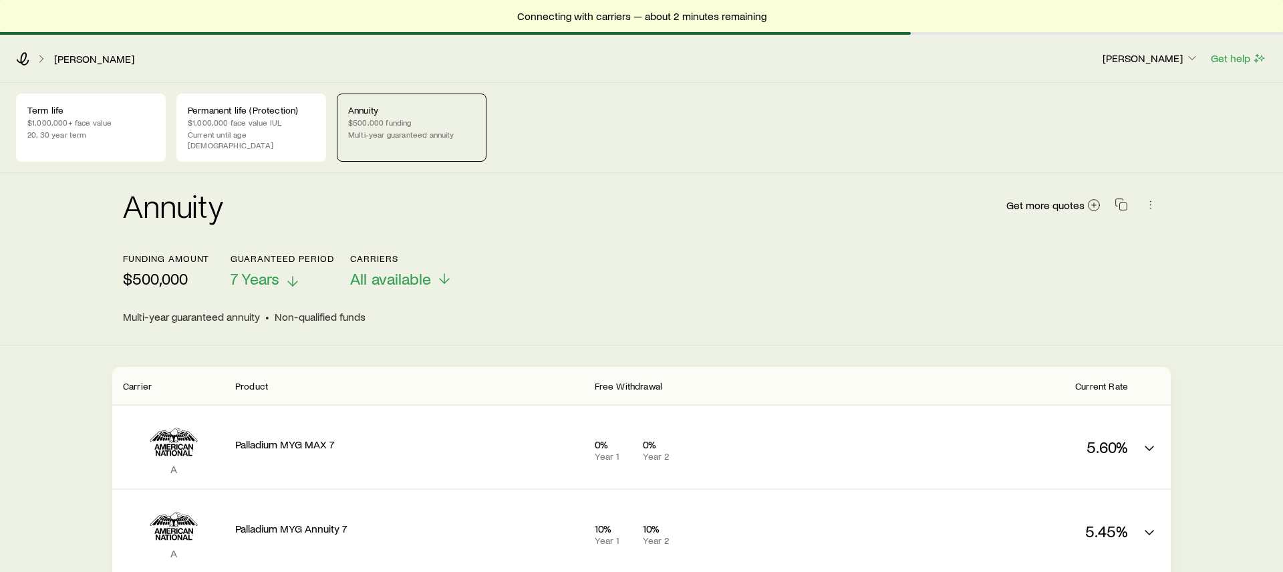
click at [282, 269] on p "7 Years" at bounding box center [282, 278] width 103 height 19
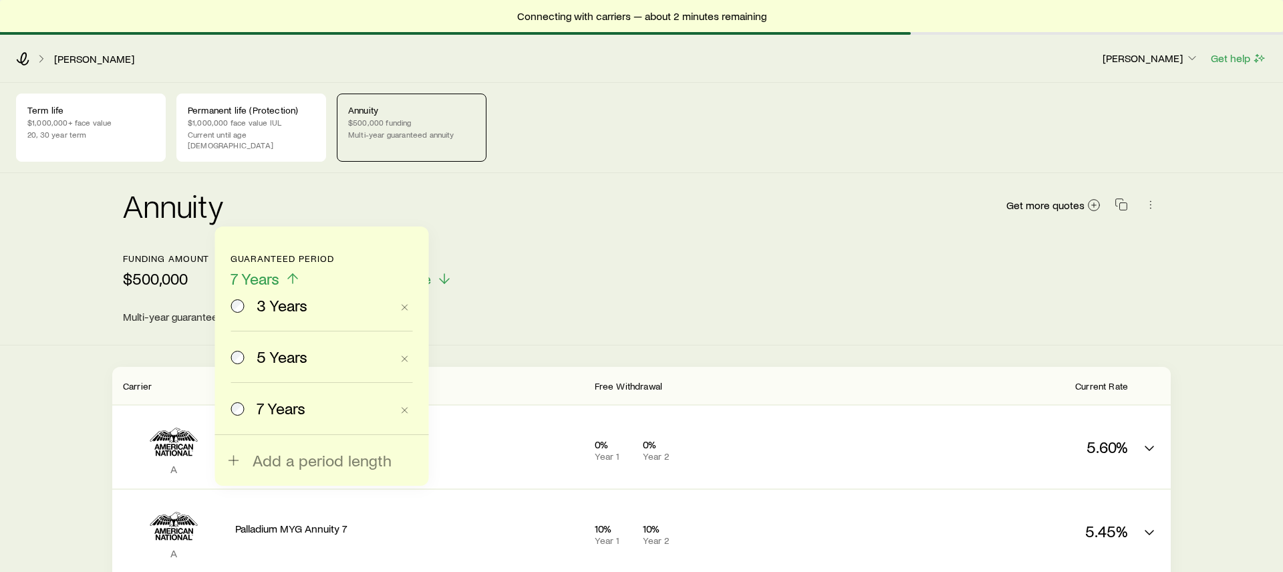
click at [279, 303] on span "3 Years" at bounding box center [282, 305] width 51 height 19
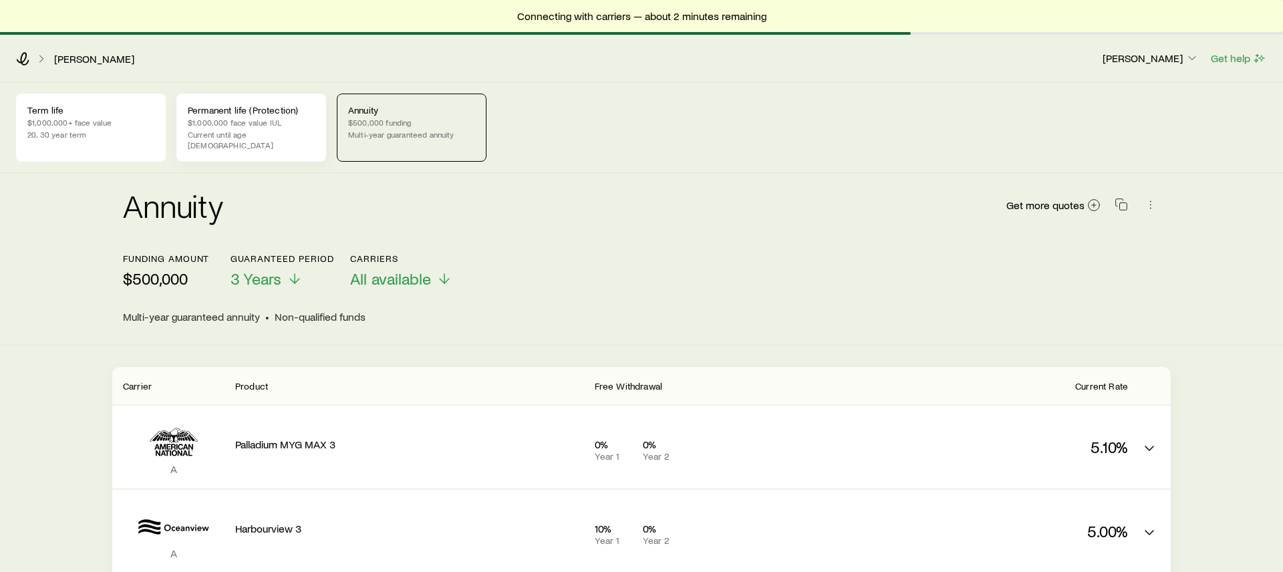
click at [233, 124] on p "$1,000,000 face value IUL" at bounding box center [251, 122] width 127 height 11
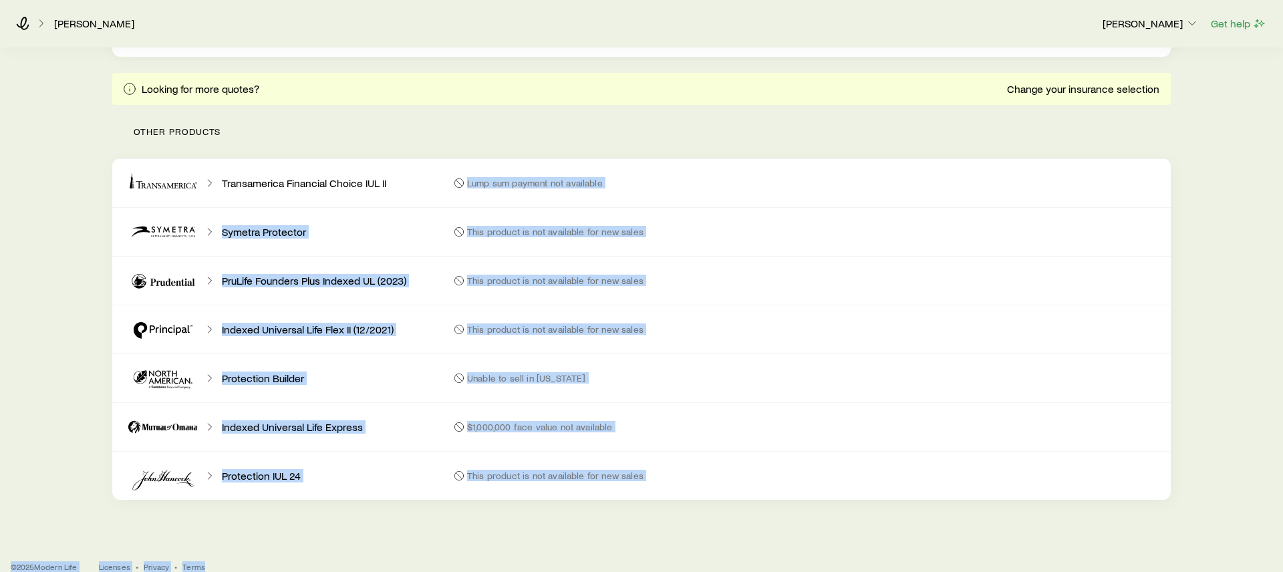
scroll to position [1540, 0]
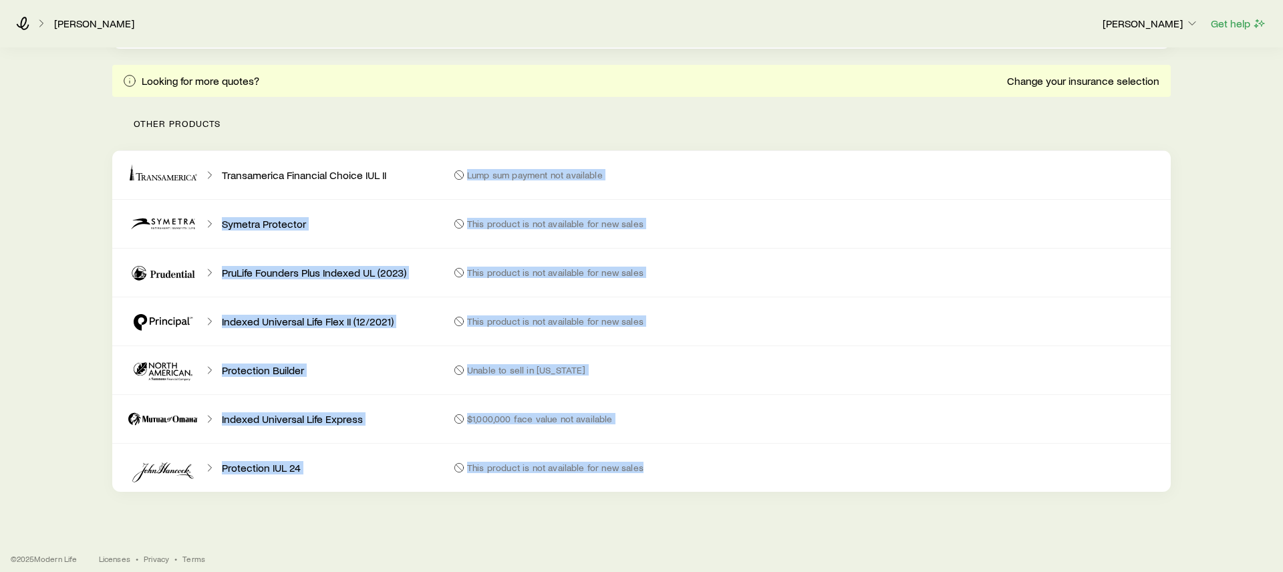
drag, startPoint x: 455, startPoint y: 246, endPoint x: 668, endPoint y: 465, distance: 305.4
click at [668, 465] on div "Transamerica Financial Choice IUL II Lump sum payment not available Symetra Pro…" at bounding box center [641, 321] width 1059 height 342
click at [668, 465] on div "This product is not available for new sales" at bounding box center [807, 468] width 707 height 32
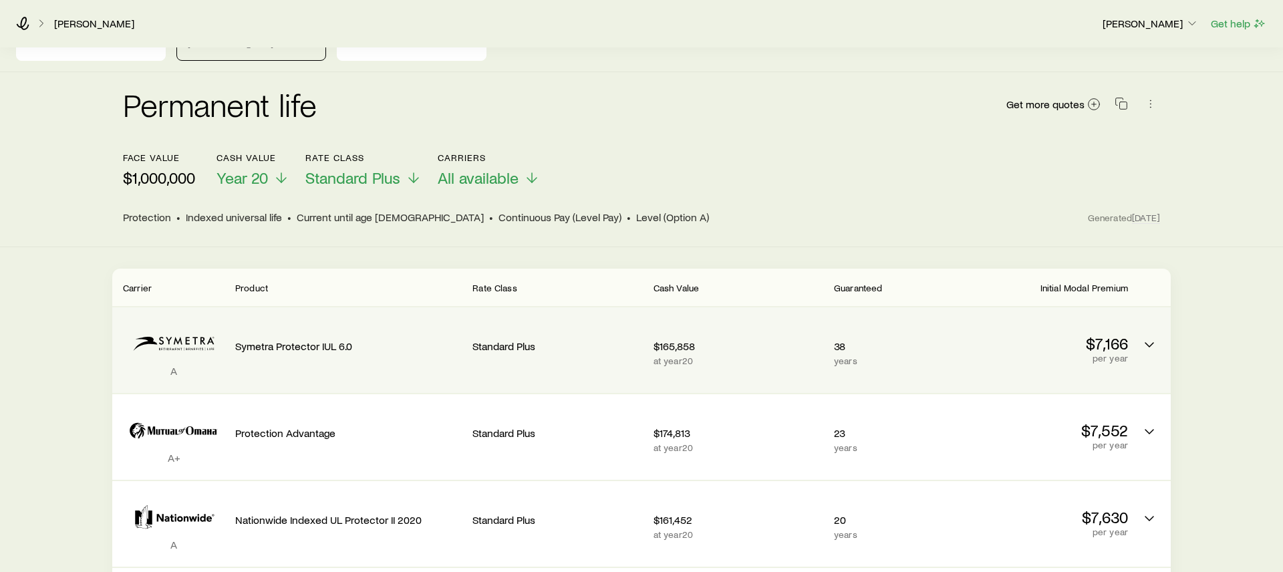
scroll to position [35, 0]
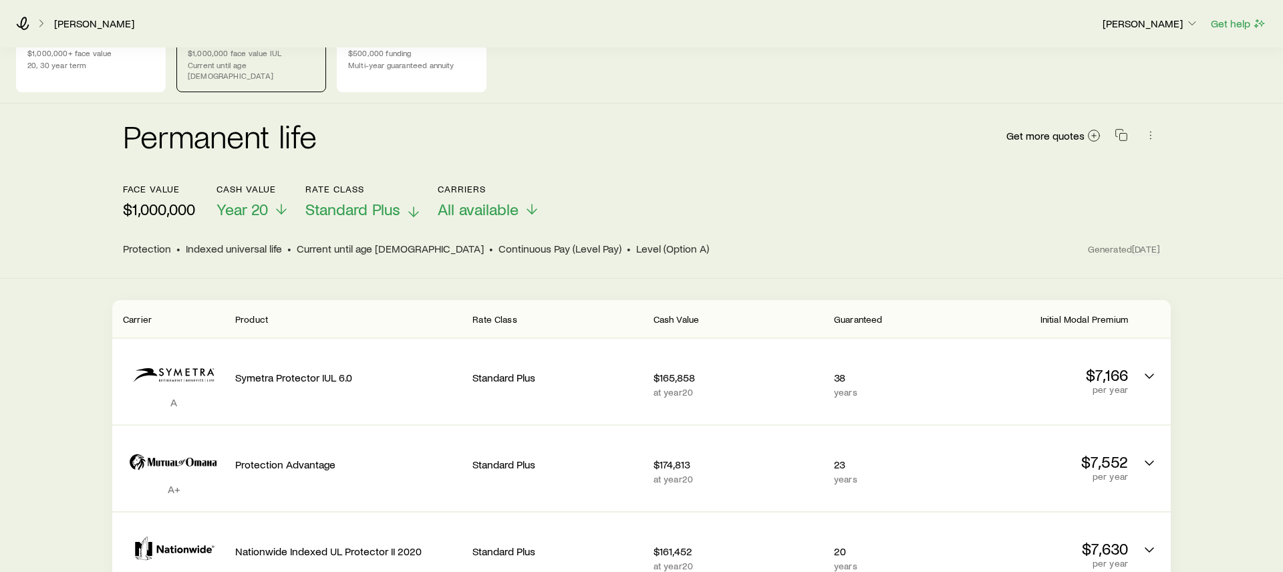
click at [382, 200] on span "Standard Plus" at bounding box center [352, 209] width 95 height 19
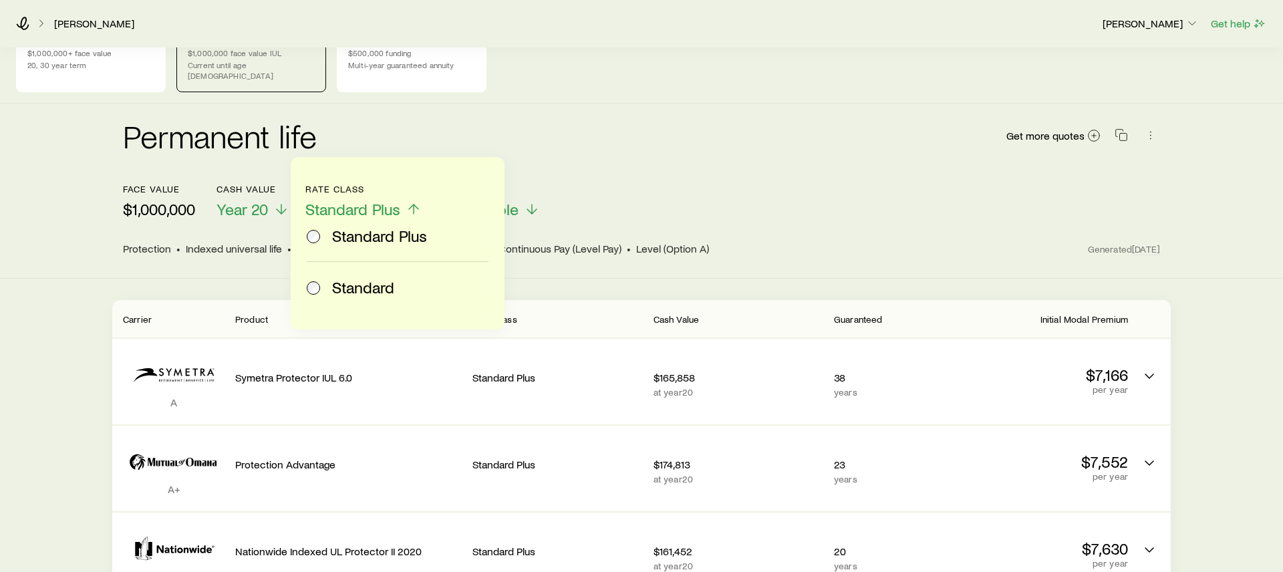
click at [380, 273] on label "Standard" at bounding box center [395, 287] width 176 height 51
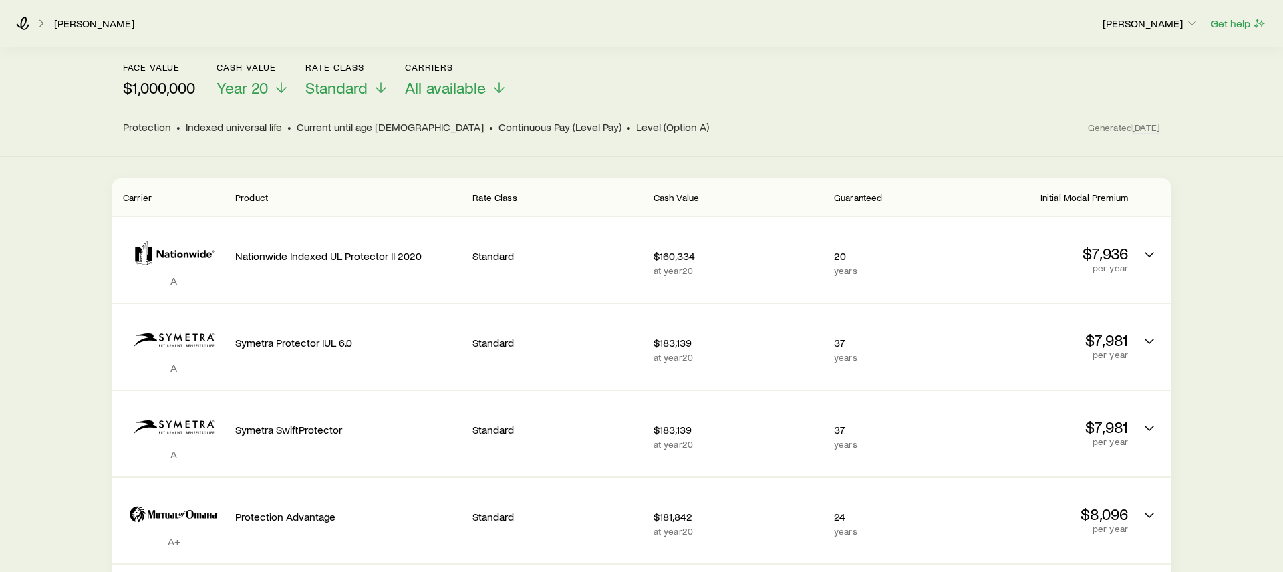
scroll to position [0, 0]
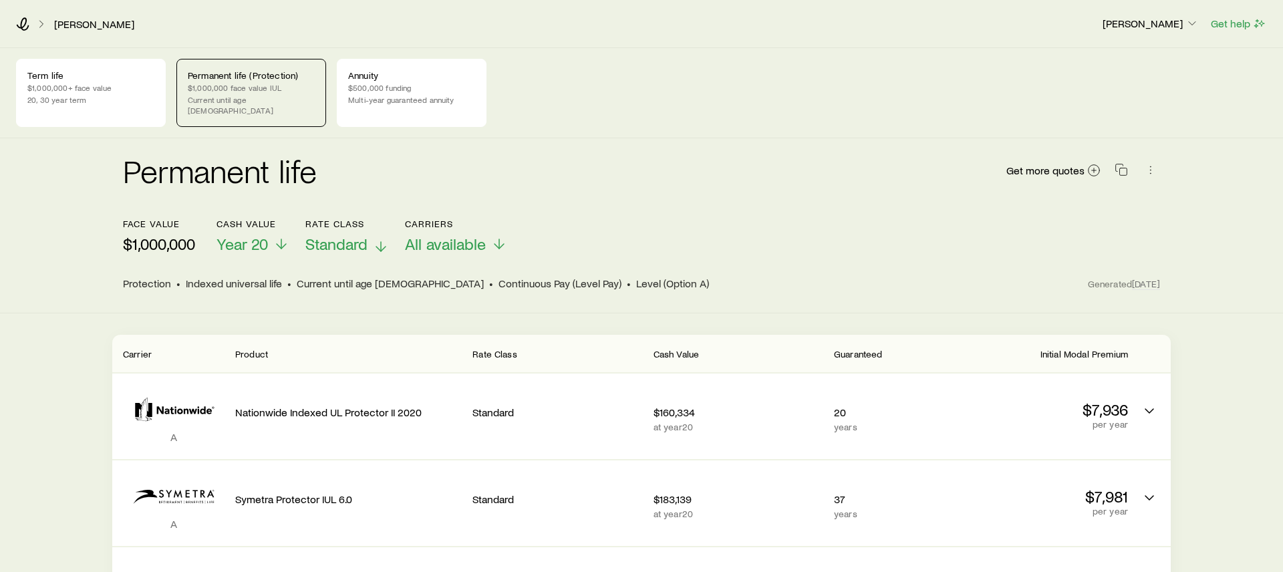
click at [312, 235] on span "Standard" at bounding box center [336, 244] width 62 height 19
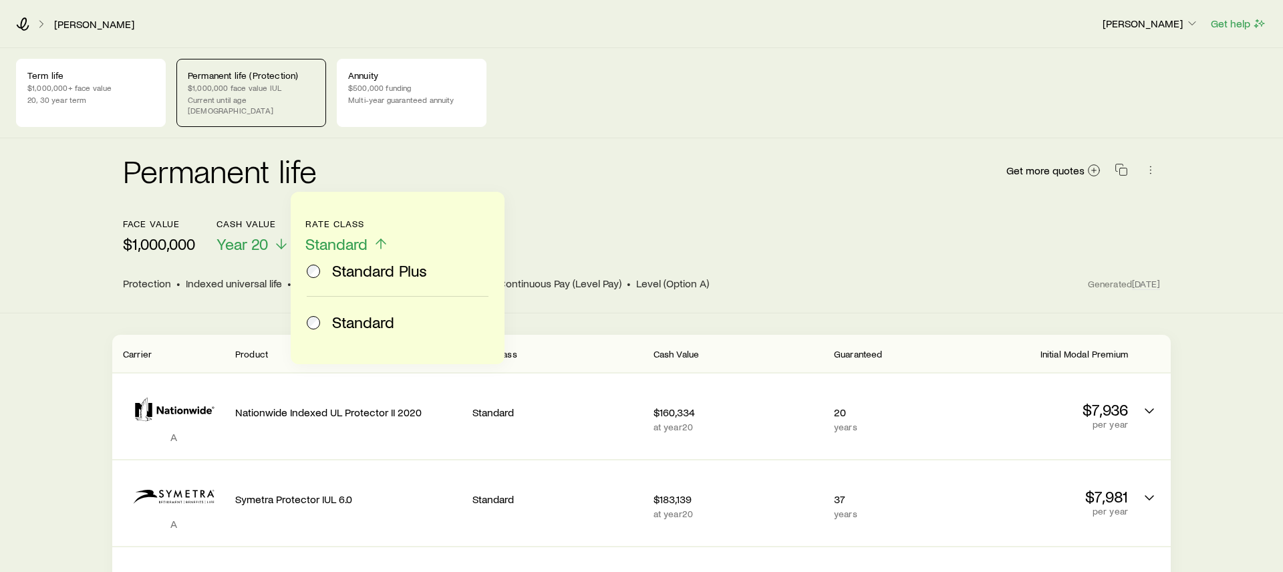
click at [330, 265] on div "Standard Plus" at bounding box center [395, 270] width 176 height 19
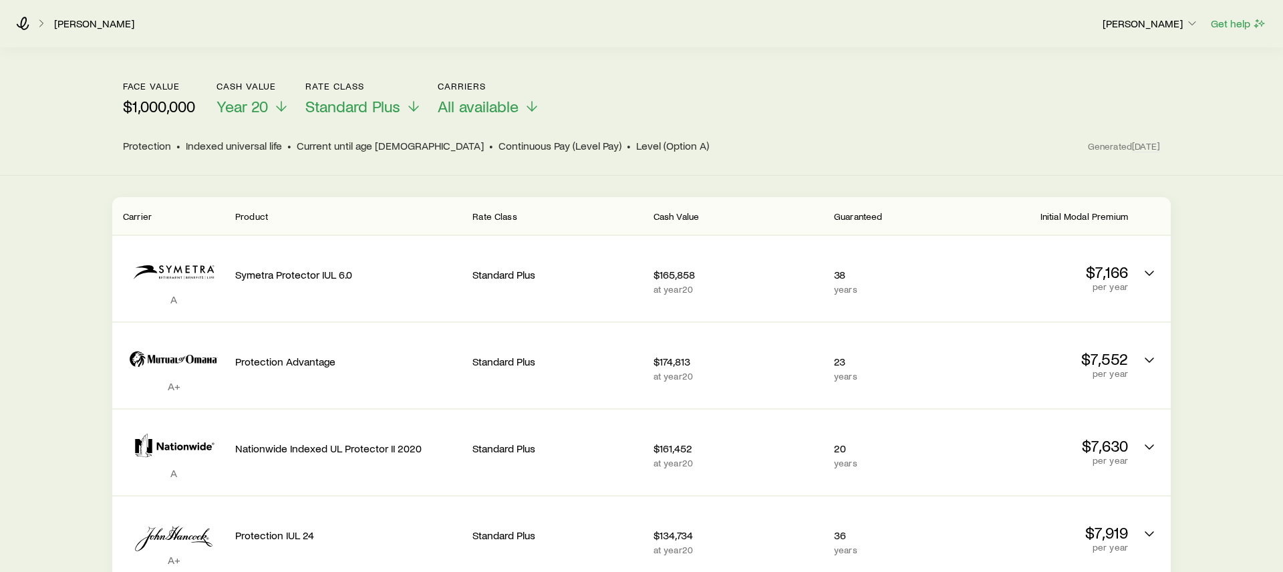
scroll to position [153, 0]
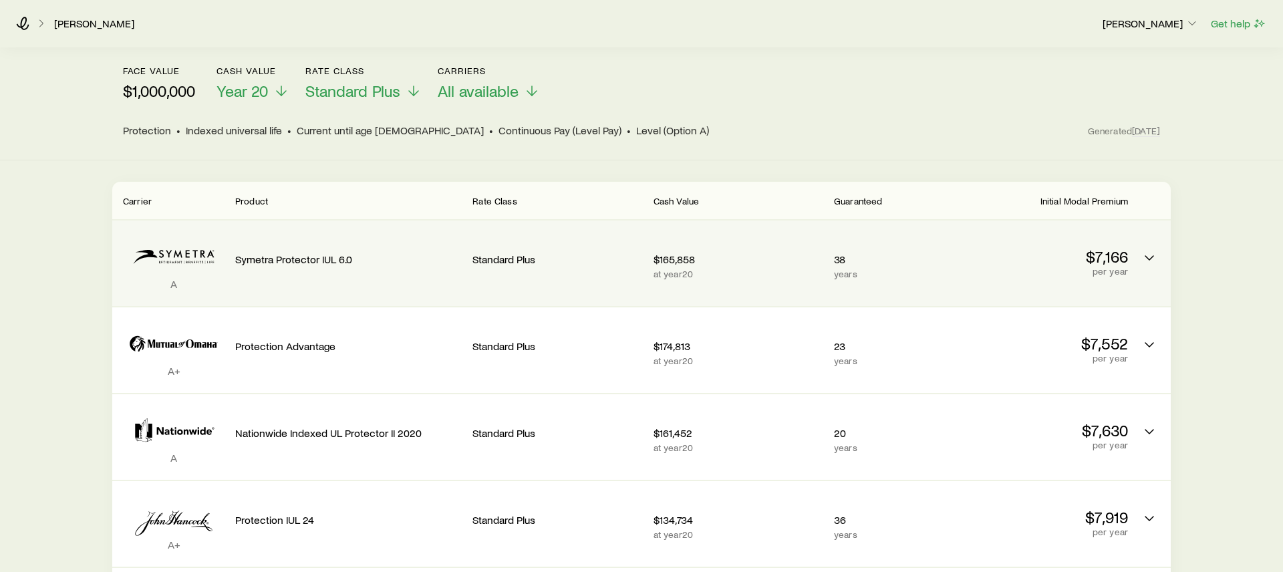
click at [751, 269] on p "at year 20" at bounding box center [739, 274] width 170 height 11
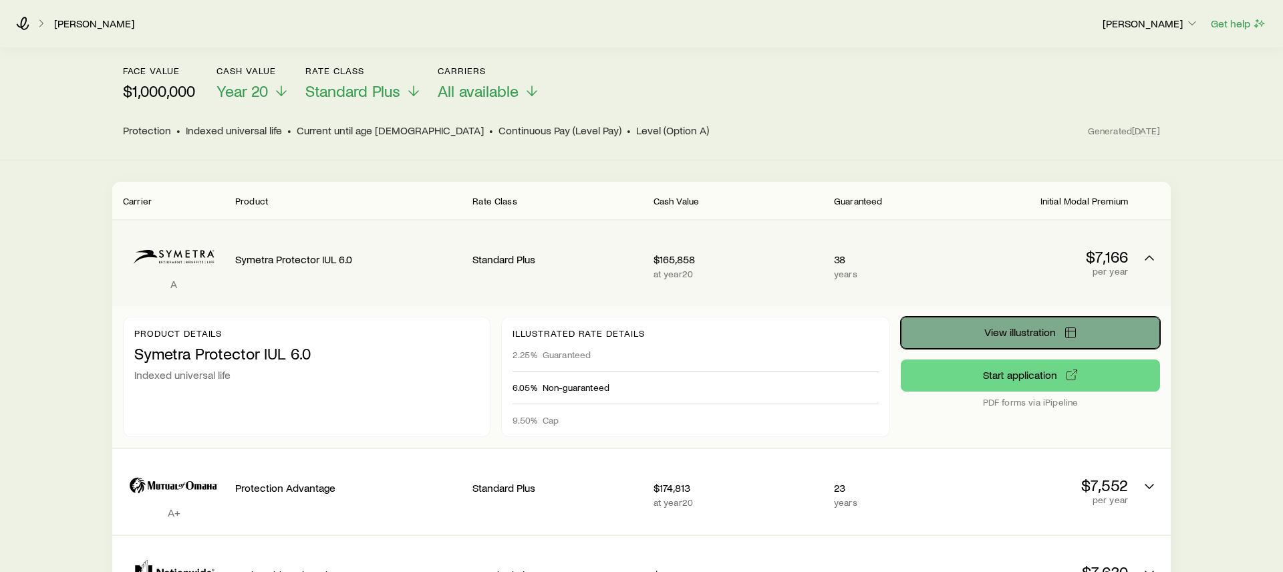
click at [964, 326] on button "View illustration" at bounding box center [1030, 333] width 259 height 32
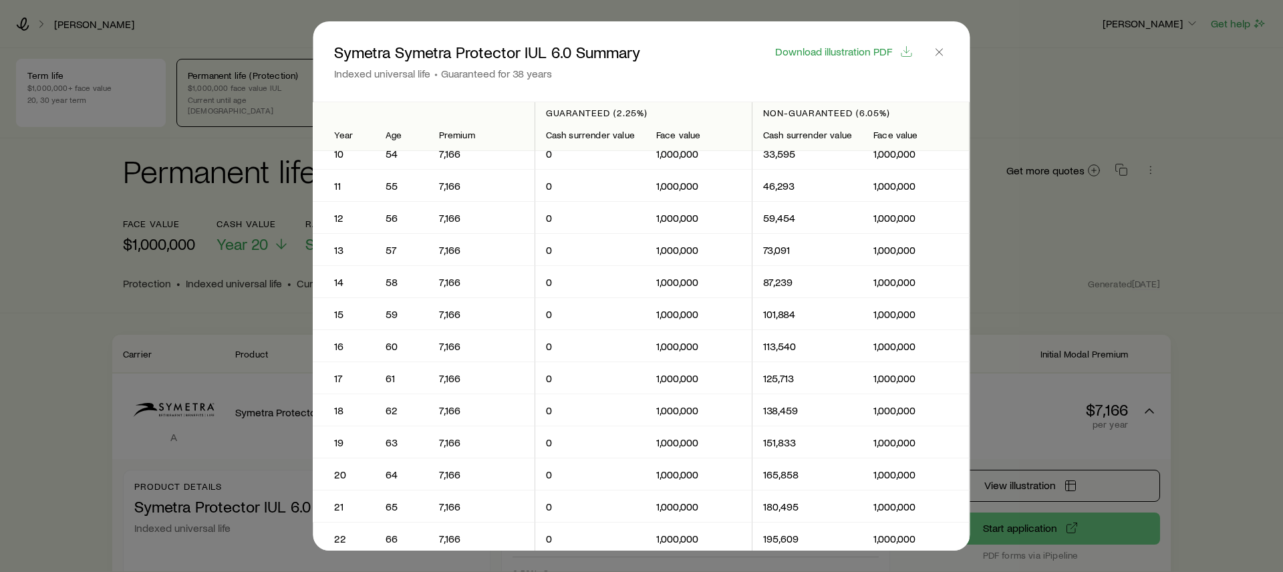
scroll to position [0, 0]
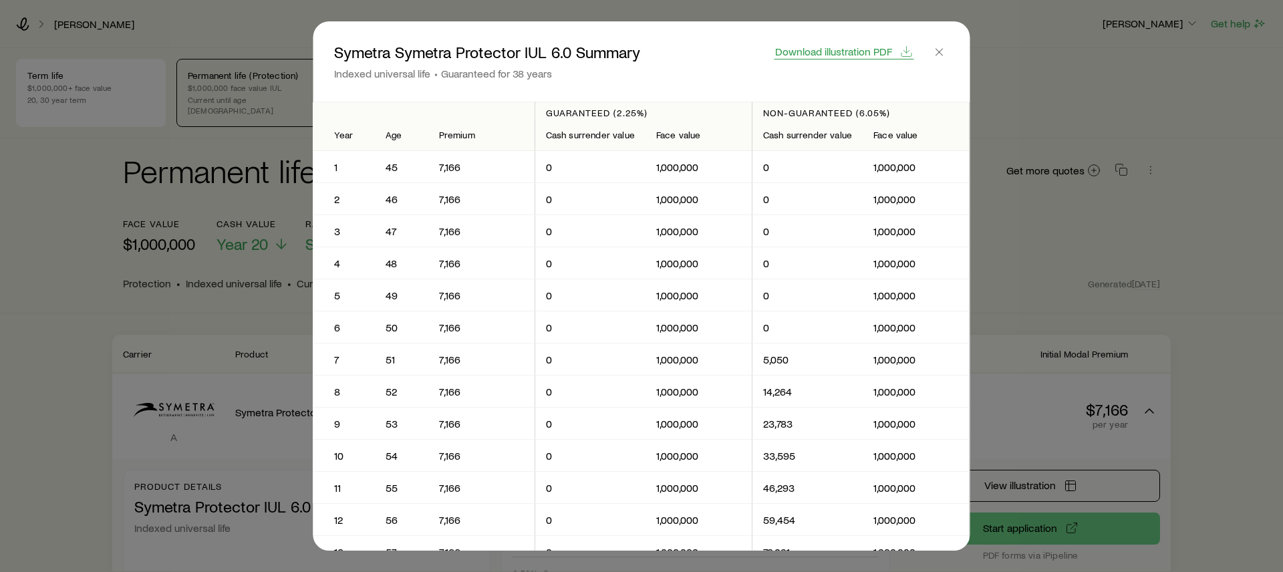
click at [852, 52] on span "Download illustration PDF" at bounding box center [833, 51] width 117 height 11
click at [942, 53] on icon "button" at bounding box center [939, 51] width 13 height 13
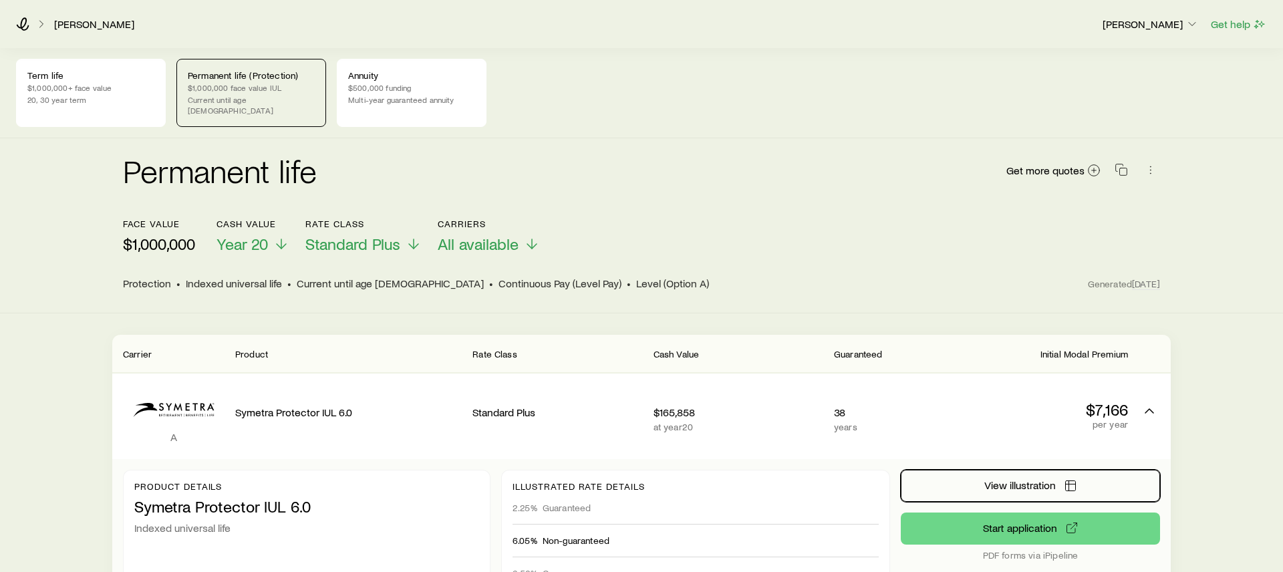
scroll to position [153, 0]
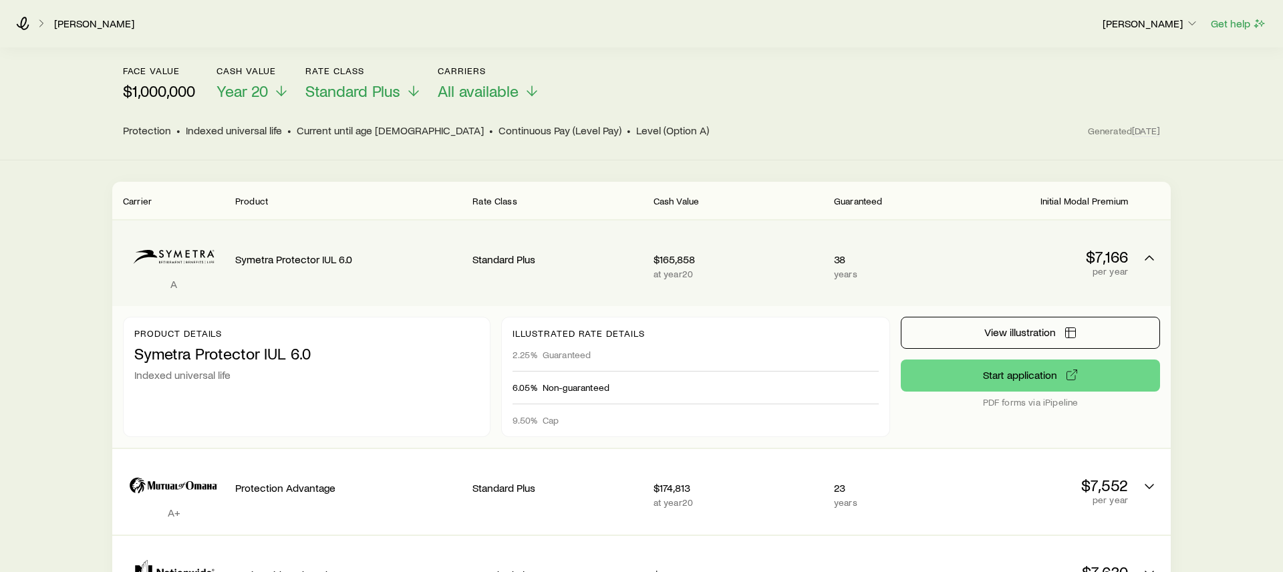
click at [1023, 247] on p "$7,166" at bounding box center [1044, 256] width 170 height 19
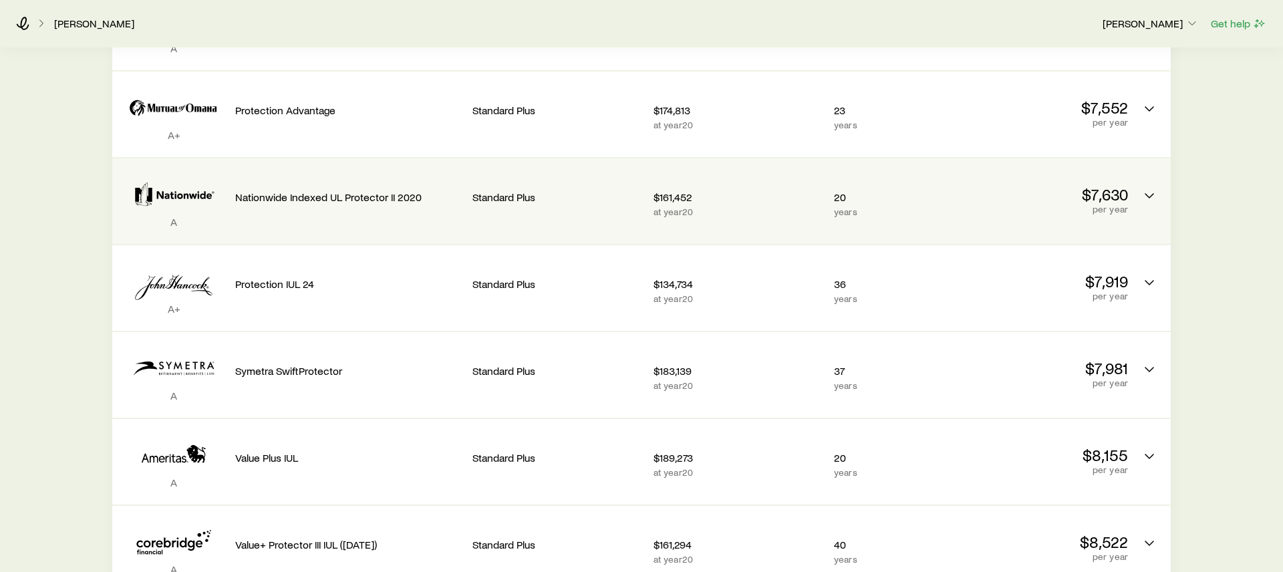
scroll to position [0, 0]
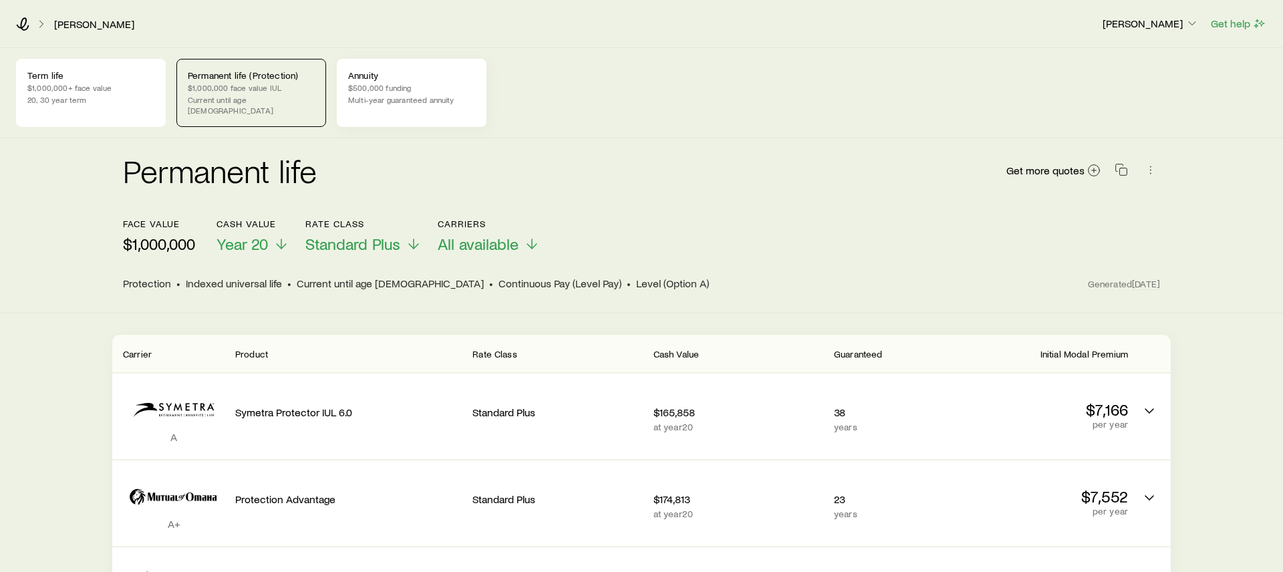
click at [408, 83] on p "$500,000 funding" at bounding box center [411, 87] width 127 height 11
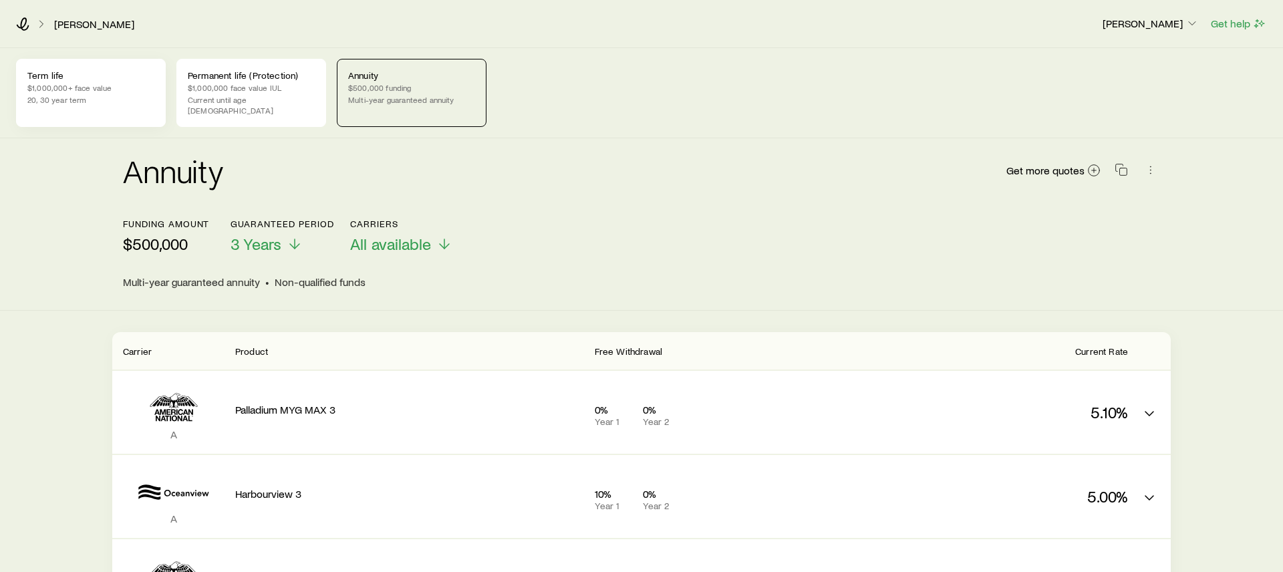
click at [72, 100] on p "20, 30 year term" at bounding box center [90, 99] width 127 height 11
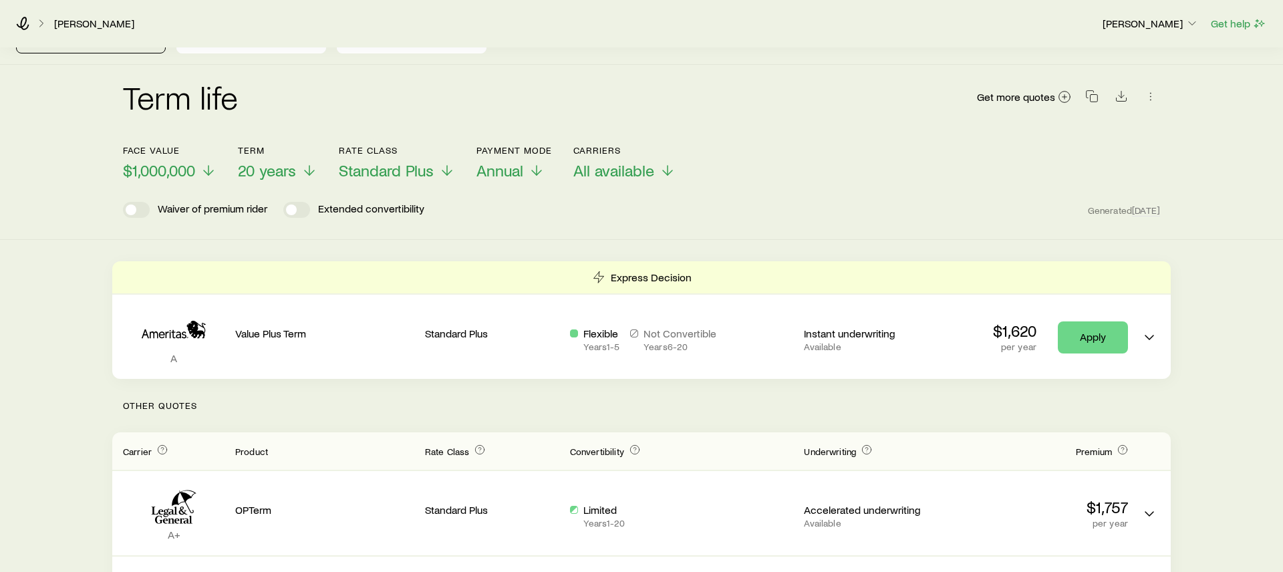
scroll to position [99, 0]
